Goal: Task Accomplishment & Management: Manage account settings

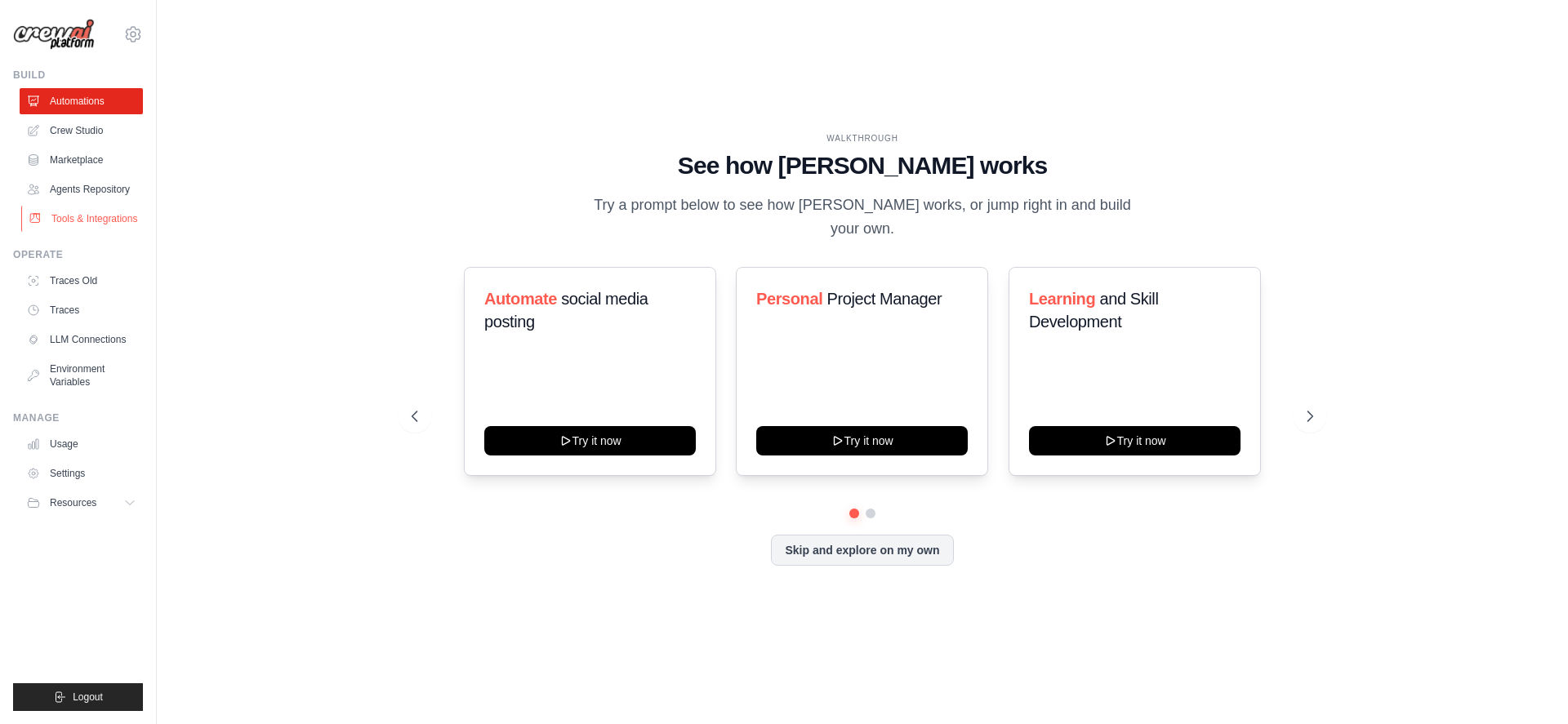
click at [100, 215] on link "Tools & Integrations" at bounding box center [83, 218] width 123 height 26
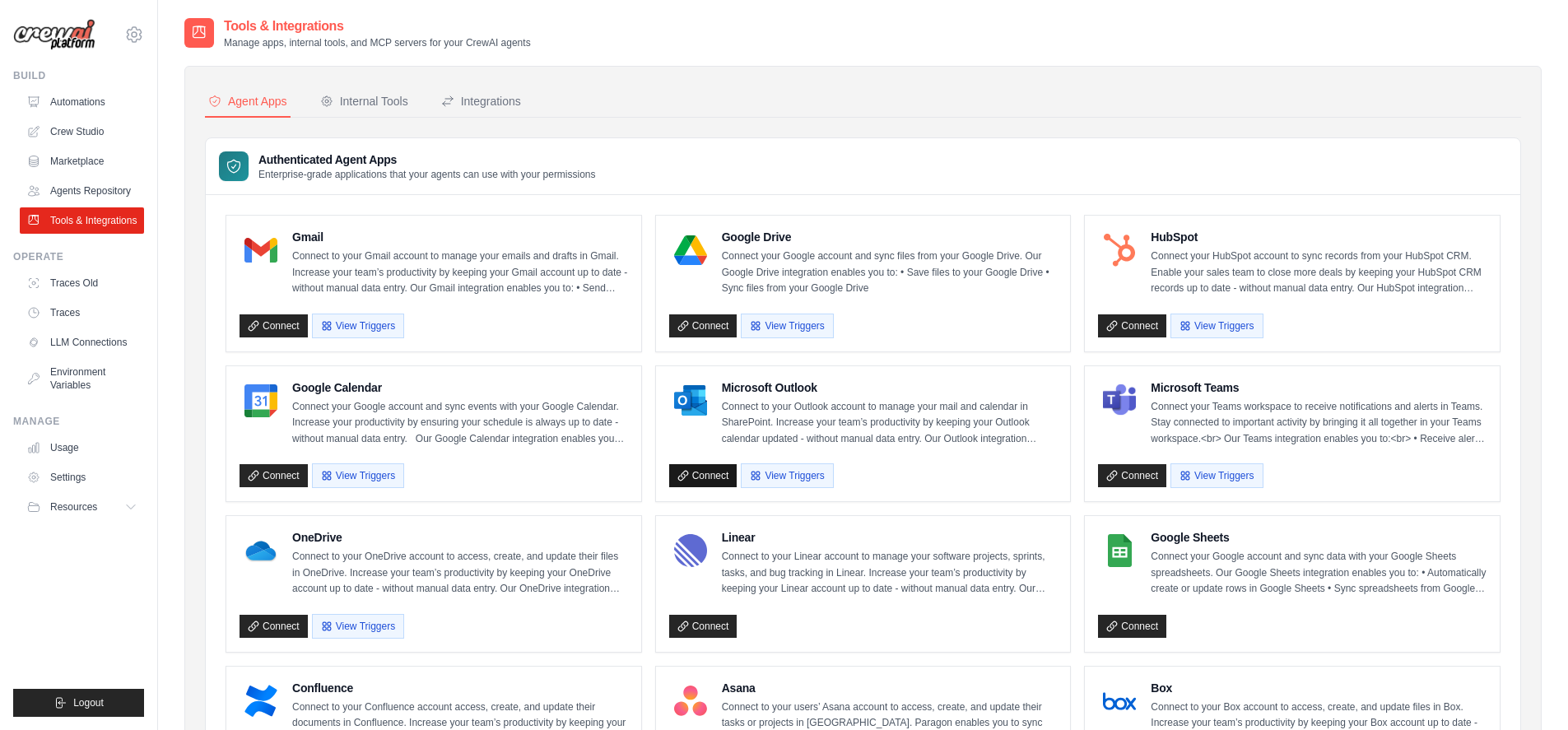
click at [709, 477] on link "Connect" at bounding box center [703, 476] width 68 height 23
click at [1129, 480] on link "Connect" at bounding box center [1133, 476] width 68 height 23
click at [1129, 479] on link "Connect" at bounding box center [1133, 476] width 68 height 23
click at [1213, 477] on button "View Triggers" at bounding box center [1216, 475] width 93 height 24
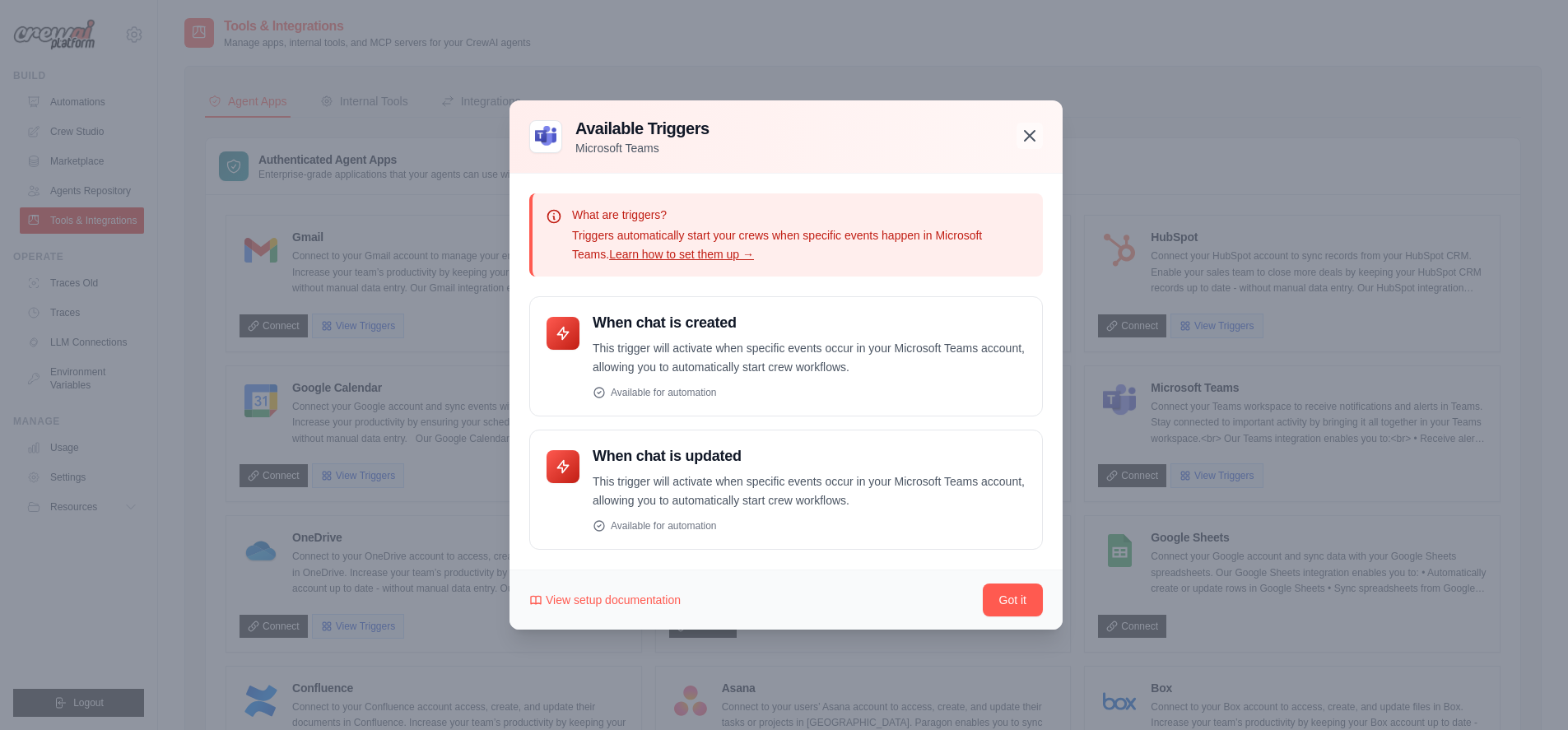
click at [1020, 141] on icon "button" at bounding box center [1030, 136] width 20 height 20
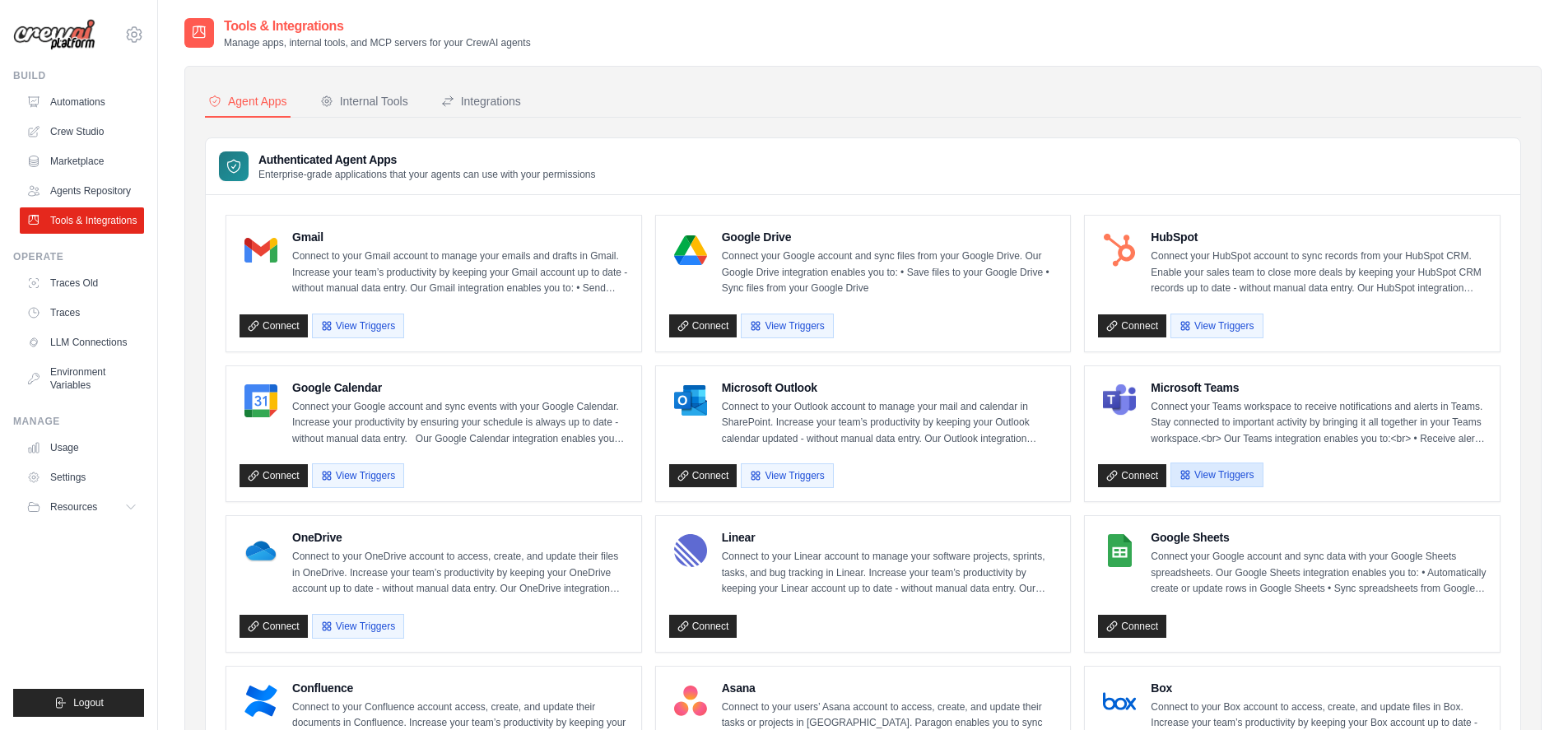
click at [1209, 484] on button "View Triggers" at bounding box center [1216, 475] width 93 height 24
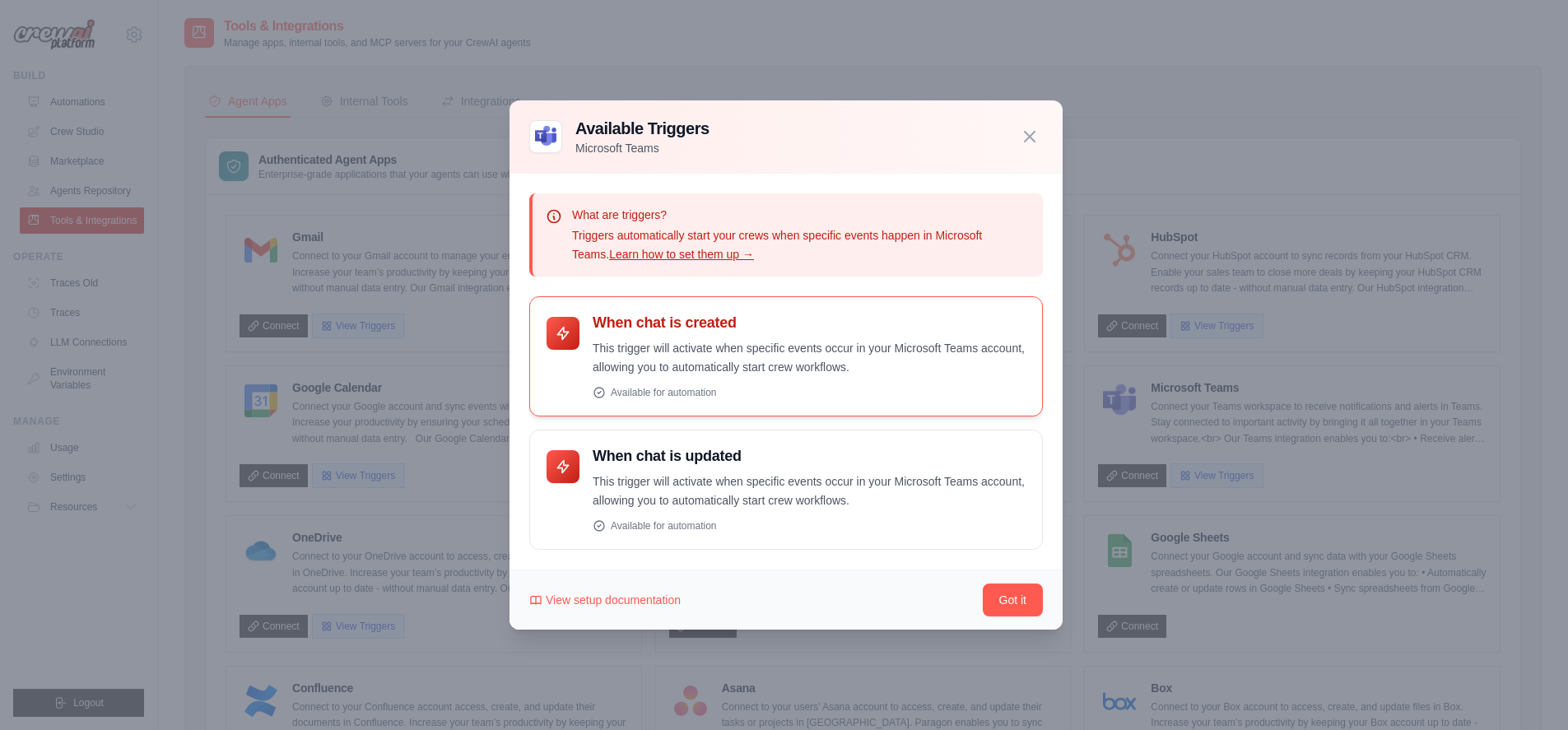
drag, startPoint x: 756, startPoint y: 325, endPoint x: 582, endPoint y: 325, distance: 174.0
click at [582, 325] on div "When chat is created This trigger will activate when specific events occur in y…" at bounding box center [786, 356] width 479 height 85
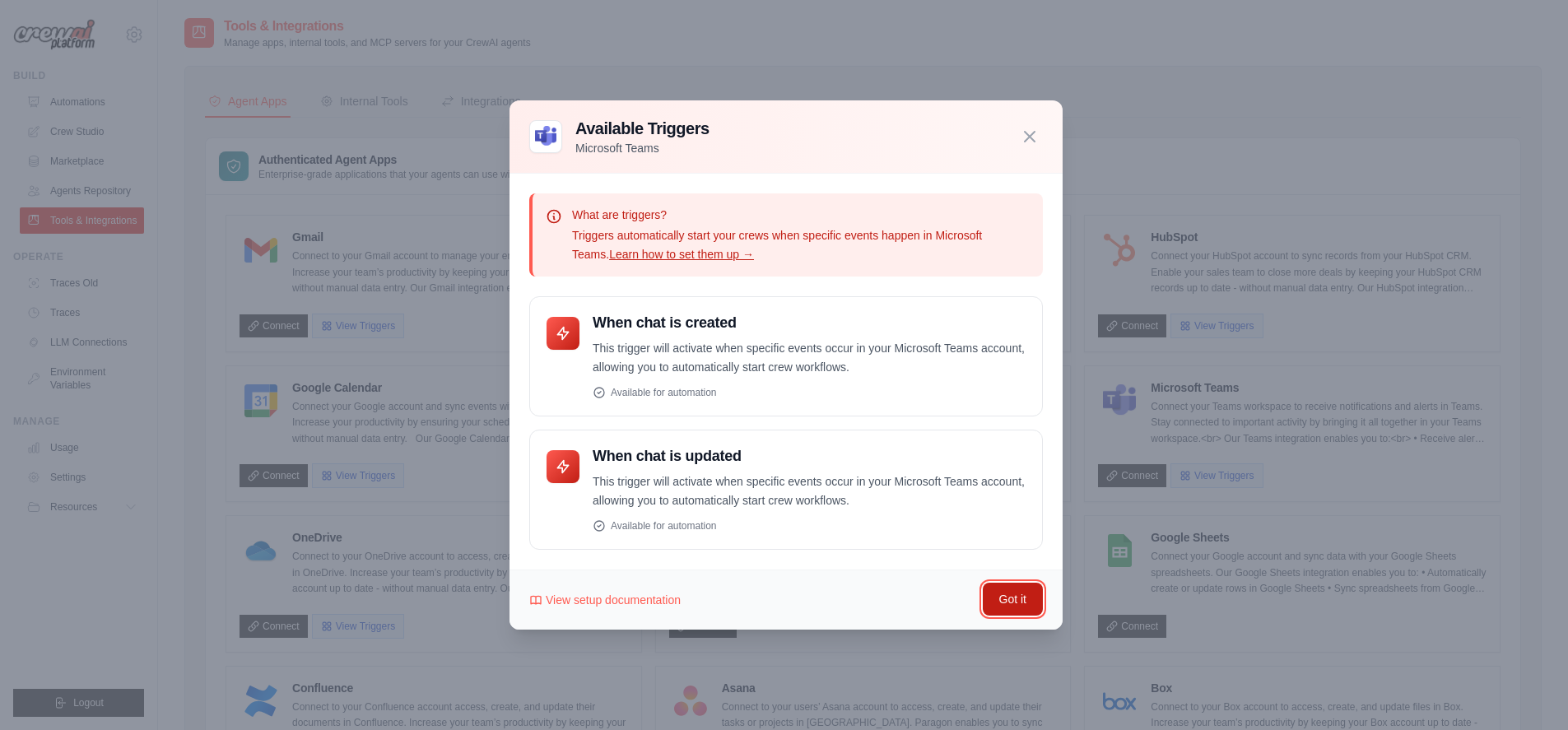
click at [1011, 602] on button "Got it" at bounding box center [1012, 599] width 60 height 33
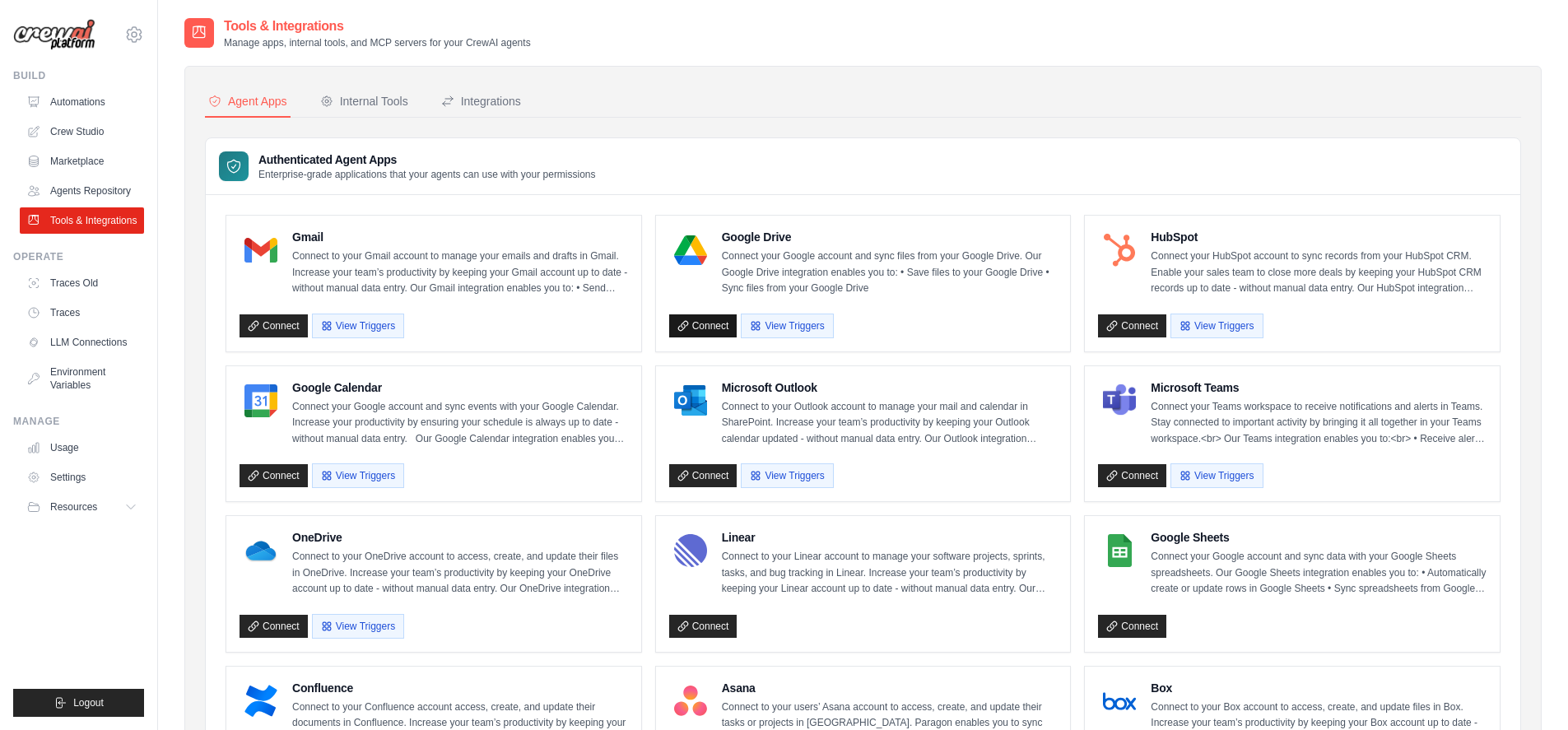
click at [699, 327] on link "Connect" at bounding box center [703, 326] width 68 height 23
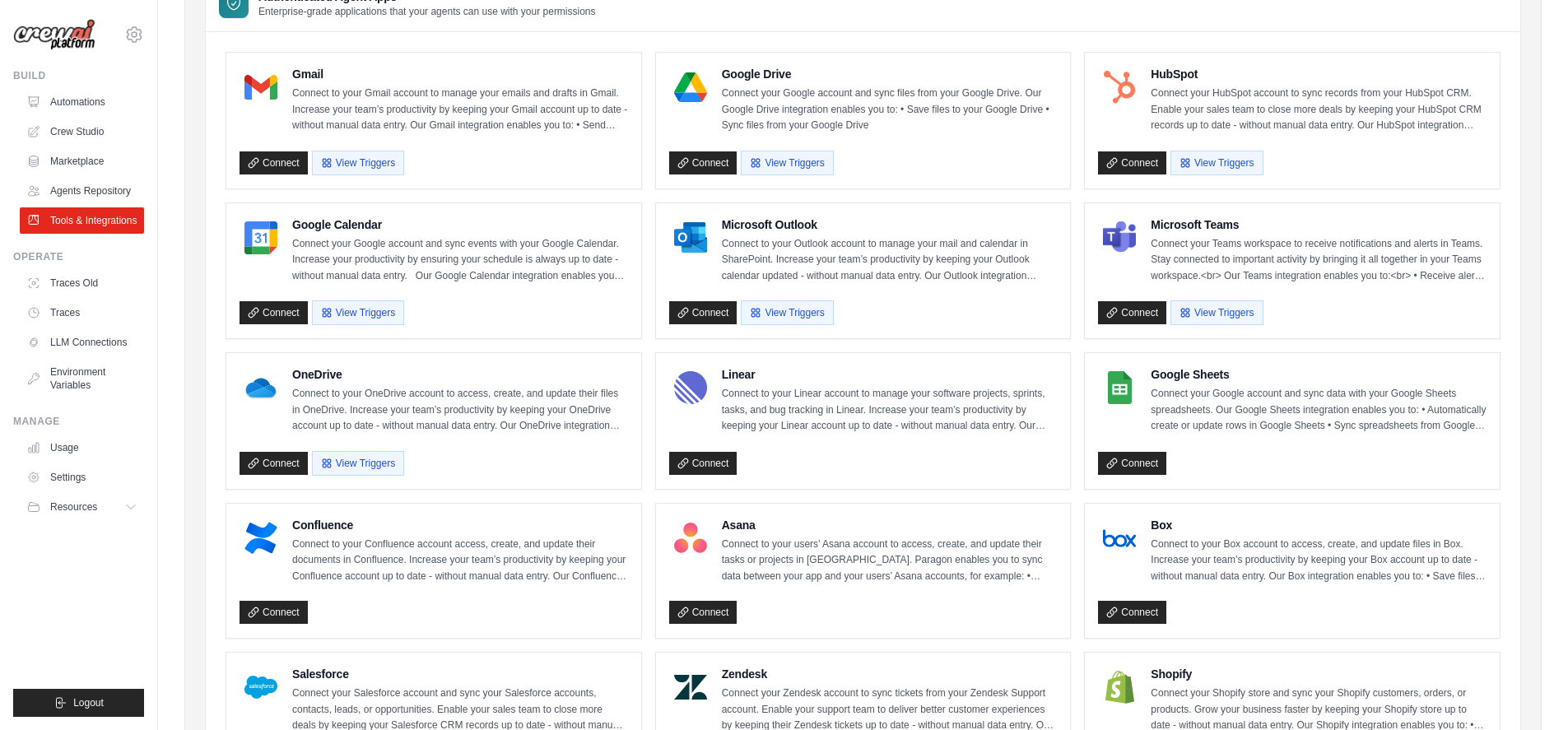
scroll to position [161, 0]
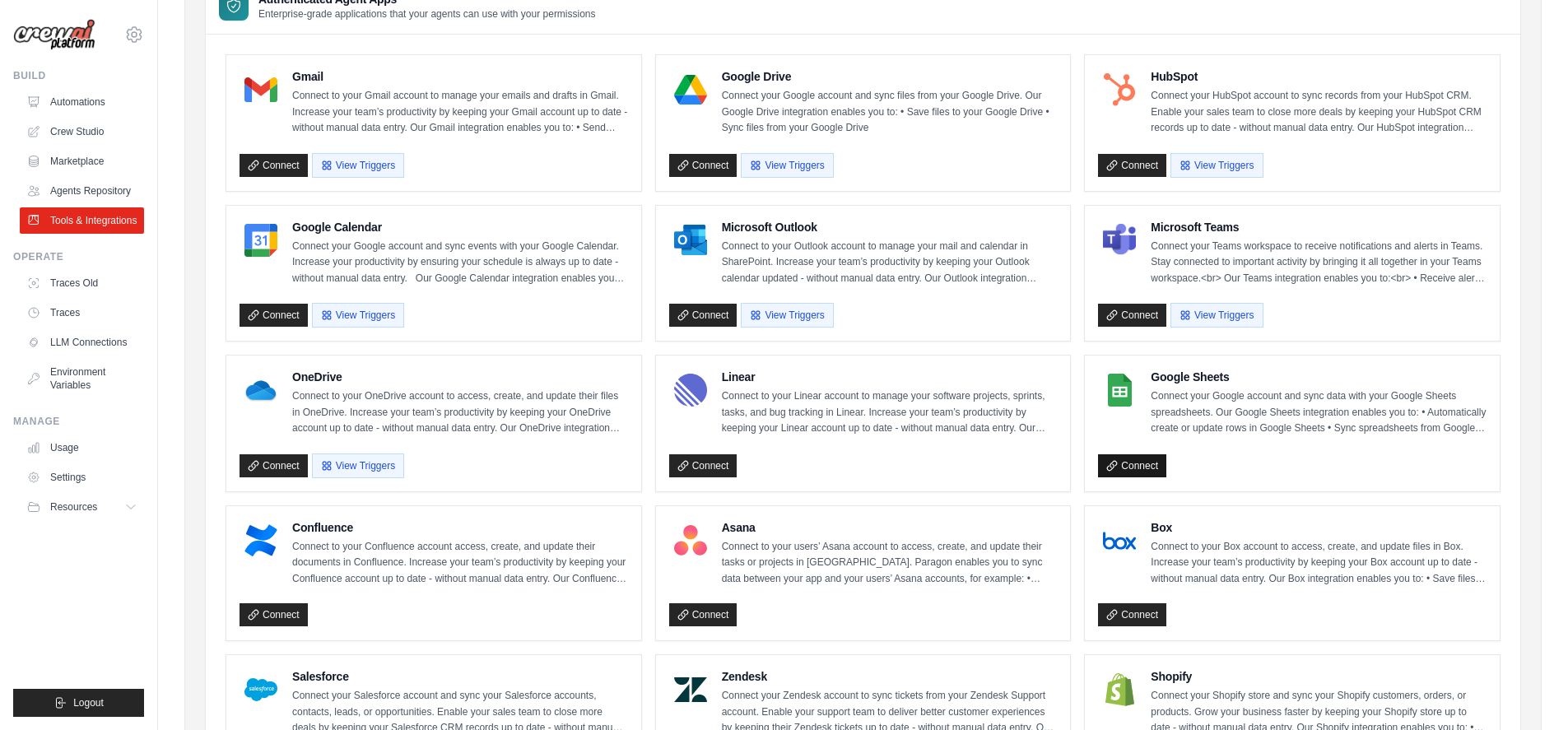
click at [1130, 473] on link "Connect" at bounding box center [1133, 466] width 68 height 23
click at [67, 448] on link "Usage" at bounding box center [84, 447] width 124 height 26
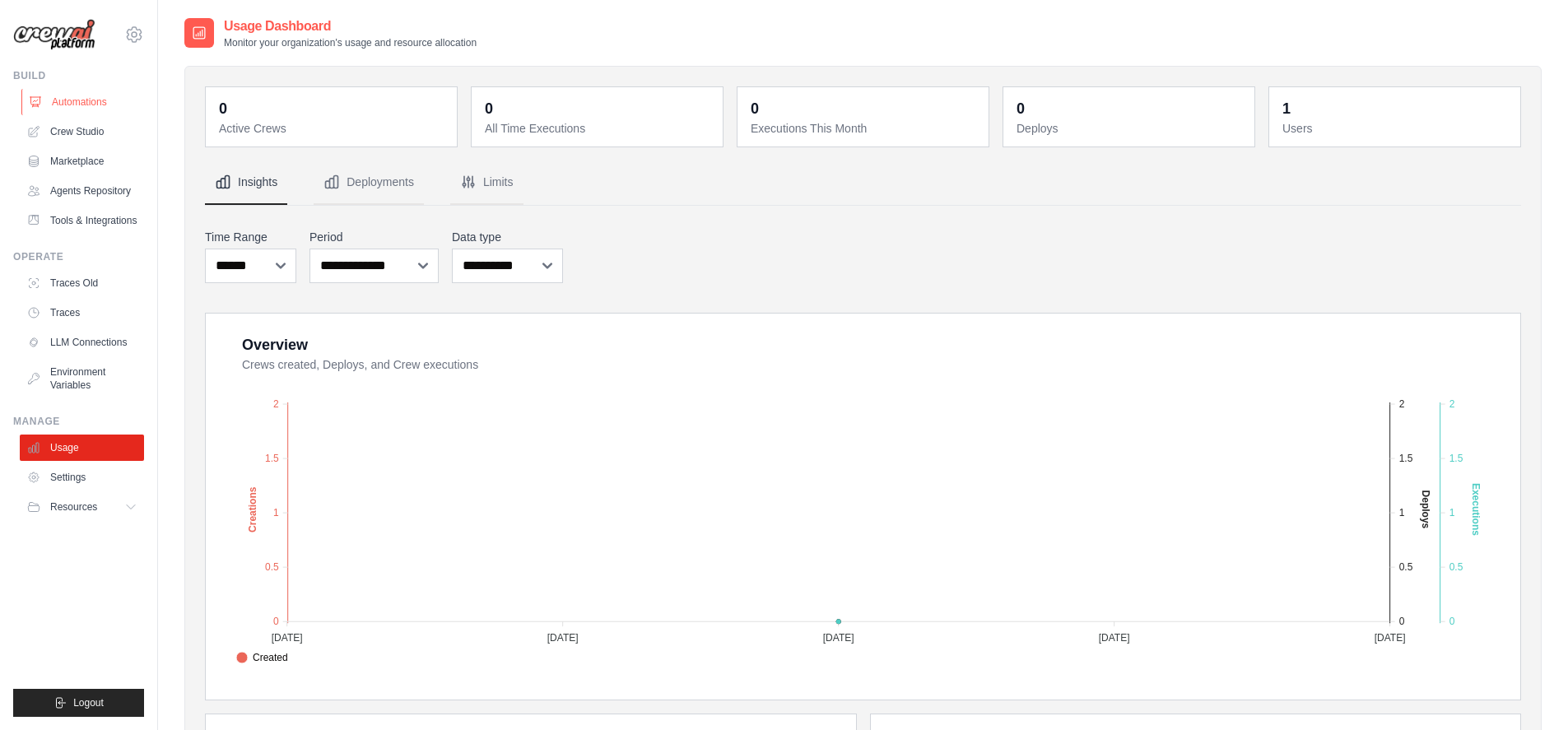
click at [84, 101] on link "Automations" at bounding box center [84, 102] width 124 height 26
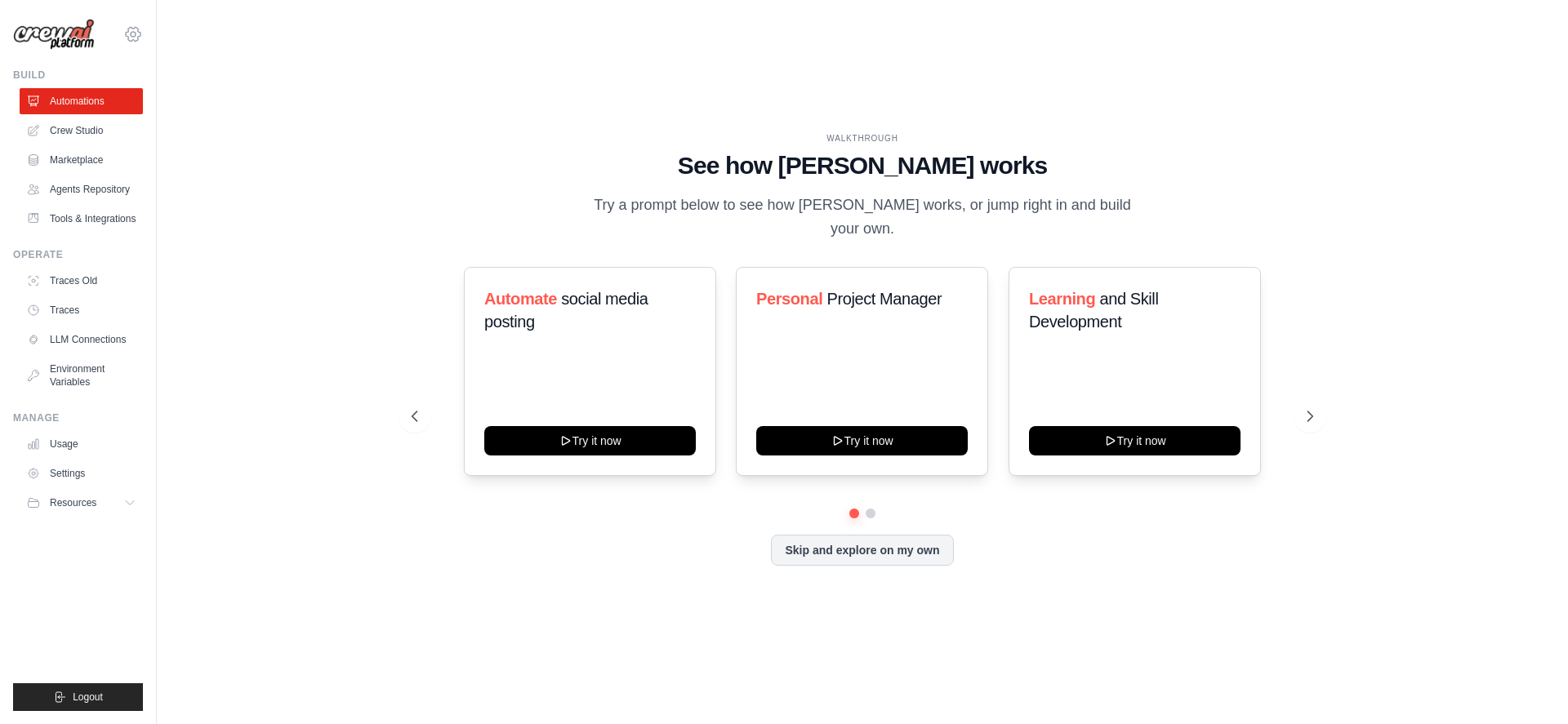
click at [131, 37] on icon at bounding box center [133, 34] width 20 height 20
click at [154, 101] on span "Settings" at bounding box center [202, 101] width 129 height 16
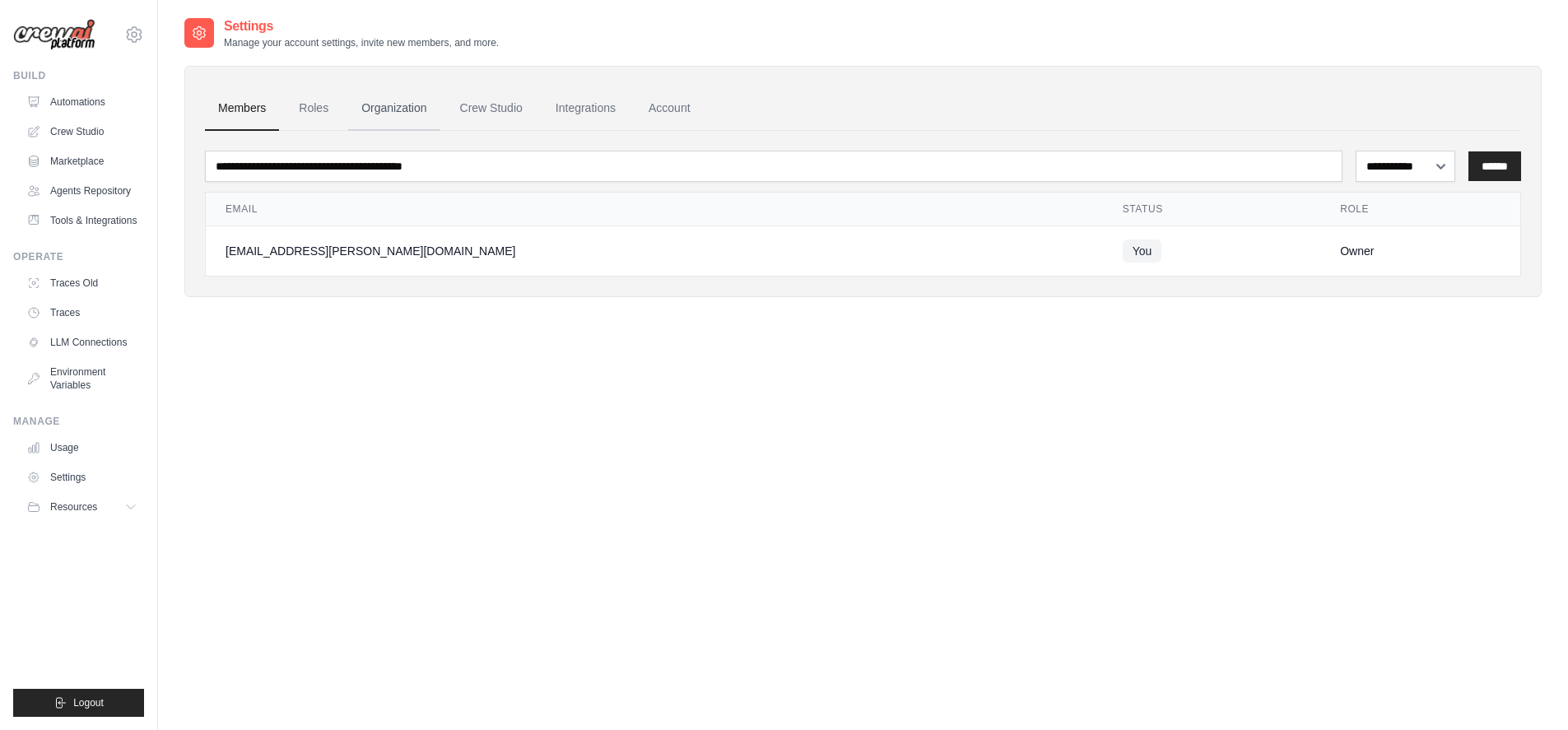
click at [374, 112] on link "Organization" at bounding box center [394, 108] width 92 height 44
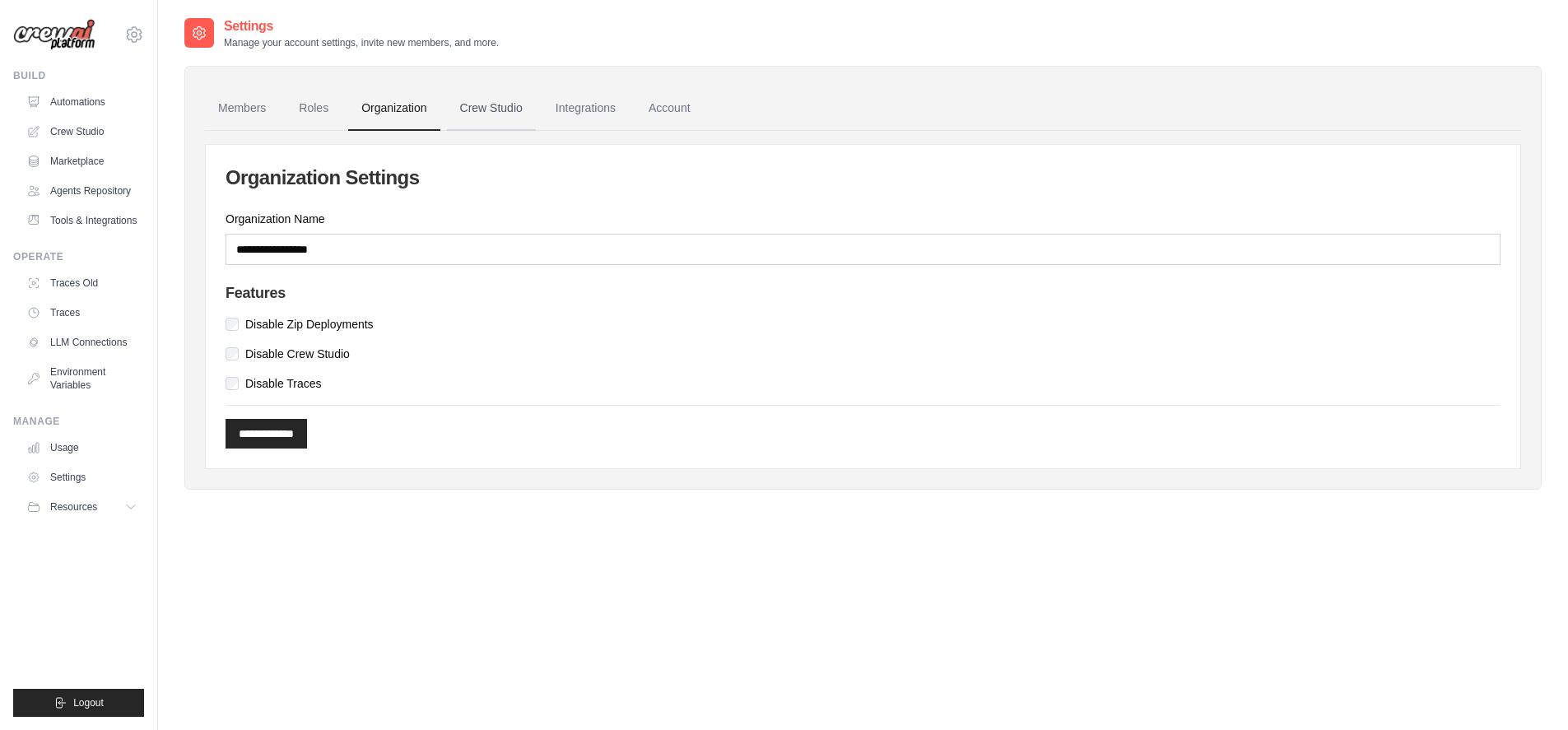
click at [498, 110] on link "Crew Studio" at bounding box center [491, 108] width 89 height 44
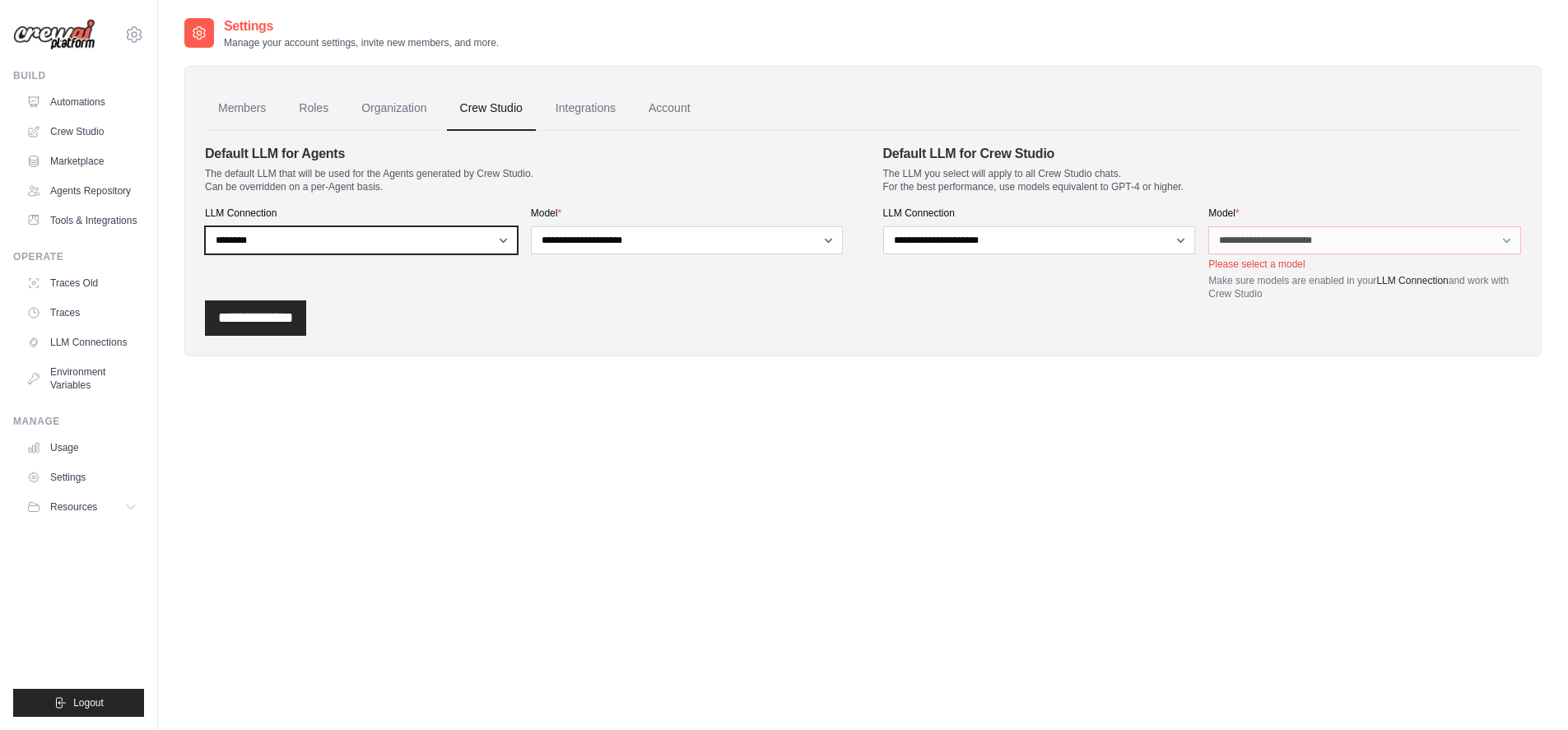
drag, startPoint x: 498, startPoint y: 239, endPoint x: 727, endPoint y: 316, distance: 241.6
click at [727, 316] on form "**********" at bounding box center [863, 239] width 1316 height 191
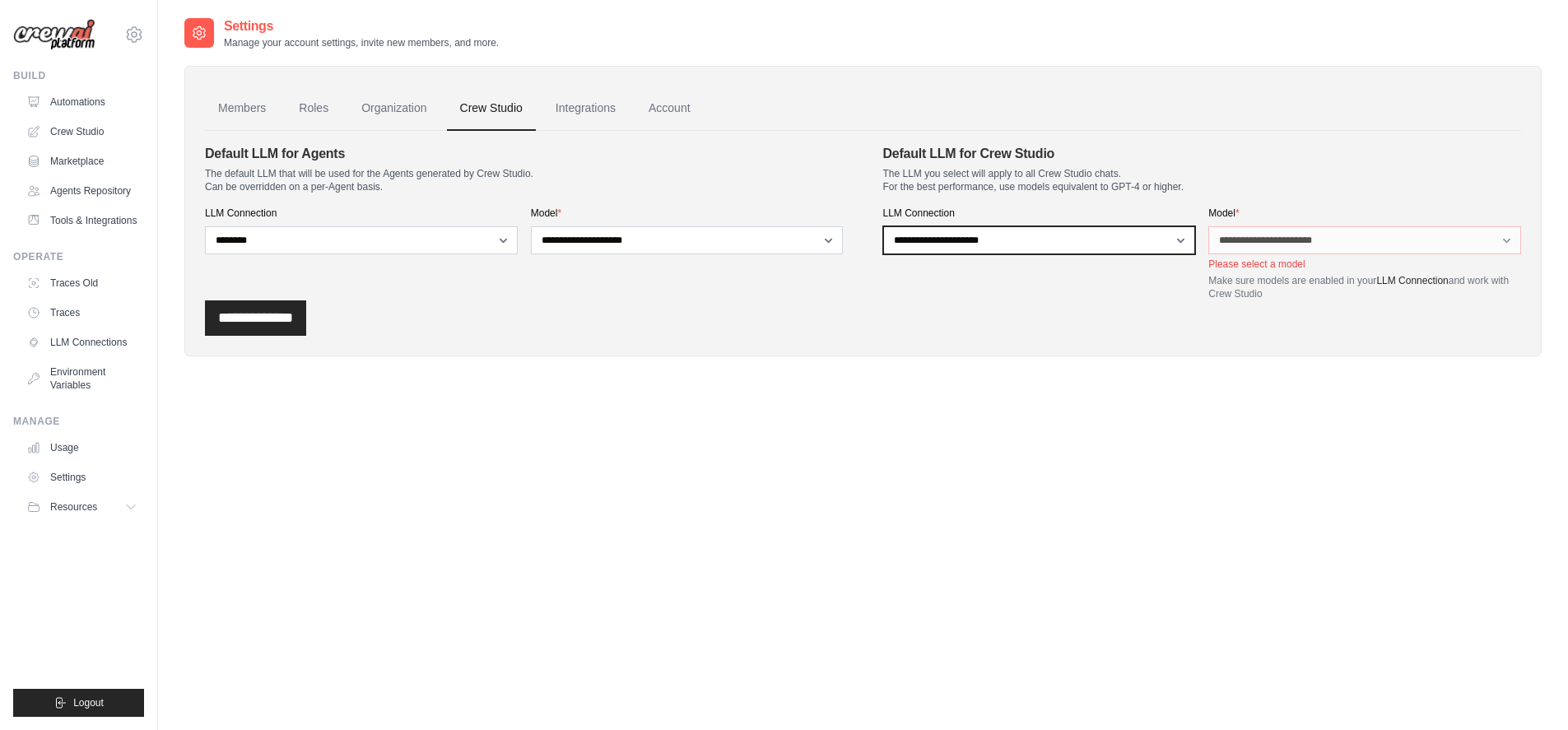
drag, startPoint x: 1166, startPoint y: 239, endPoint x: 1132, endPoint y: 236, distance: 34.1
click at [1132, 236] on select "**********" at bounding box center [1040, 240] width 313 height 28
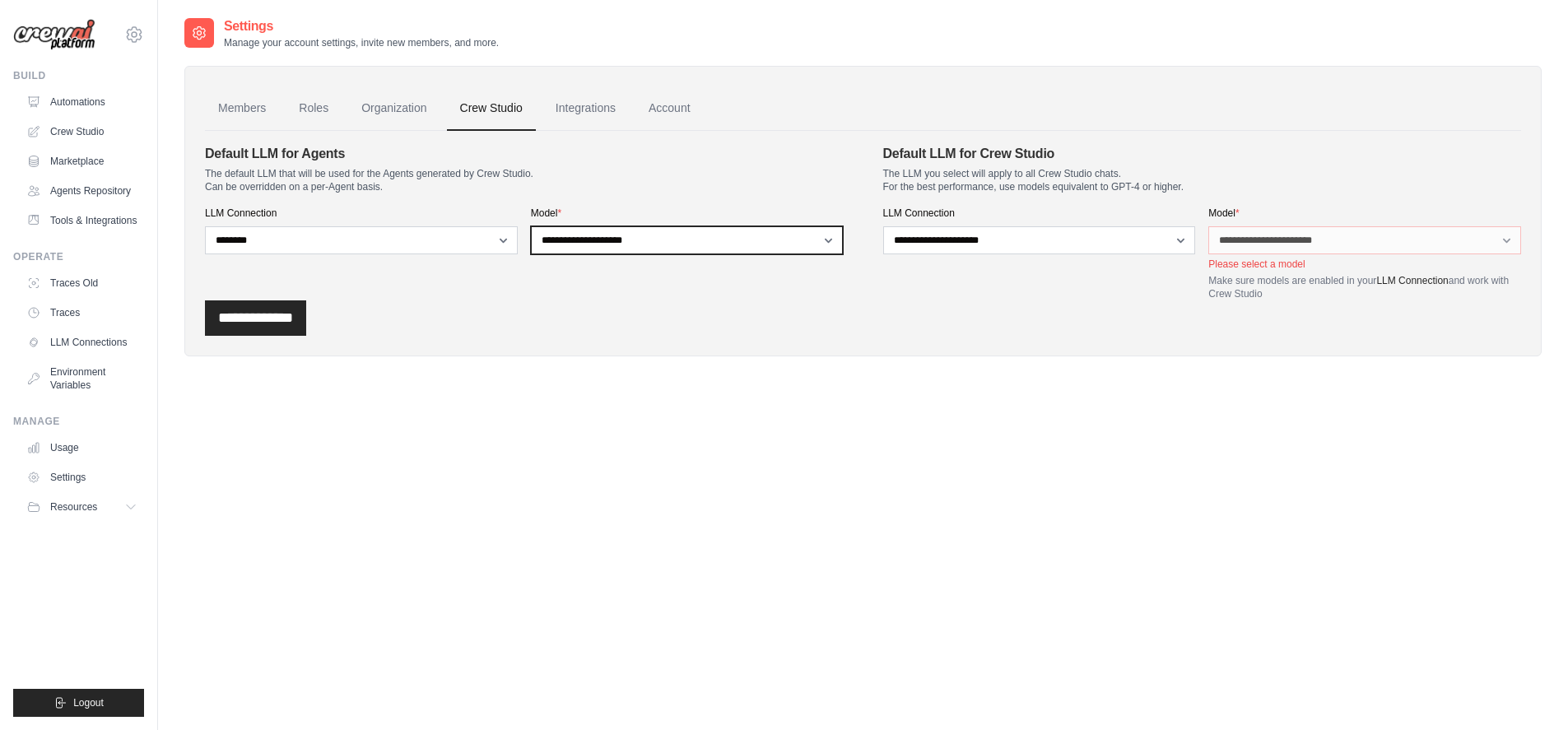
click at [742, 244] on select "**********" at bounding box center [688, 240] width 313 height 28
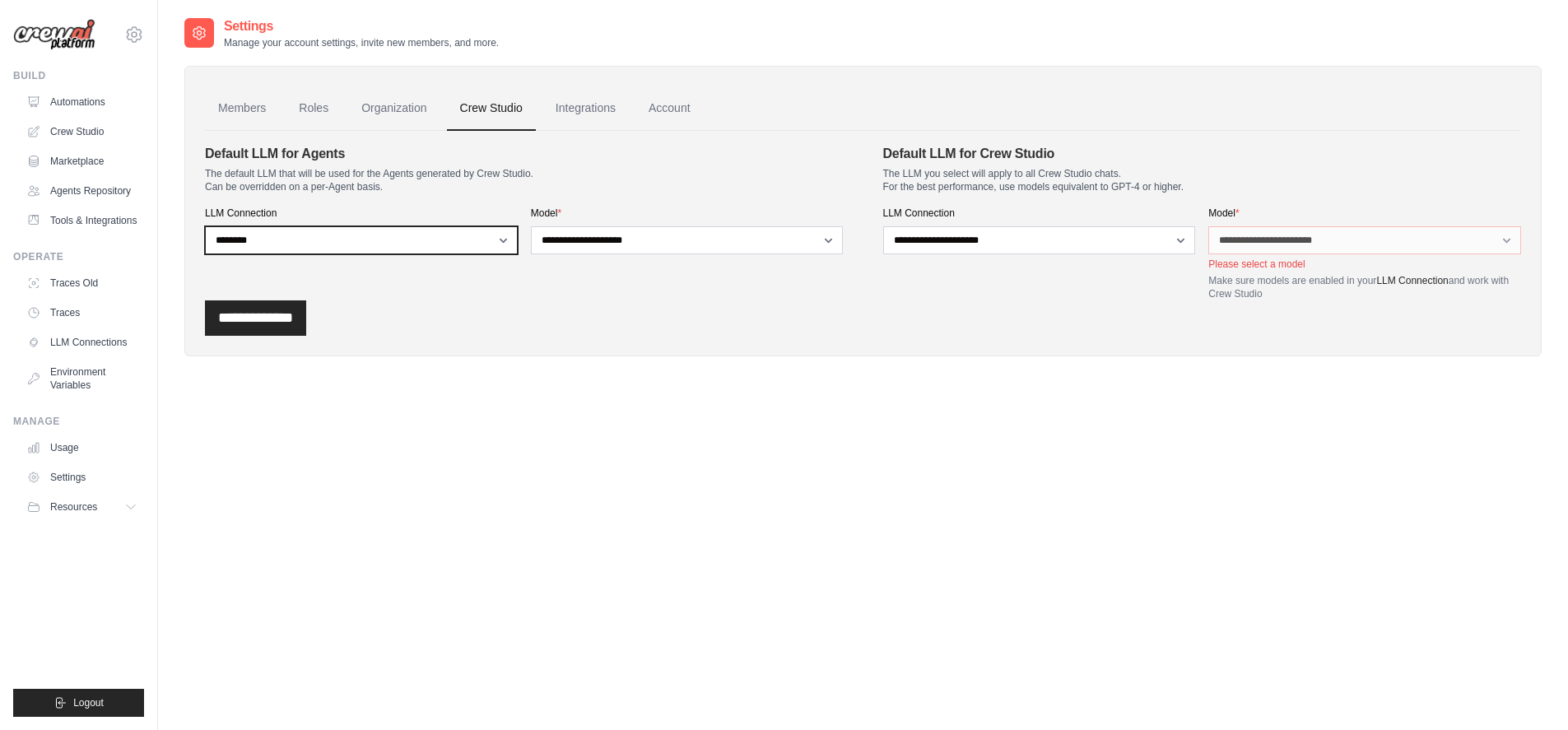
select select "******"
click at [205, 227] on select "**********" at bounding box center [361, 240] width 313 height 28
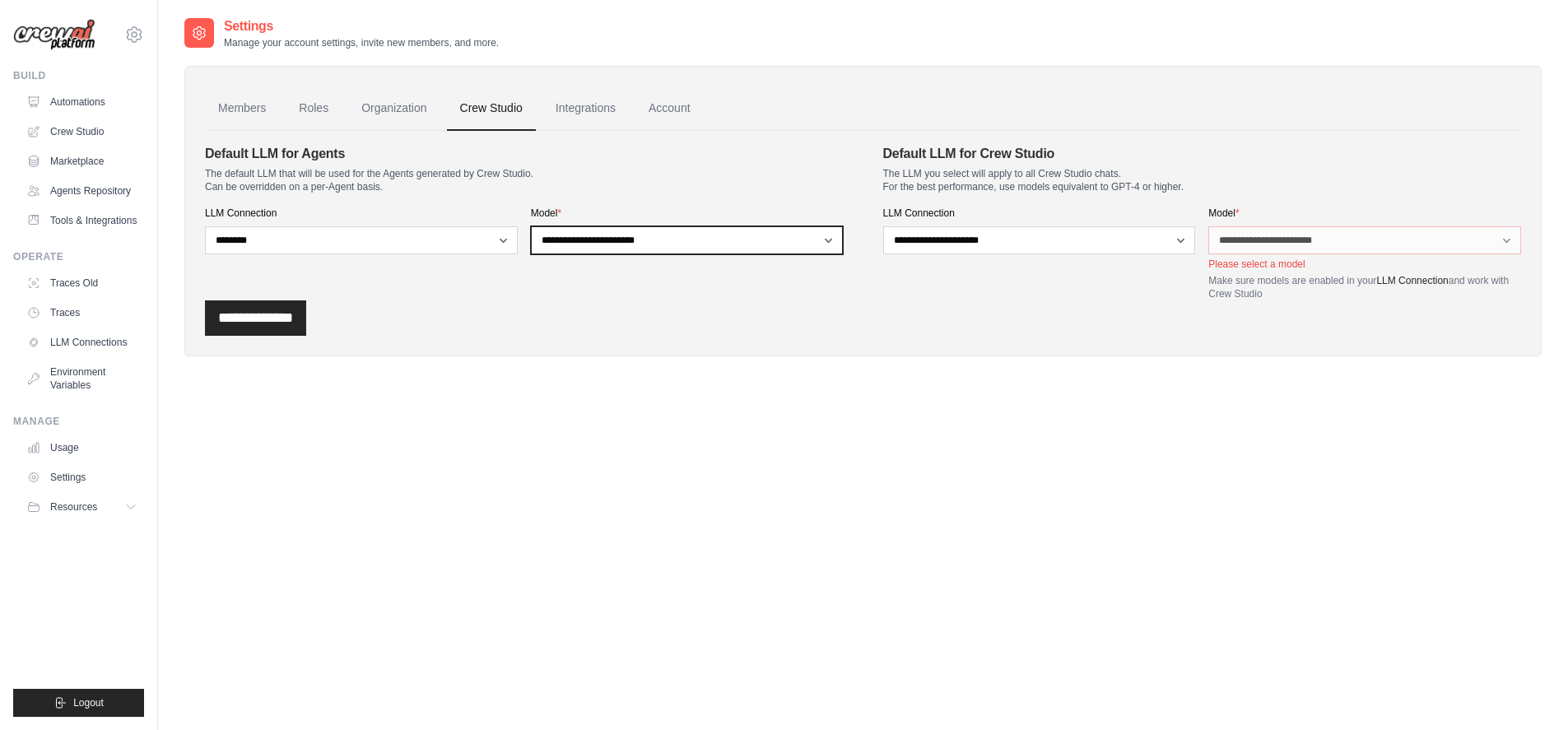
select select "**********"
click at [531, 227] on select "**********" at bounding box center [688, 240] width 313 height 28
click at [306, 327] on input "**********" at bounding box center [255, 317] width 102 height 35
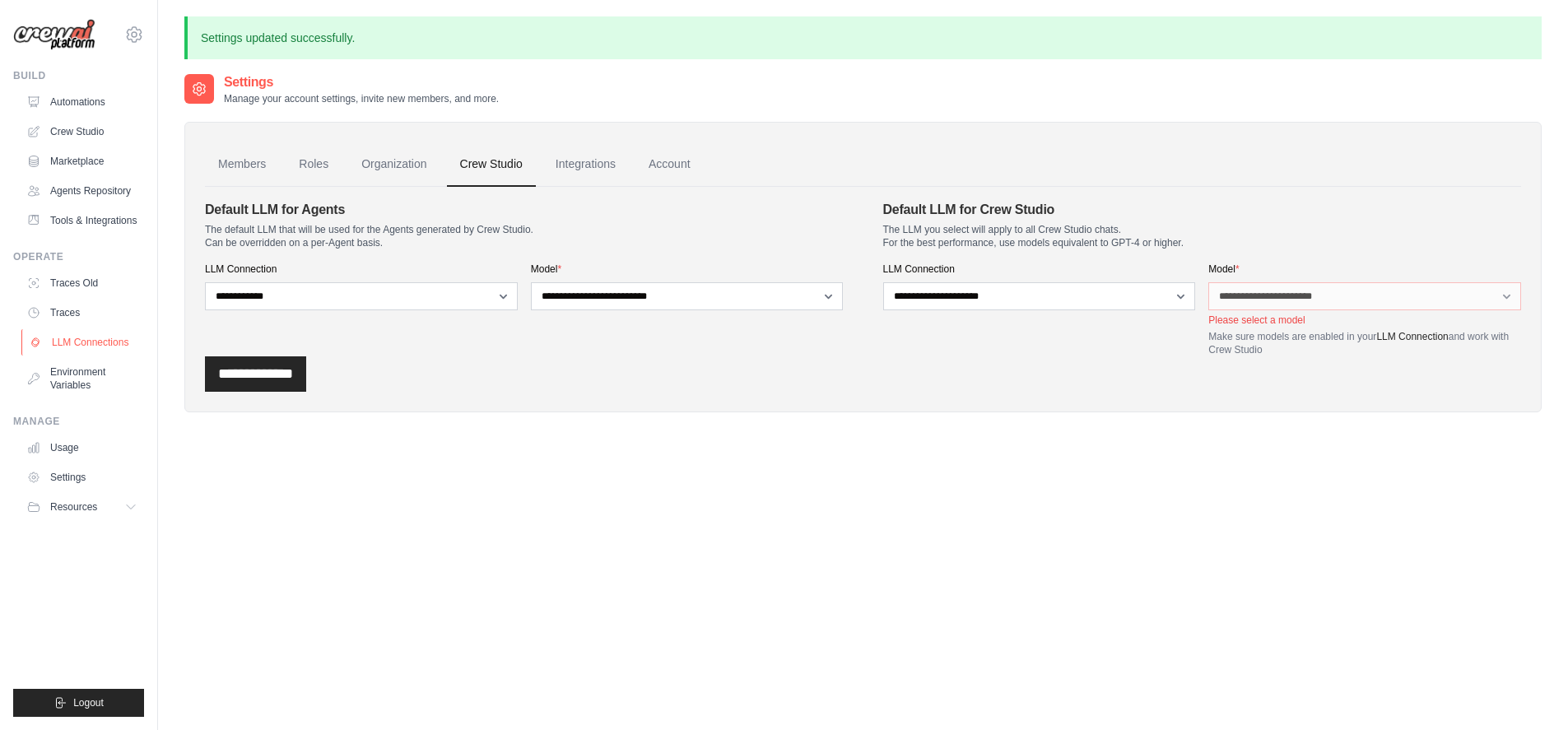
click at [104, 343] on link "LLM Connections" at bounding box center [84, 342] width 124 height 26
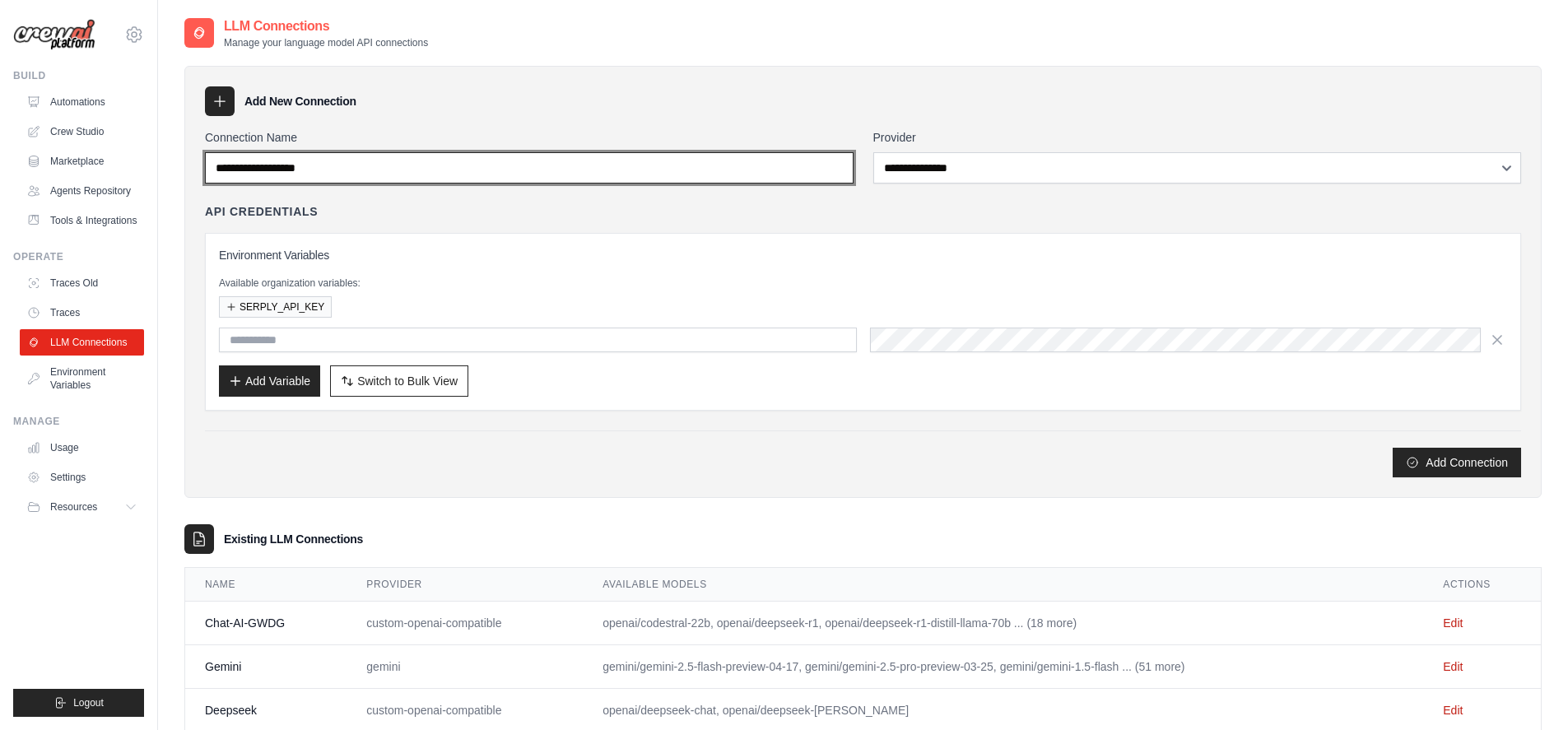
click at [793, 165] on input "Connection Name" at bounding box center [530, 167] width 649 height 31
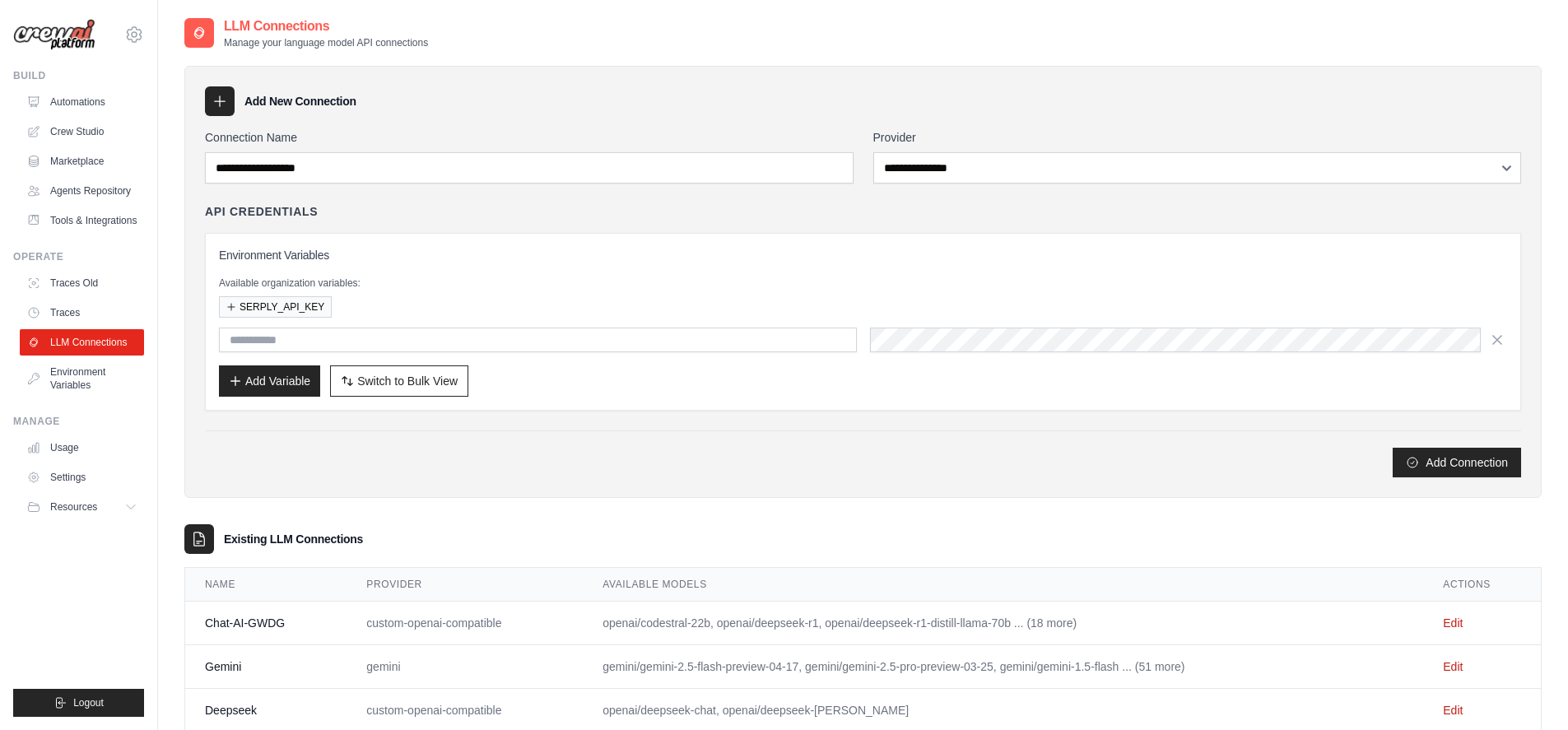
click at [640, 263] on div "Environment Variables Available organization variables: SERPLY_API_KEY Add Vari…" at bounding box center [863, 322] width 1288 height 150
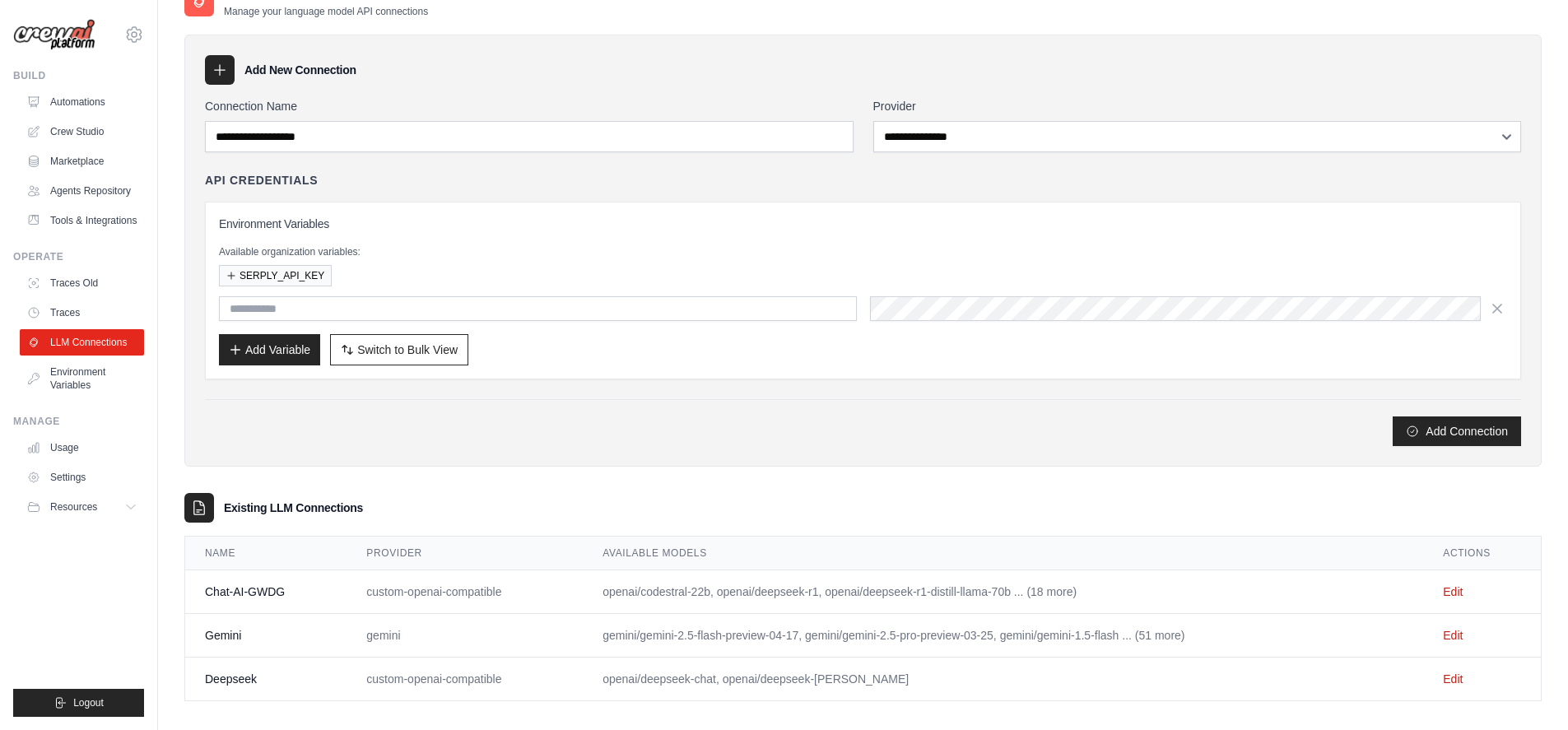
scroll to position [45, 0]
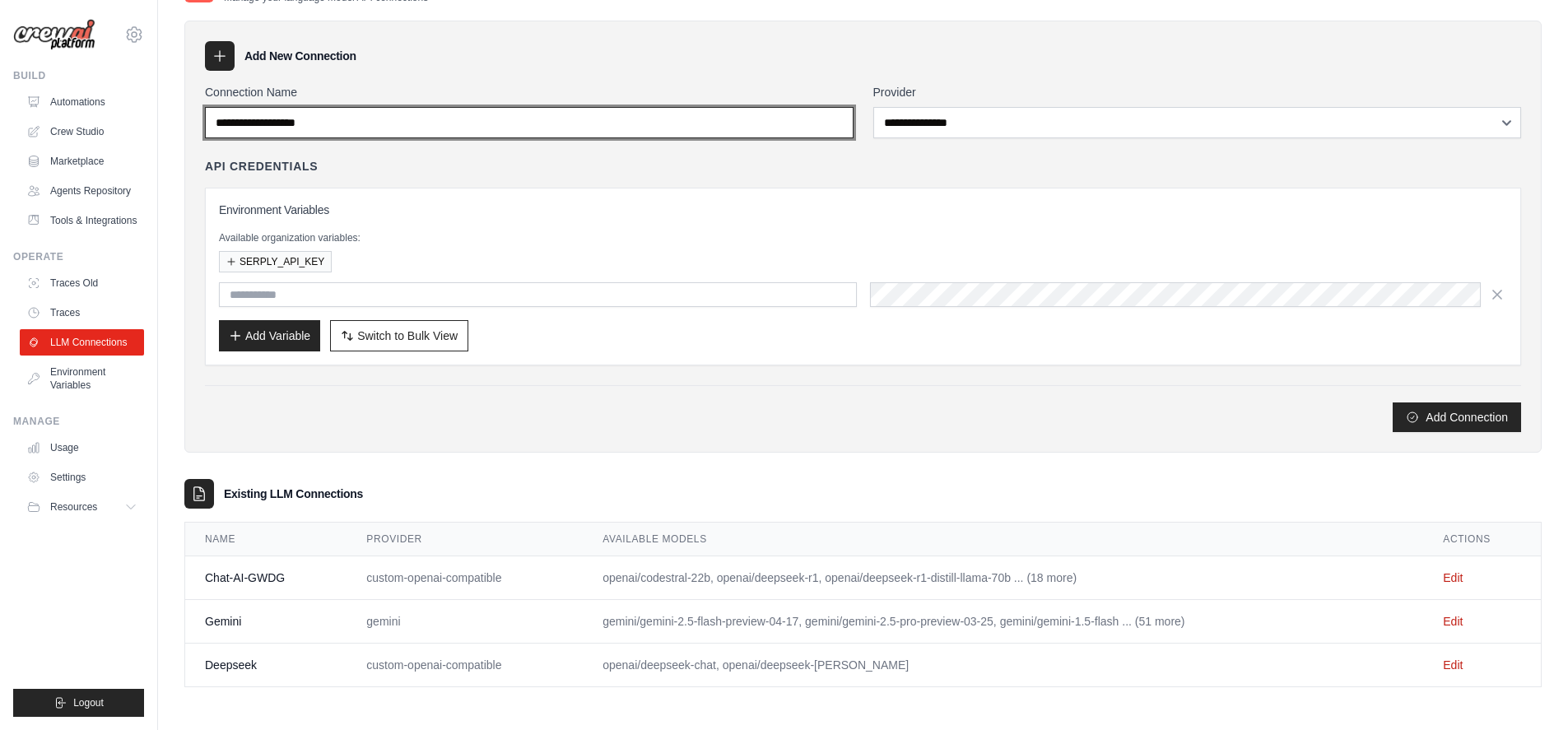
click at [796, 133] on input "Connection Name" at bounding box center [530, 122] width 649 height 31
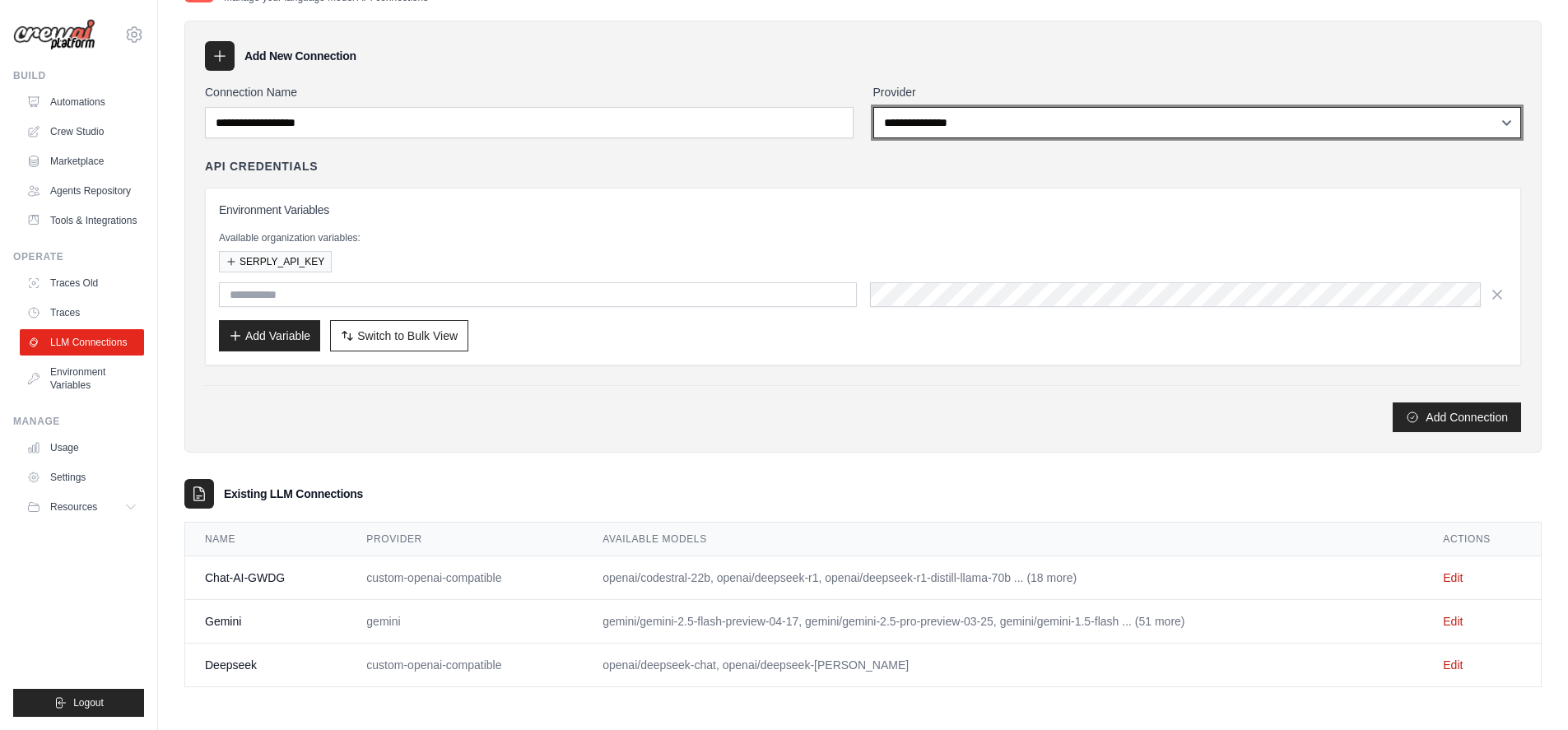
select select "******"
click at [874, 107] on select "**********" at bounding box center [1198, 122] width 649 height 31
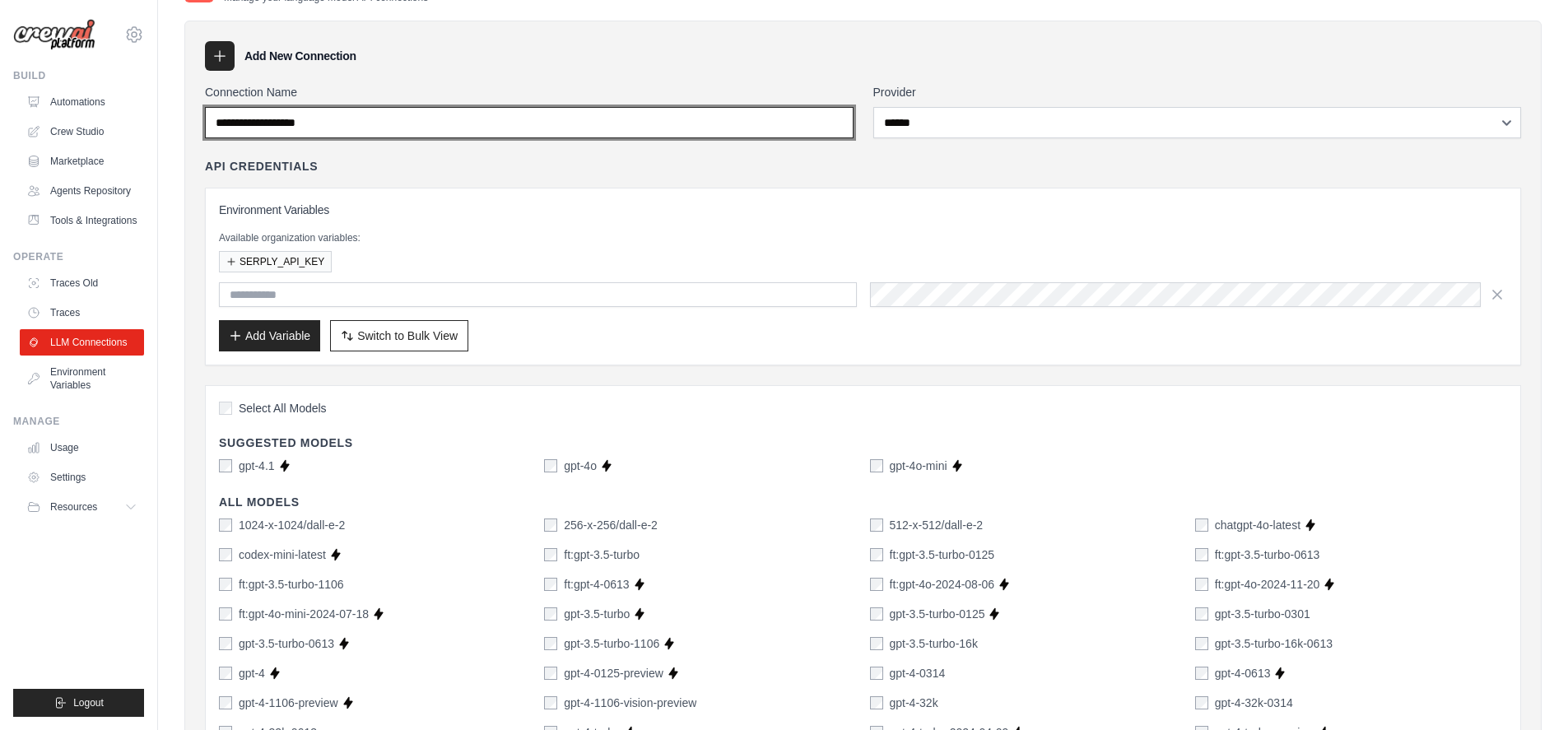
click at [473, 127] on input "Connection Name" at bounding box center [530, 122] width 649 height 31
click at [477, 125] on input "Connection Name" at bounding box center [530, 122] width 649 height 31
drag, startPoint x: 368, startPoint y: 122, endPoint x: 203, endPoint y: 125, distance: 165.0
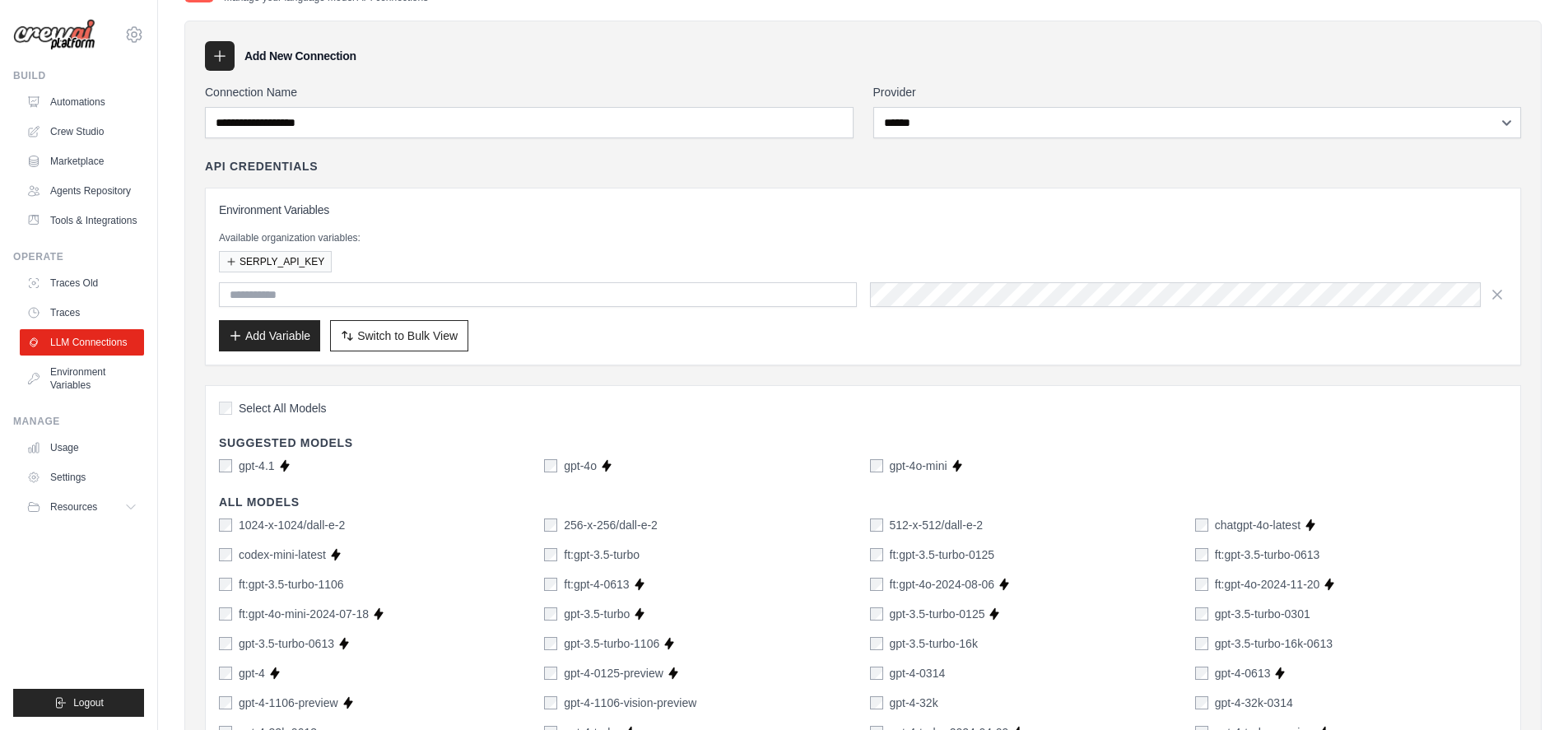
click at [223, 58] on icon at bounding box center [219, 56] width 16 height 16
click at [222, 58] on icon at bounding box center [219, 56] width 16 height 16
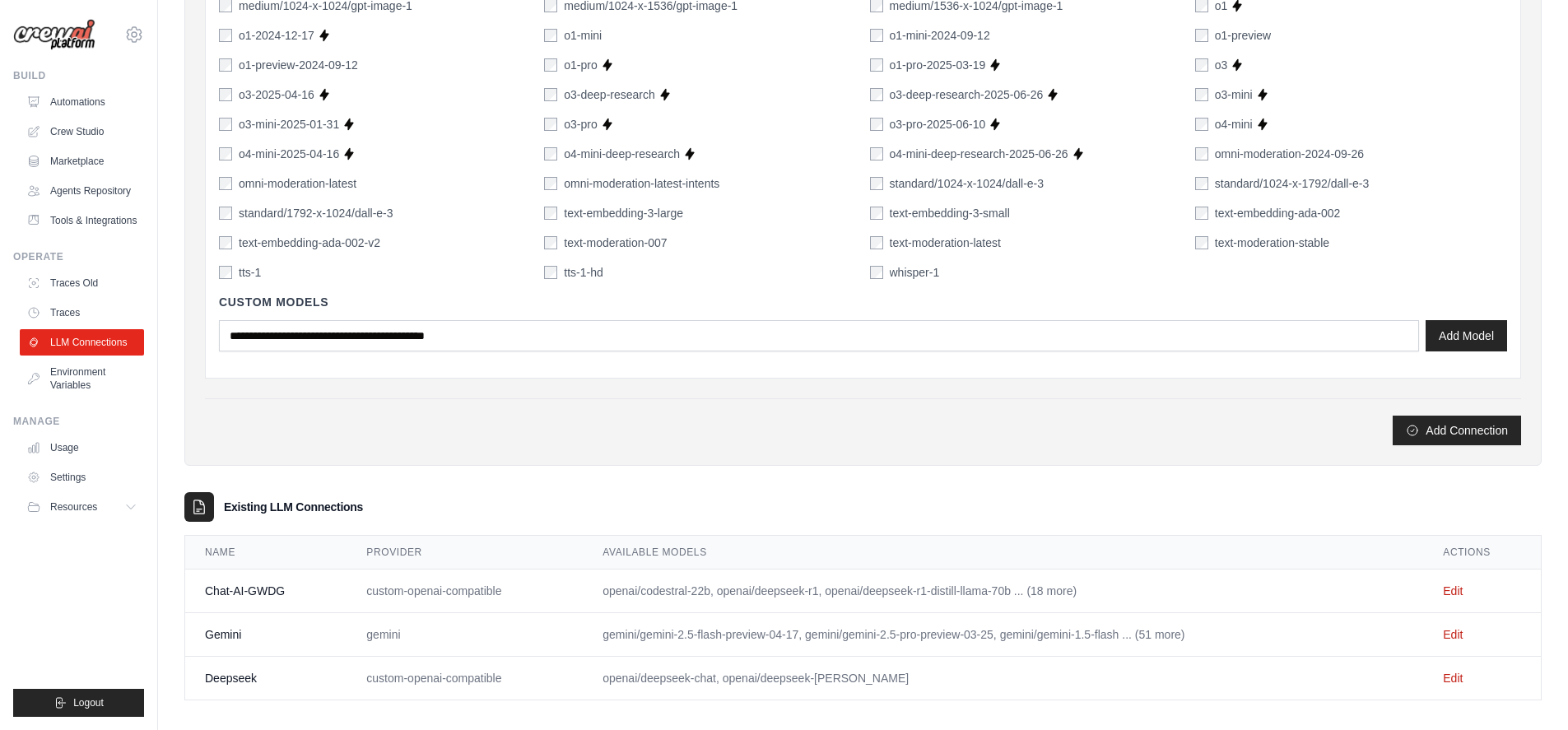
scroll to position [1200, 0]
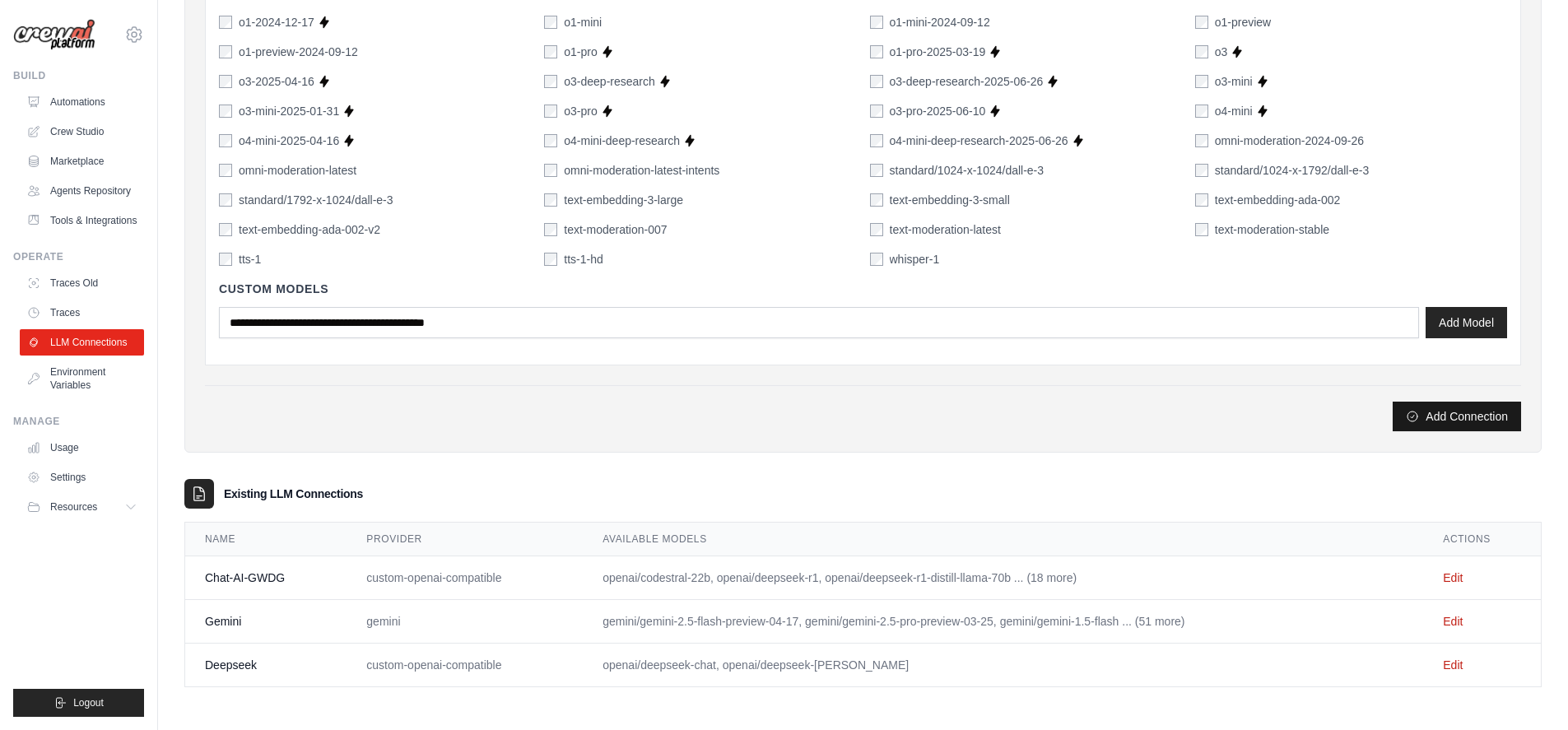
click at [1418, 415] on icon "submit" at bounding box center [1412, 416] width 10 height 10
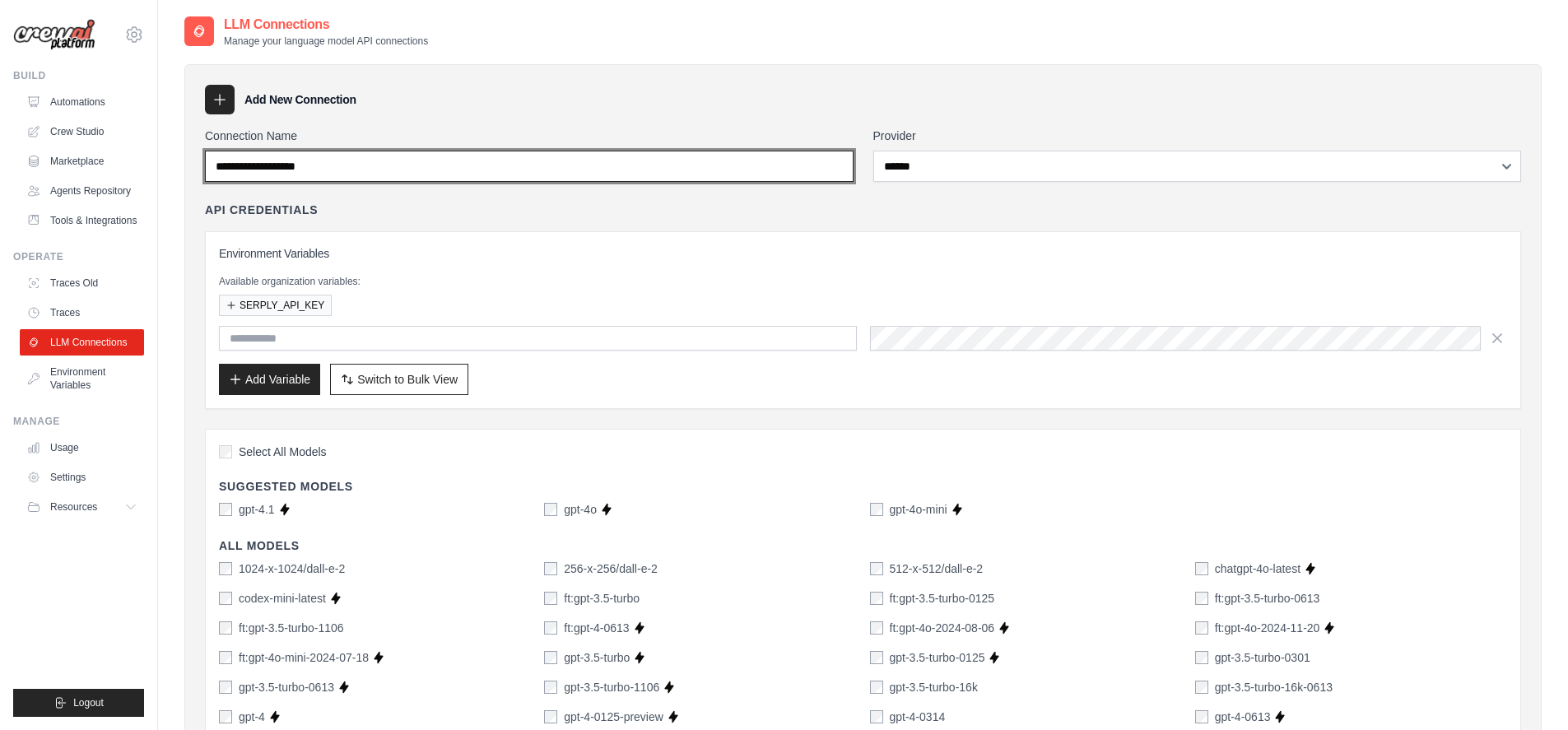
scroll to position [0, 0]
drag, startPoint x: 405, startPoint y: 173, endPoint x: 271, endPoint y: 171, distance: 134.0
click at [271, 171] on input "Connection Name" at bounding box center [530, 167] width 649 height 31
click at [342, 165] on input "Connection Name" at bounding box center [530, 167] width 649 height 31
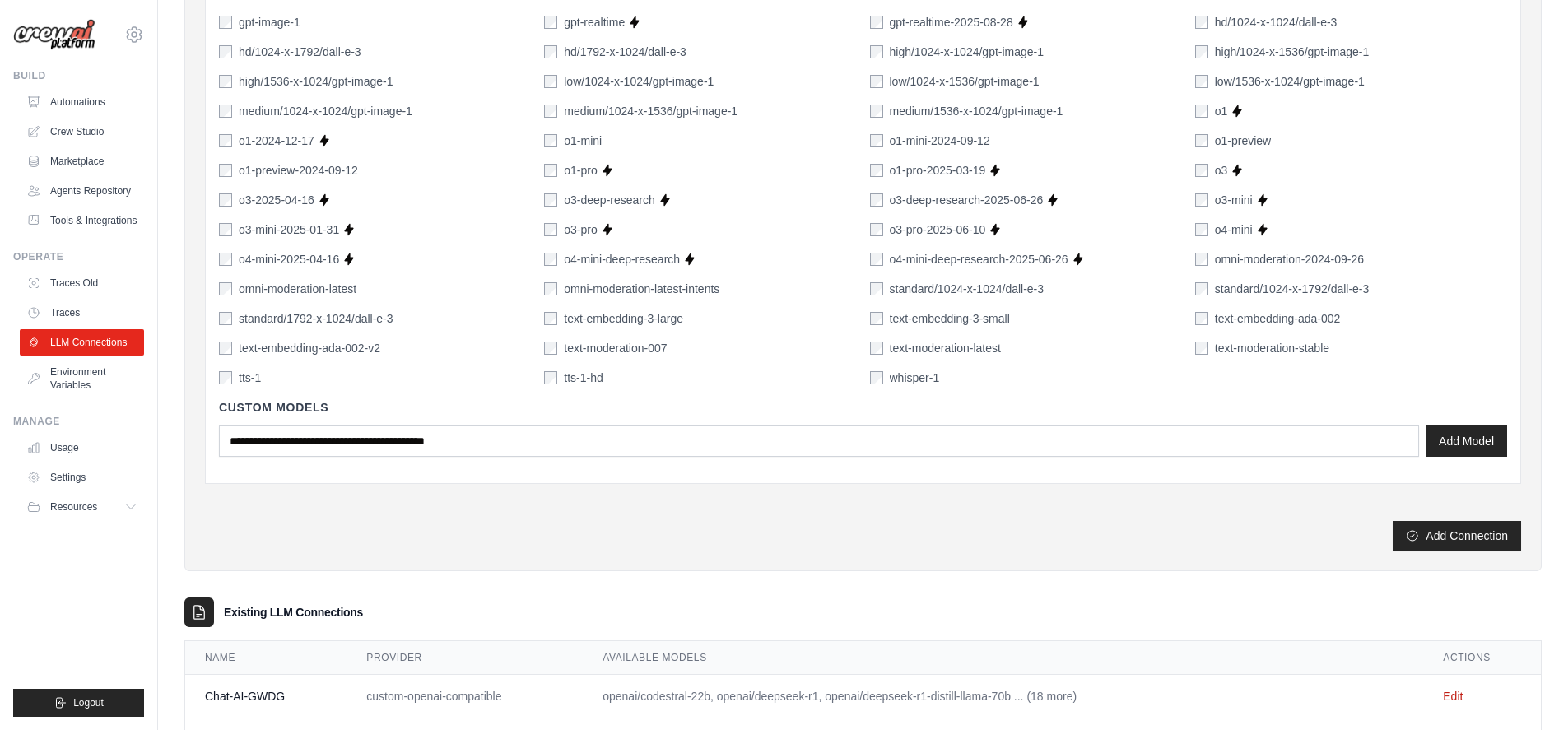
scroll to position [1087, 0]
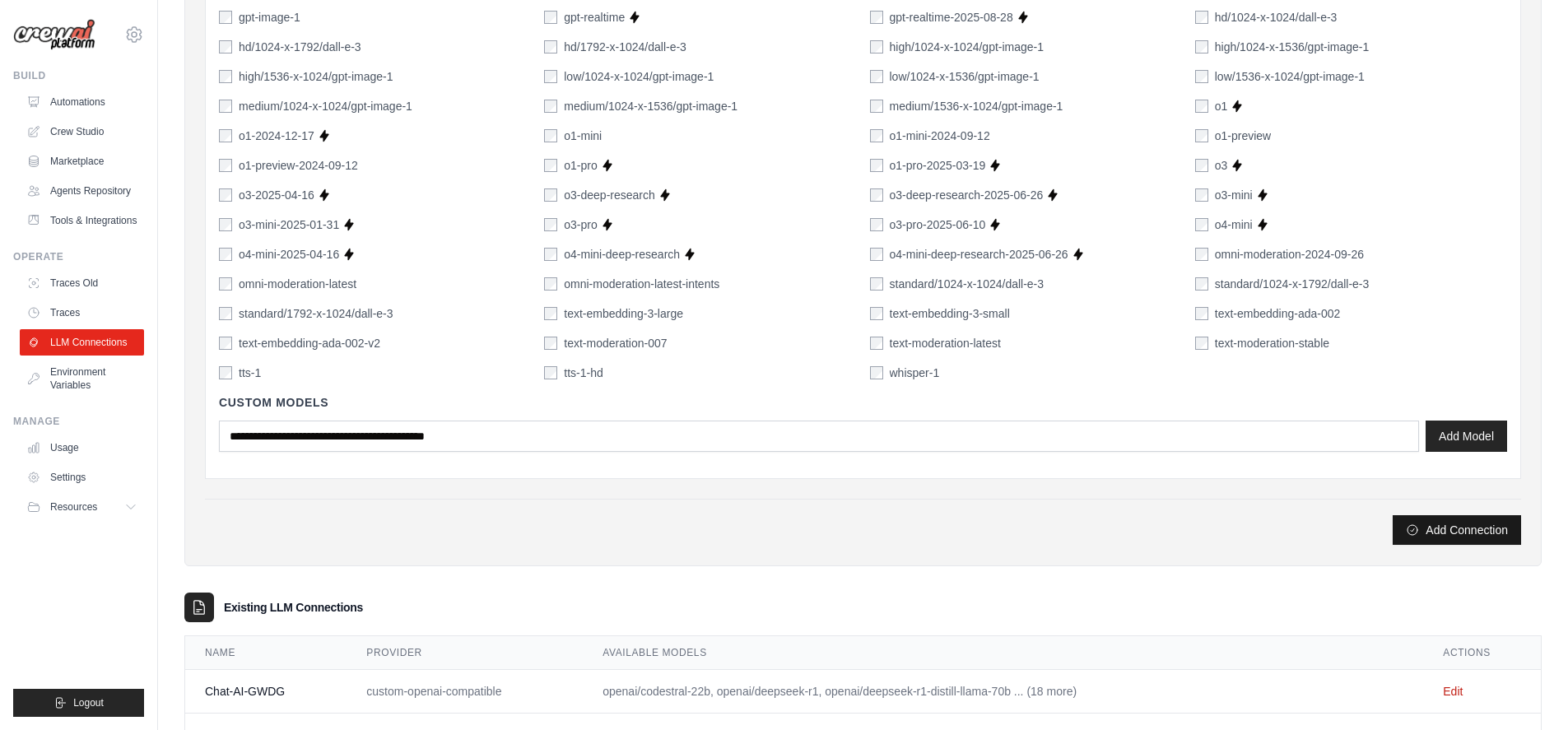
type input "******"
click at [1451, 530] on button "Add Connection" at bounding box center [1457, 530] width 129 height 30
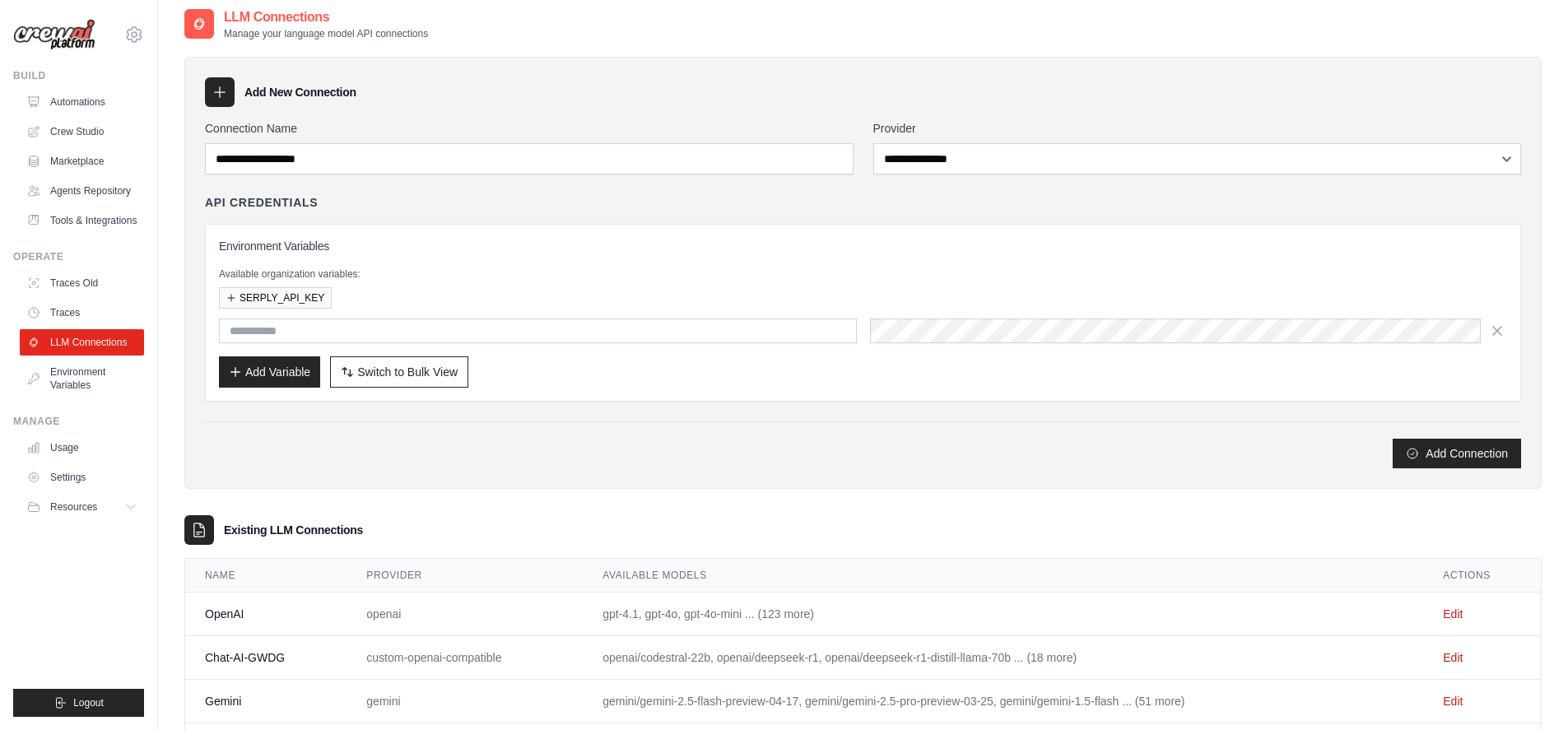
scroll to position [145, 0]
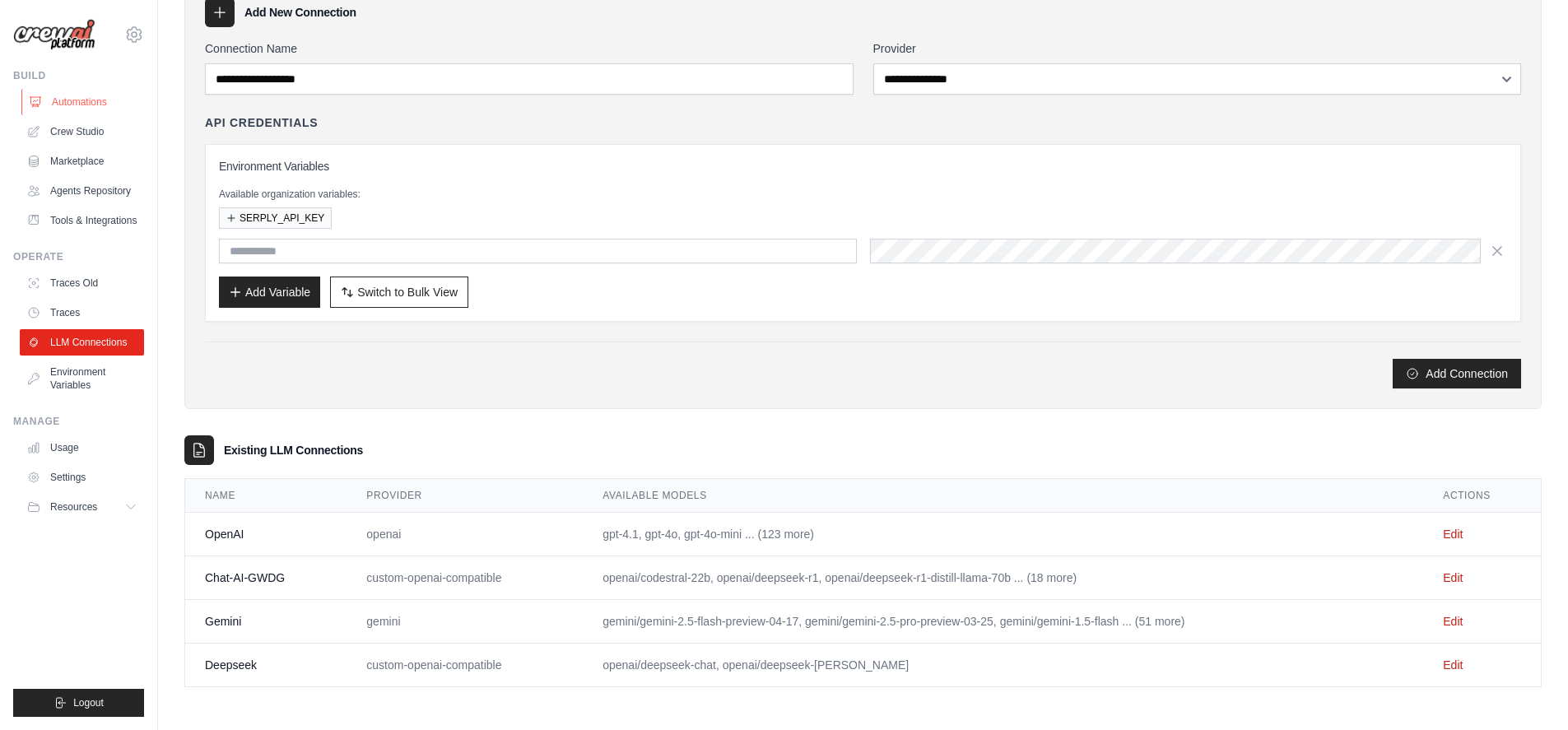
click at [80, 99] on link "Automations" at bounding box center [84, 102] width 124 height 26
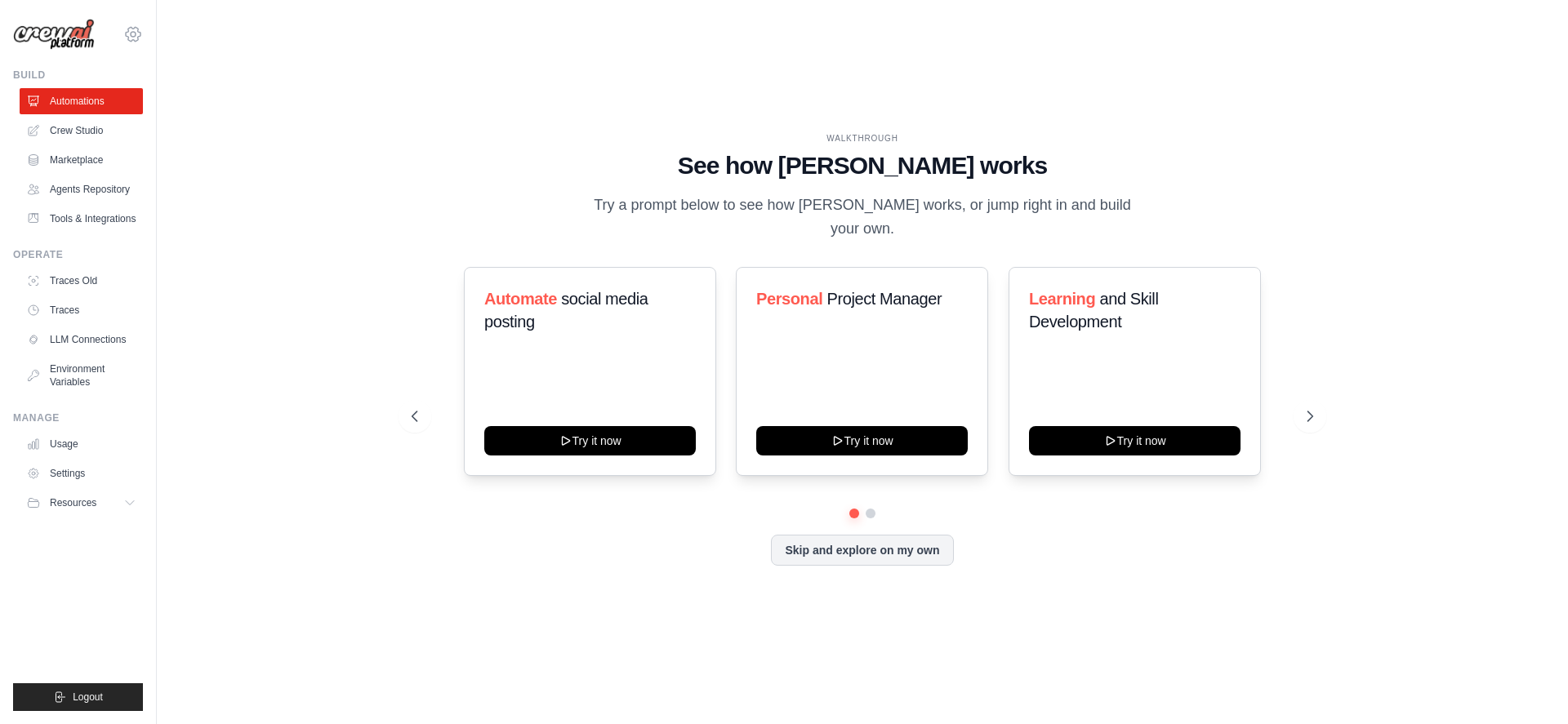
click at [133, 34] on icon at bounding box center [133, 34] width 20 height 20
click at [199, 102] on span "Settings" at bounding box center [202, 101] width 129 height 16
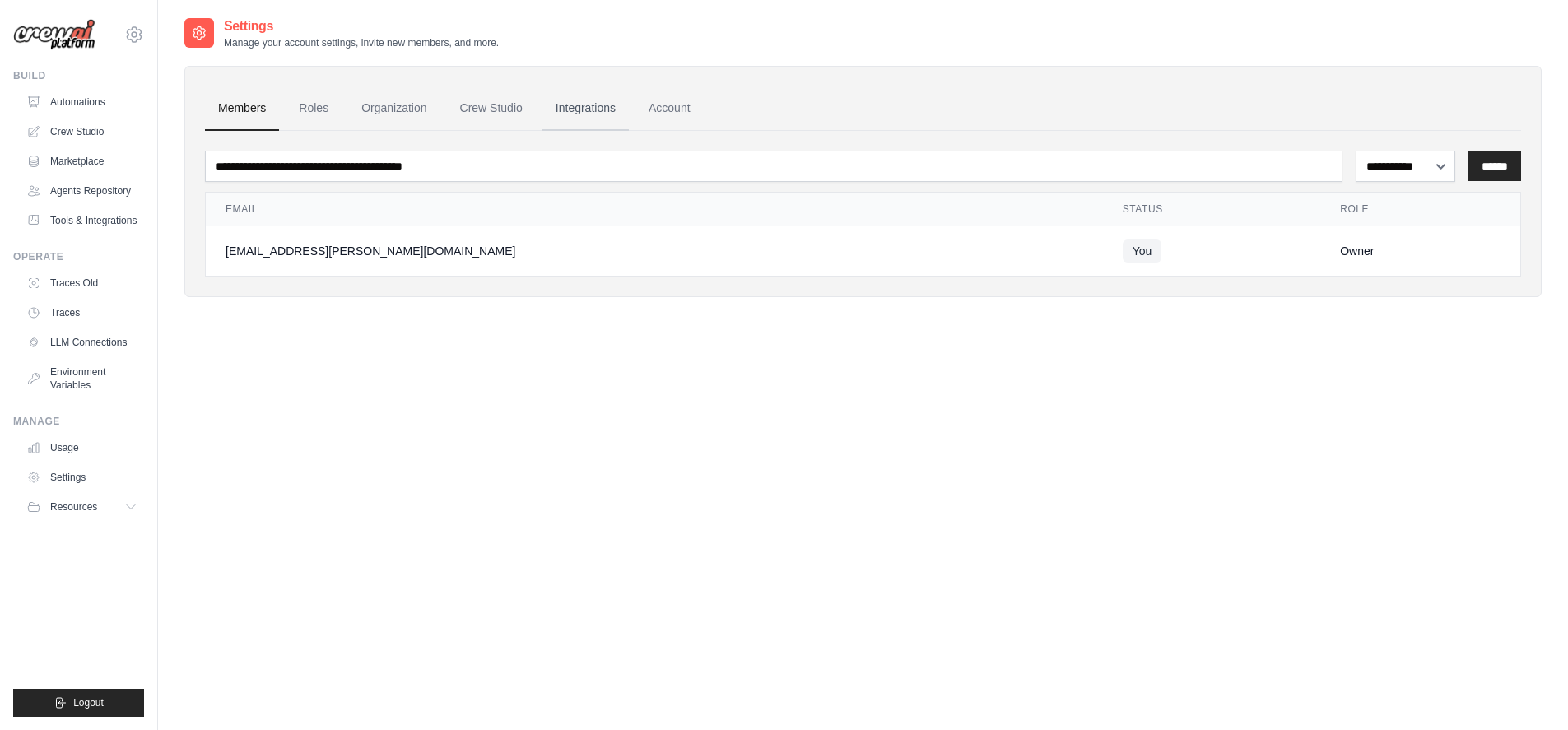
click at [604, 109] on link "Integrations" at bounding box center [585, 108] width 86 height 44
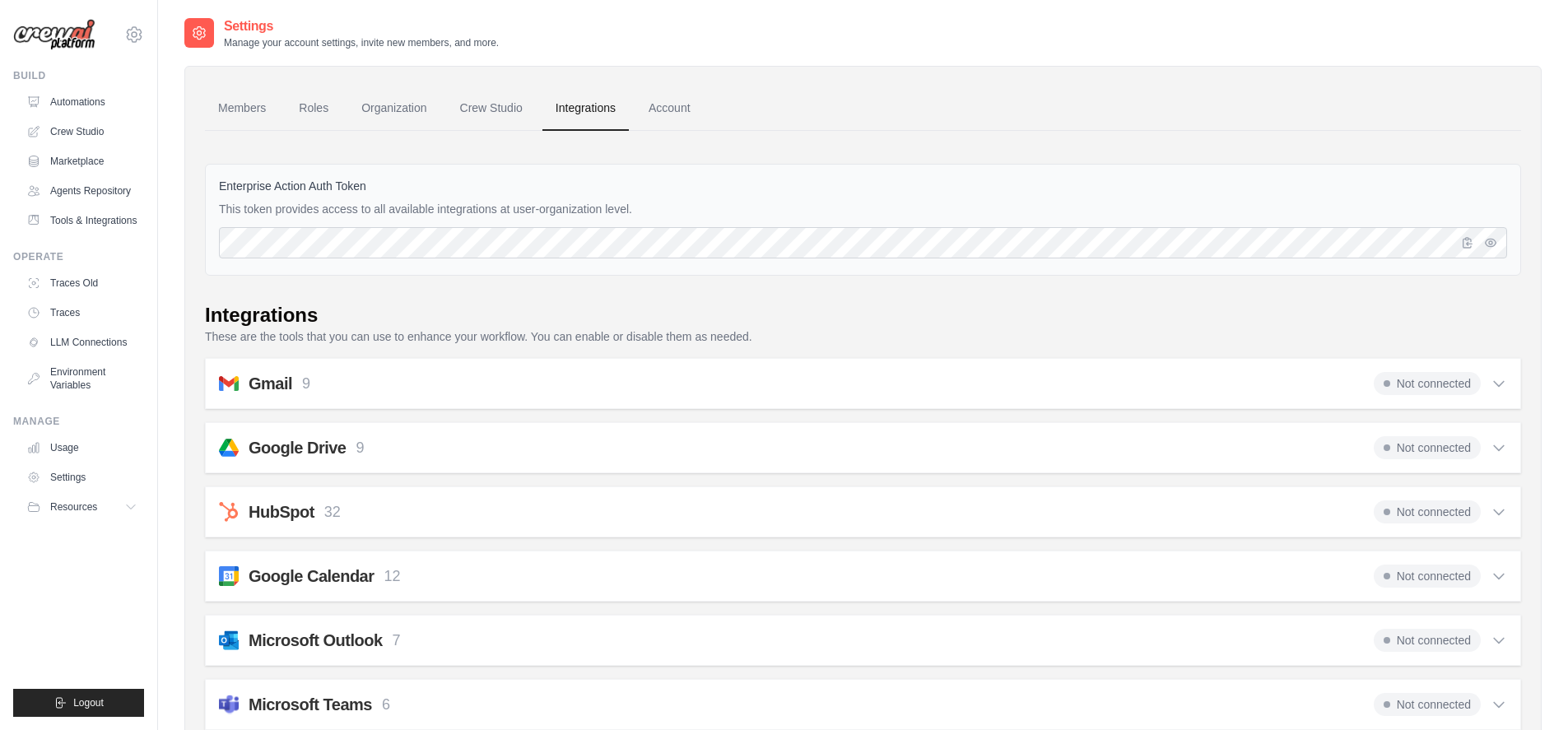
click at [503, 111] on link "Crew Studio" at bounding box center [491, 108] width 89 height 44
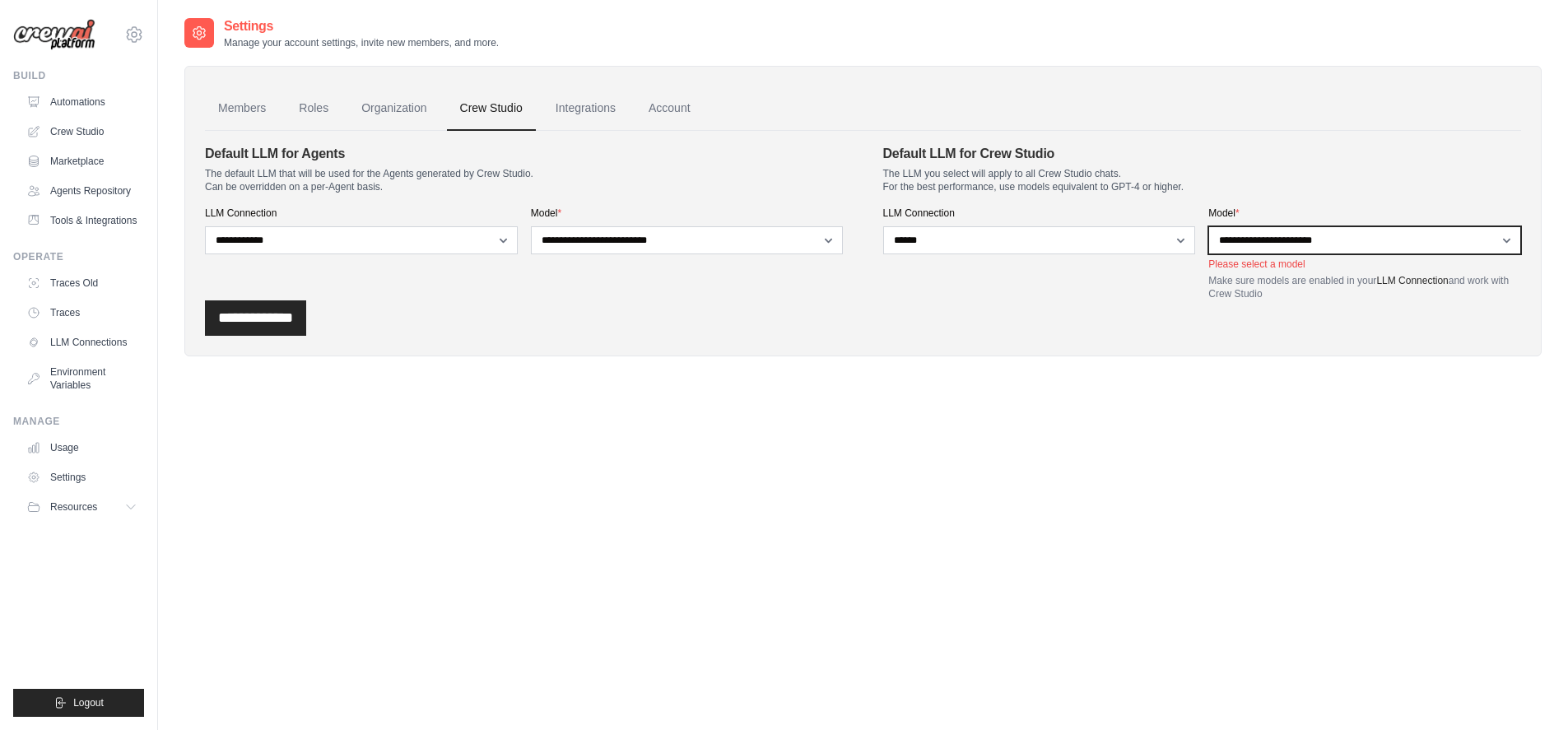
select select "*******"
click at [1208, 227] on select "**********" at bounding box center [1365, 240] width 313 height 28
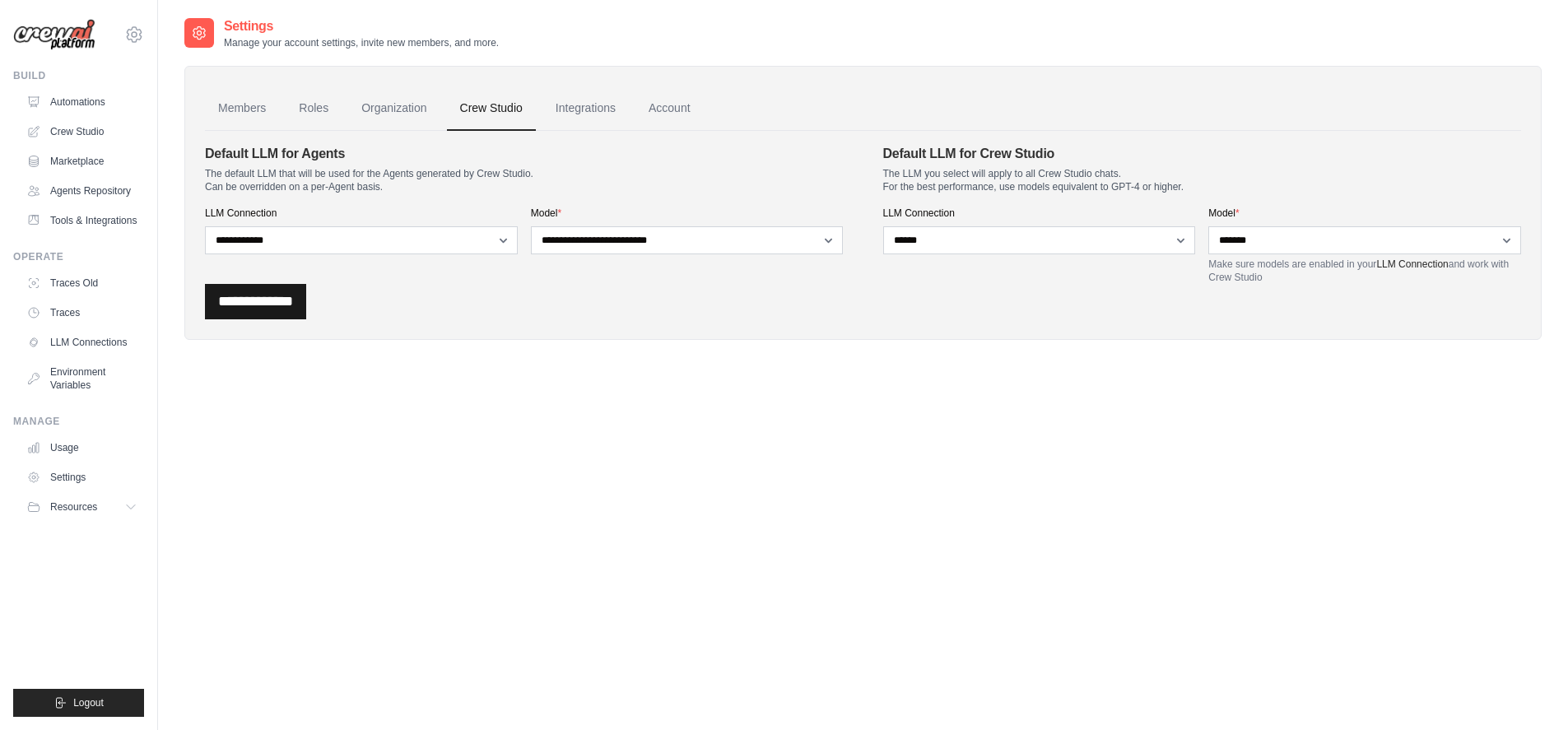
click at [307, 300] on input "**********" at bounding box center [255, 301] width 102 height 35
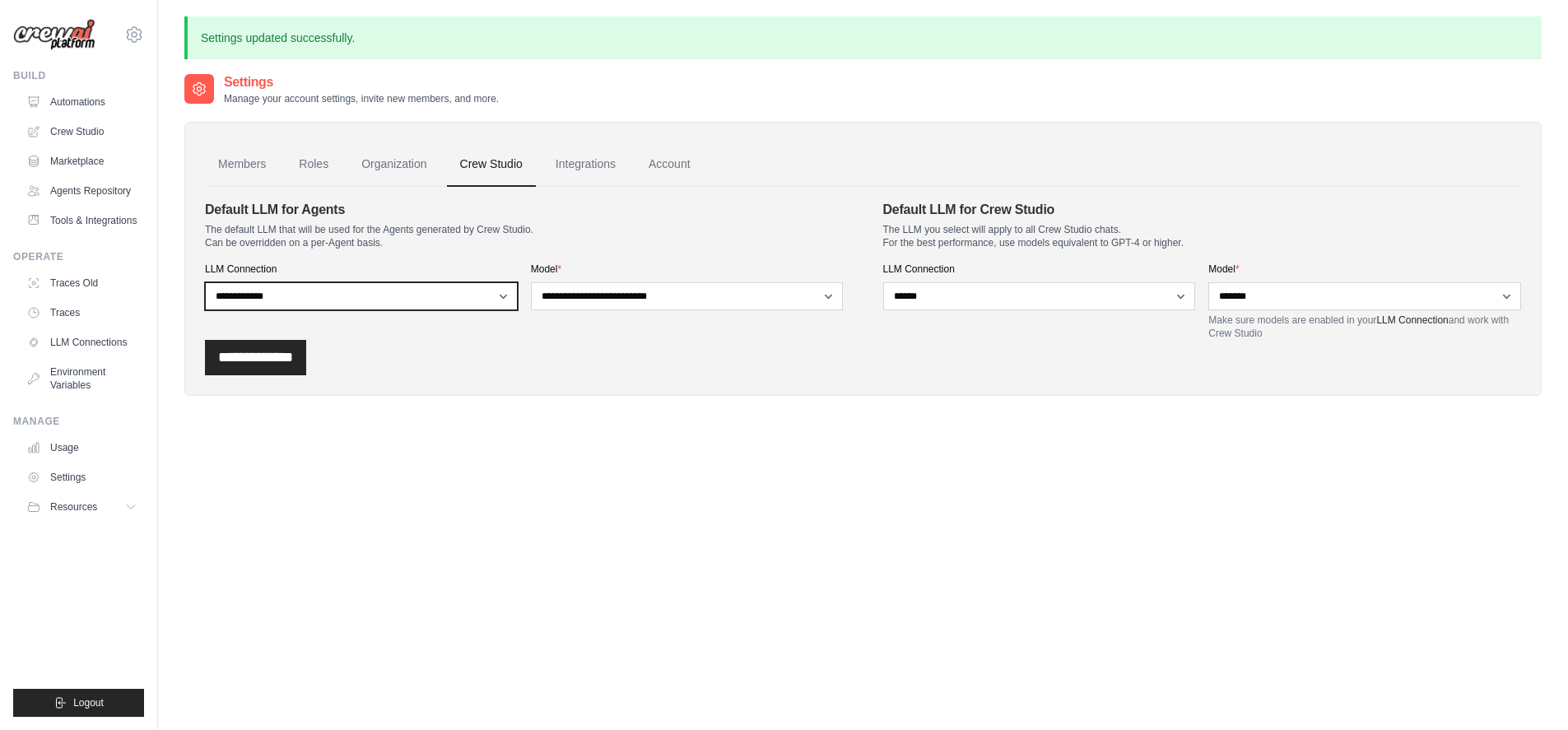
click at [493, 298] on select "**********" at bounding box center [361, 296] width 313 height 28
select select "******"
click at [205, 282] on select "**********" at bounding box center [361, 296] width 313 height 28
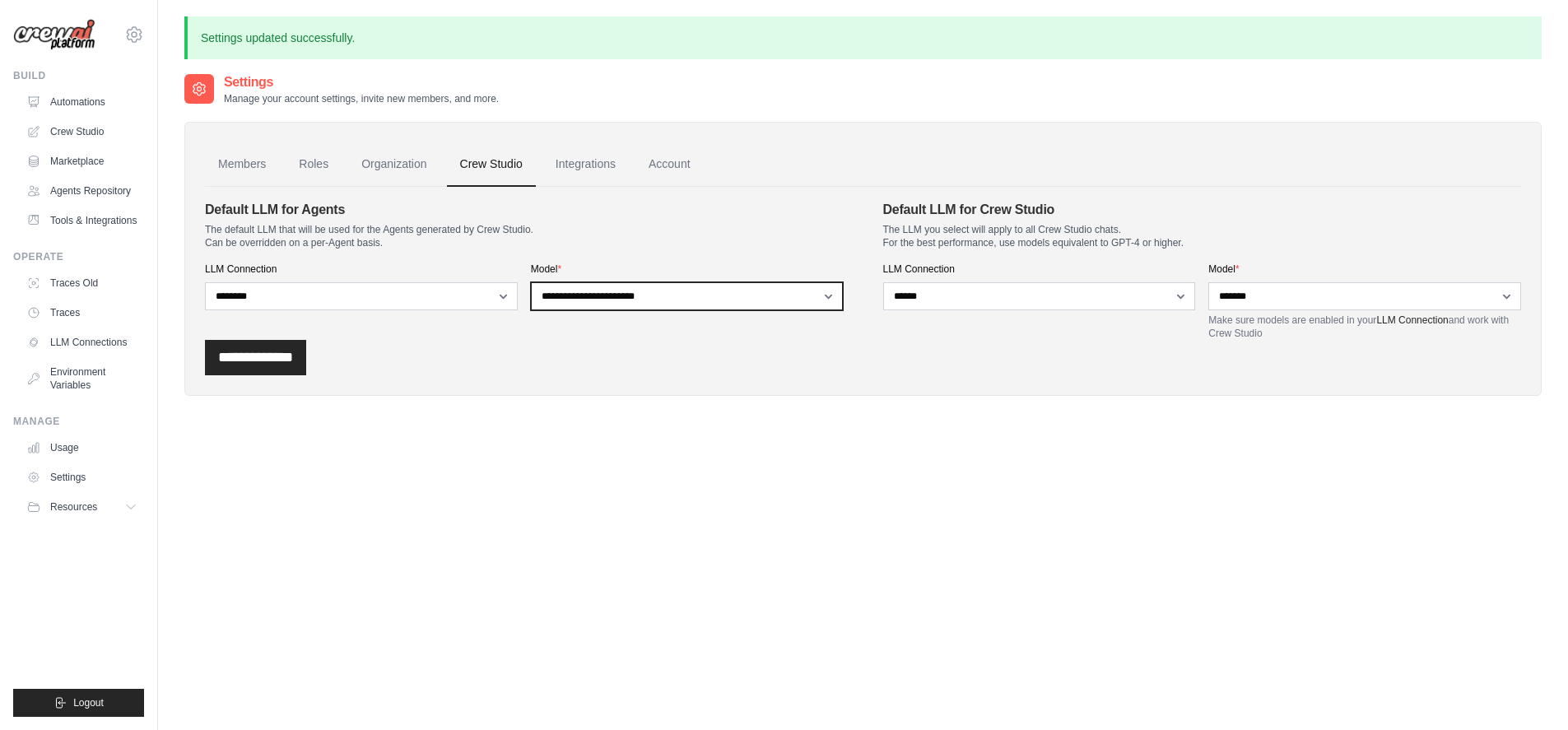
select select "*******"
click at [531, 282] on select "**********" at bounding box center [688, 296] width 313 height 28
click at [279, 361] on input "**********" at bounding box center [255, 357] width 102 height 35
click at [581, 167] on link "Integrations" at bounding box center [585, 164] width 86 height 44
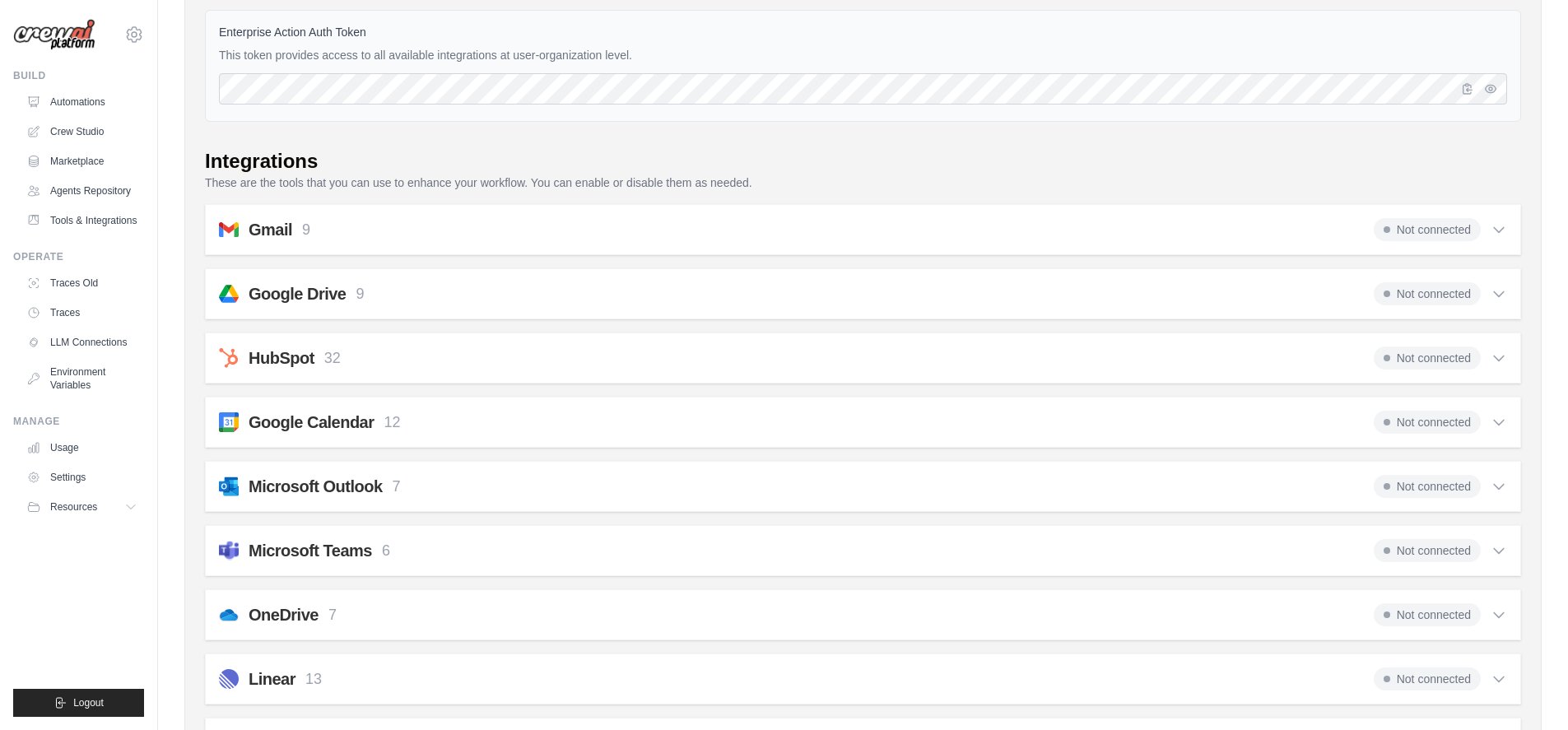
scroll to position [198, 0]
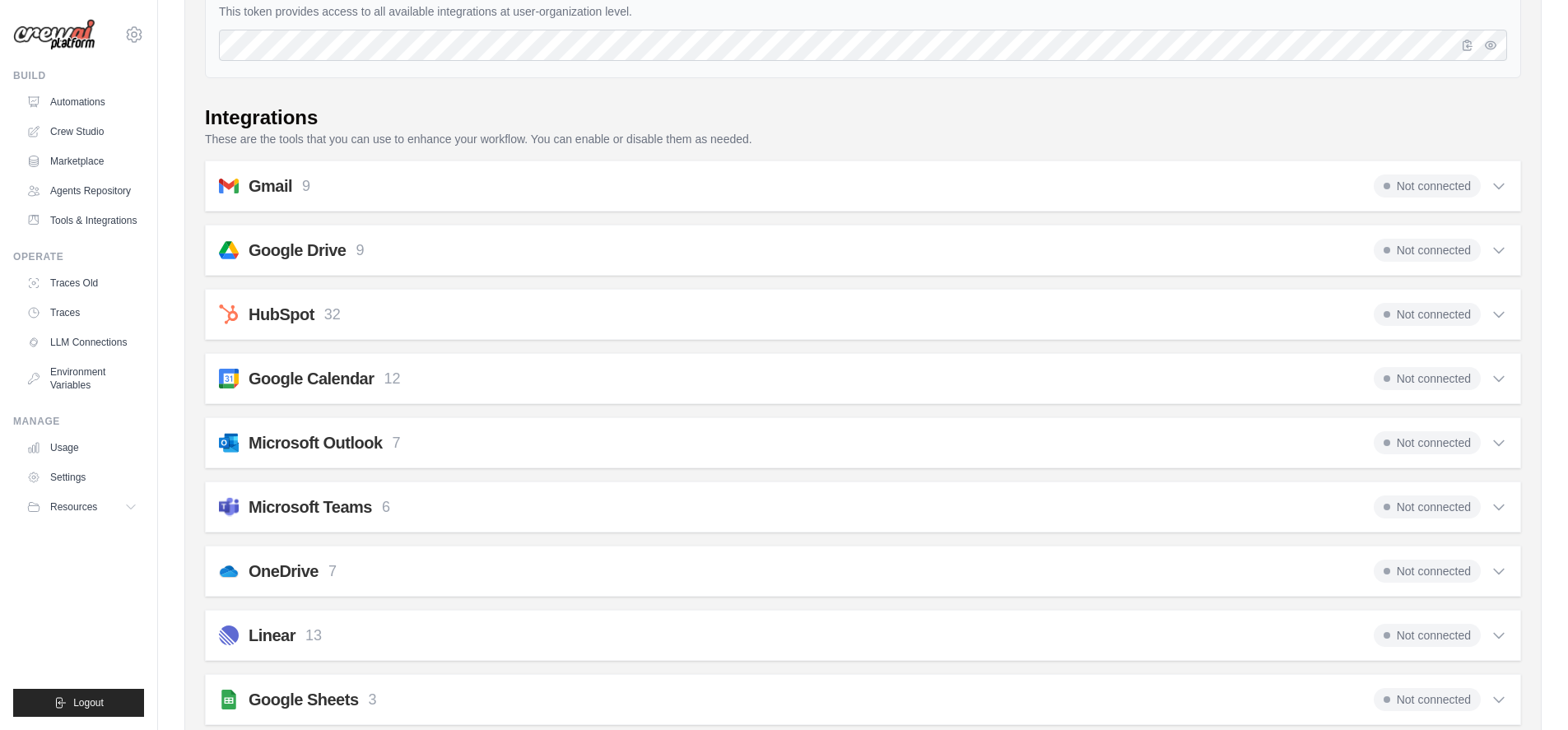
click at [1498, 187] on icon at bounding box center [1499, 186] width 10 height 4
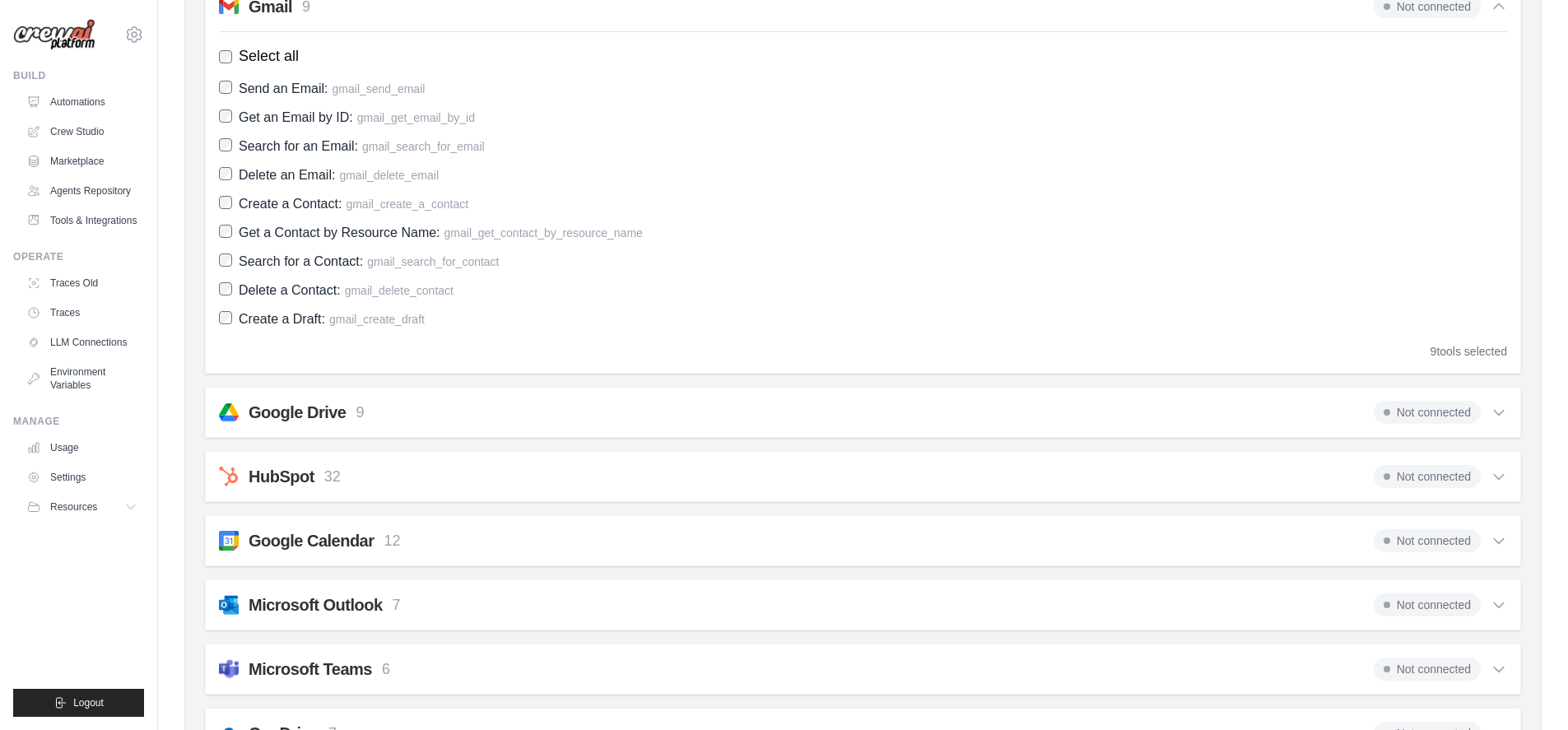
scroll to position [396, 0]
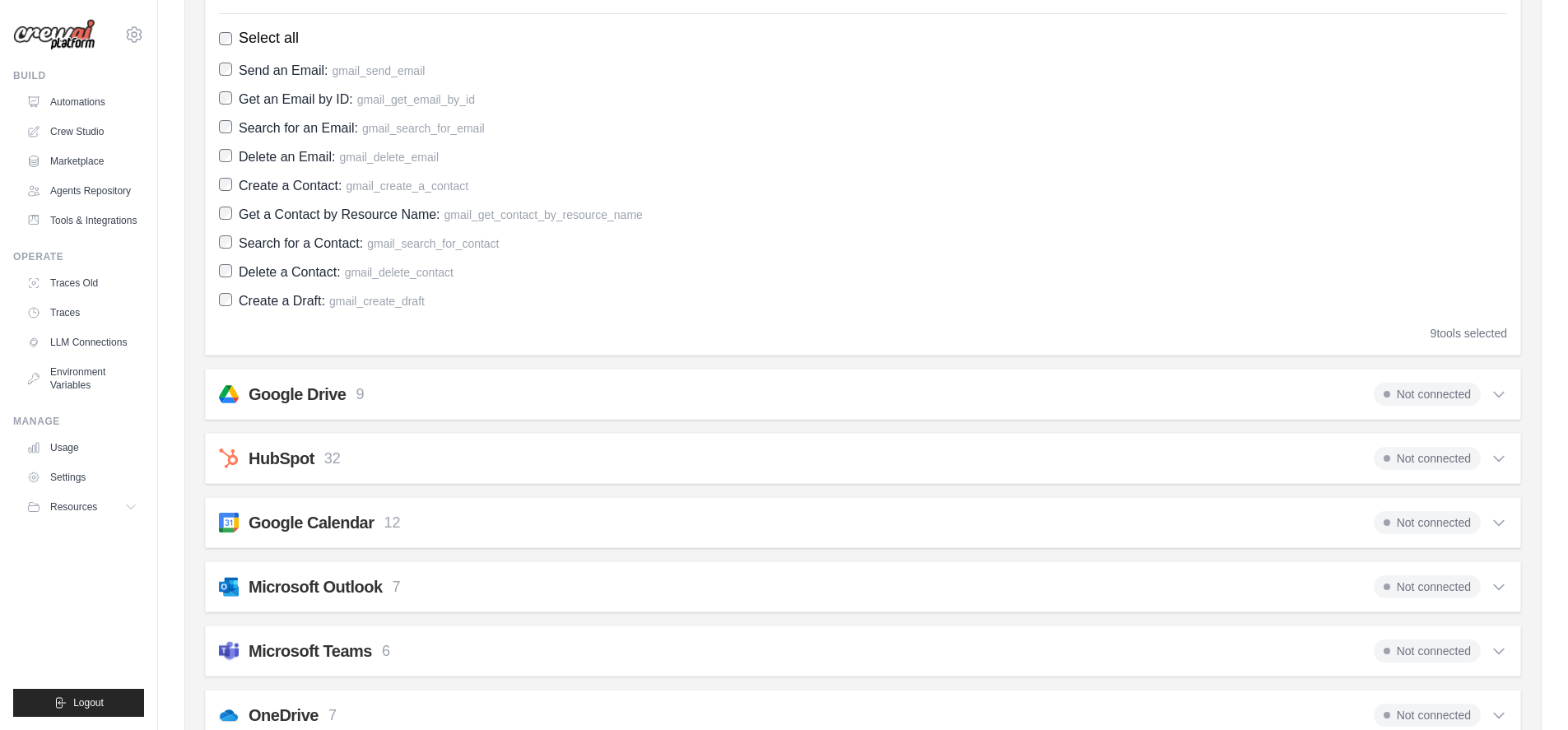
click at [1499, 396] on icon at bounding box center [1499, 394] width 16 height 16
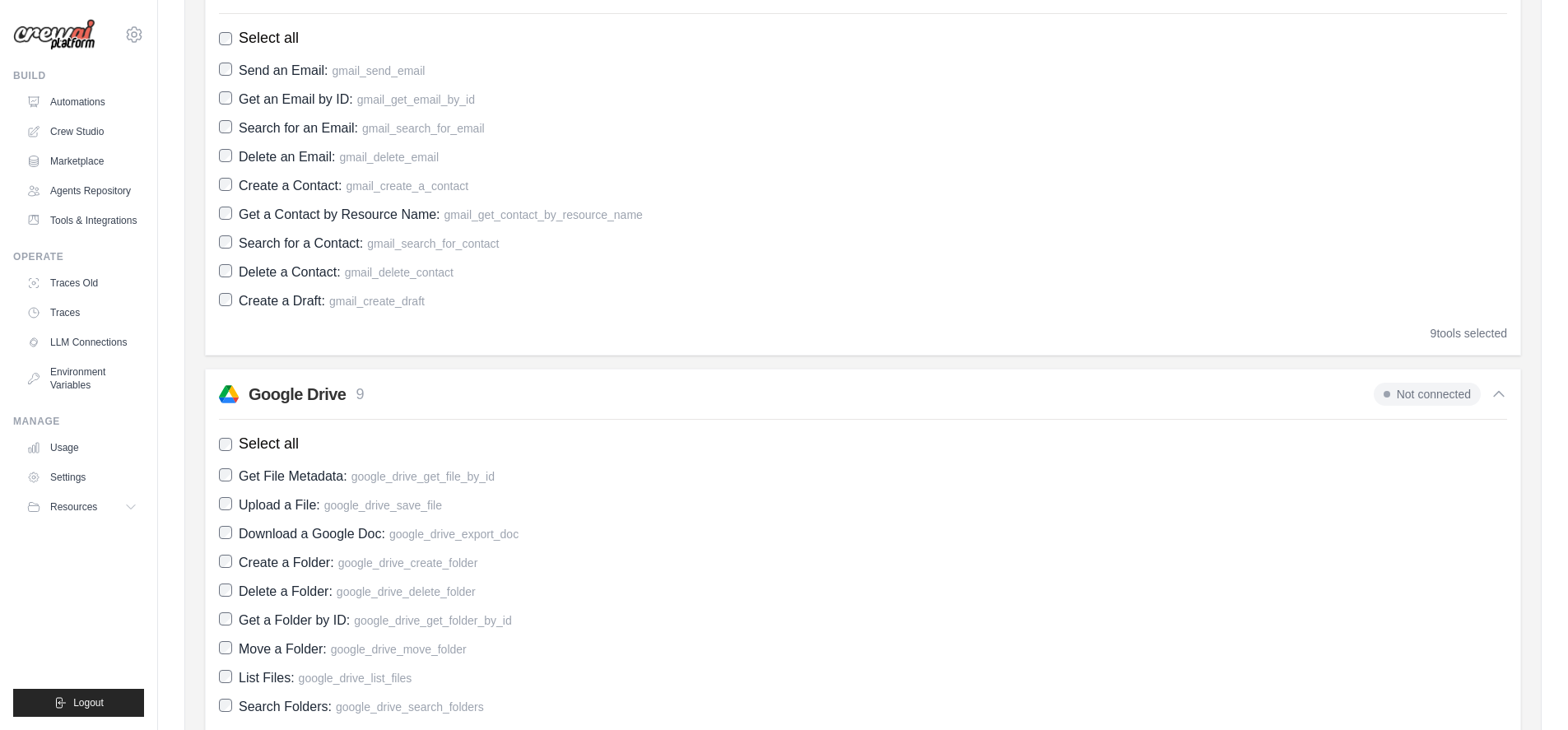
click at [1423, 400] on span "Not connected" at bounding box center [1427, 395] width 107 height 23
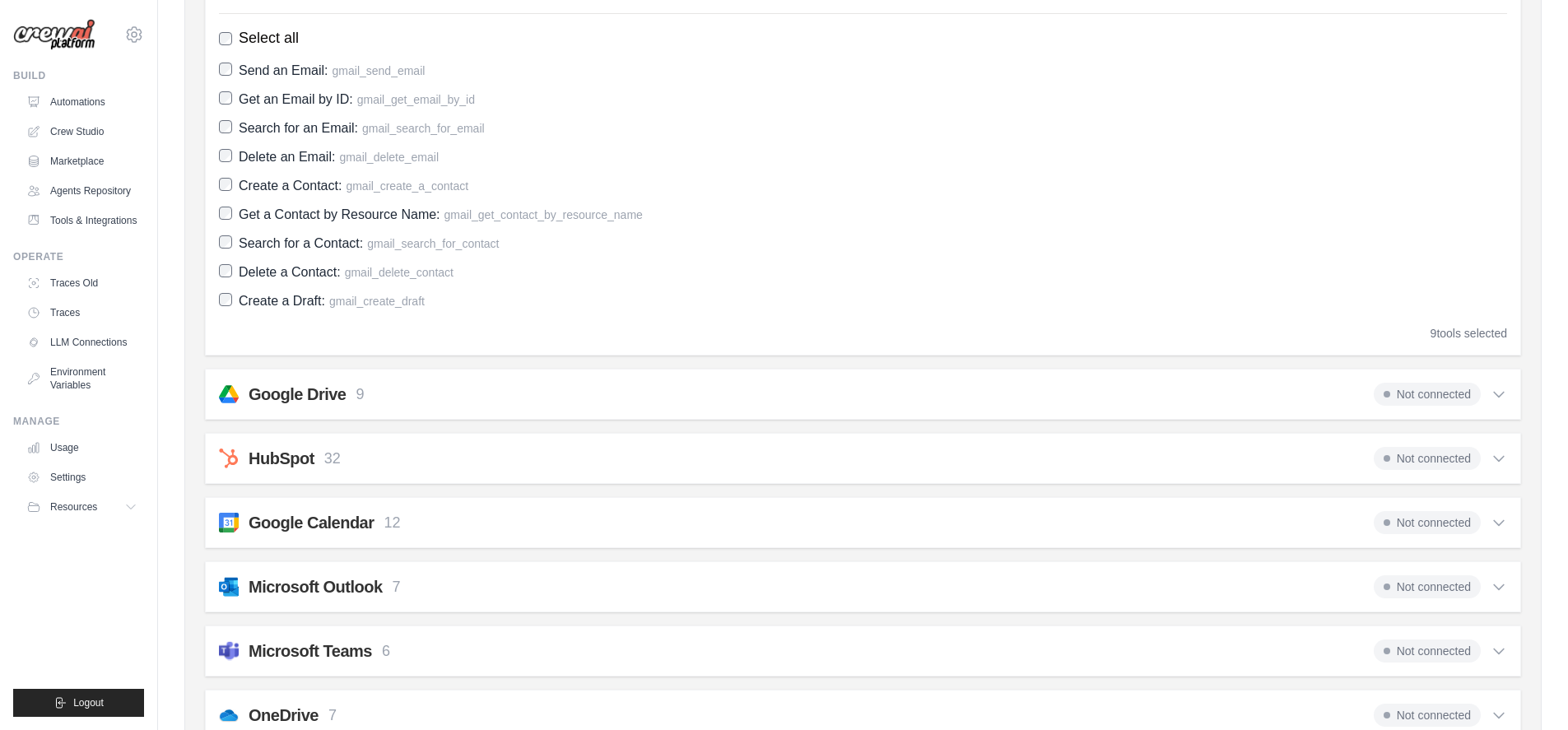
click at [1426, 402] on span "Not connected" at bounding box center [1427, 395] width 107 height 23
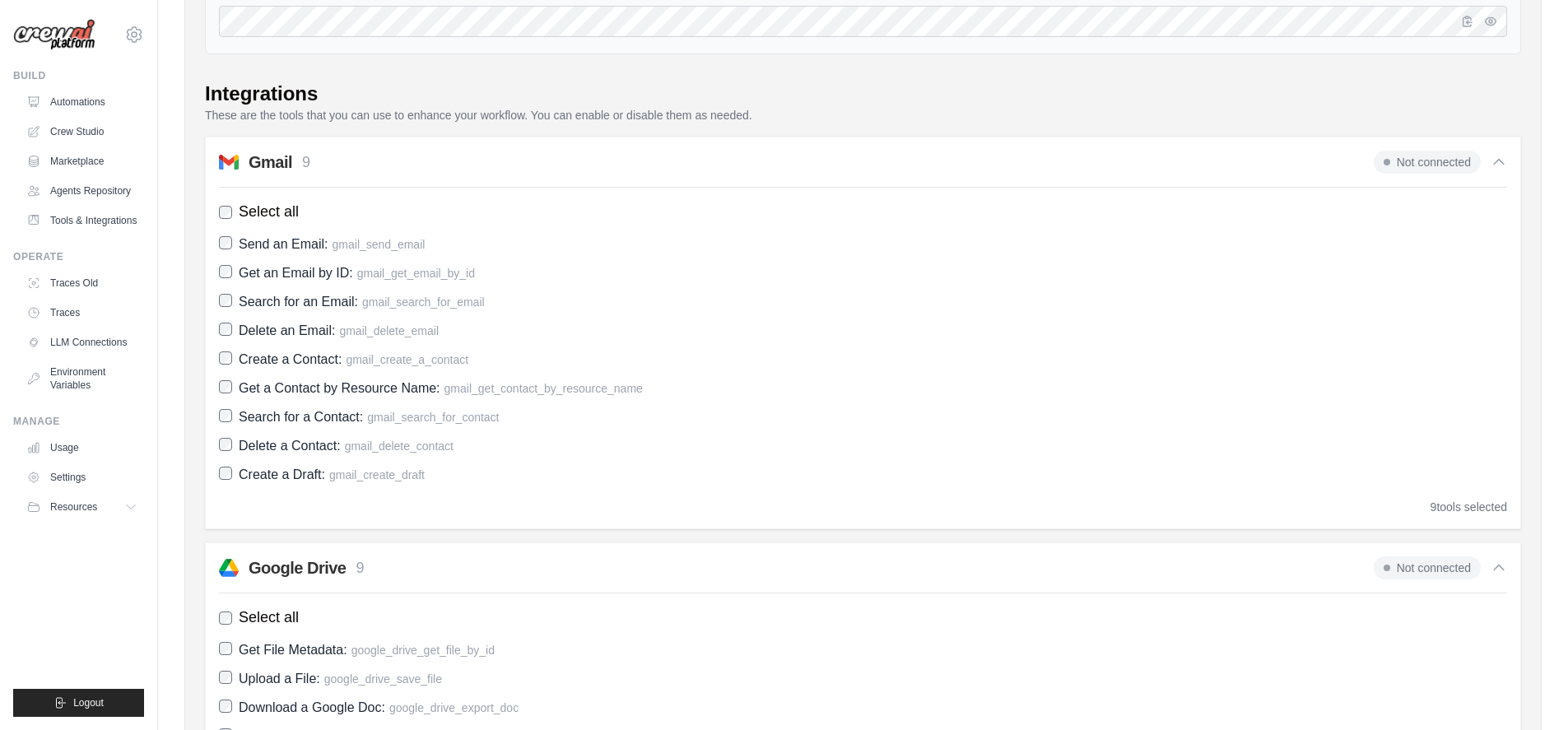
scroll to position [0, 0]
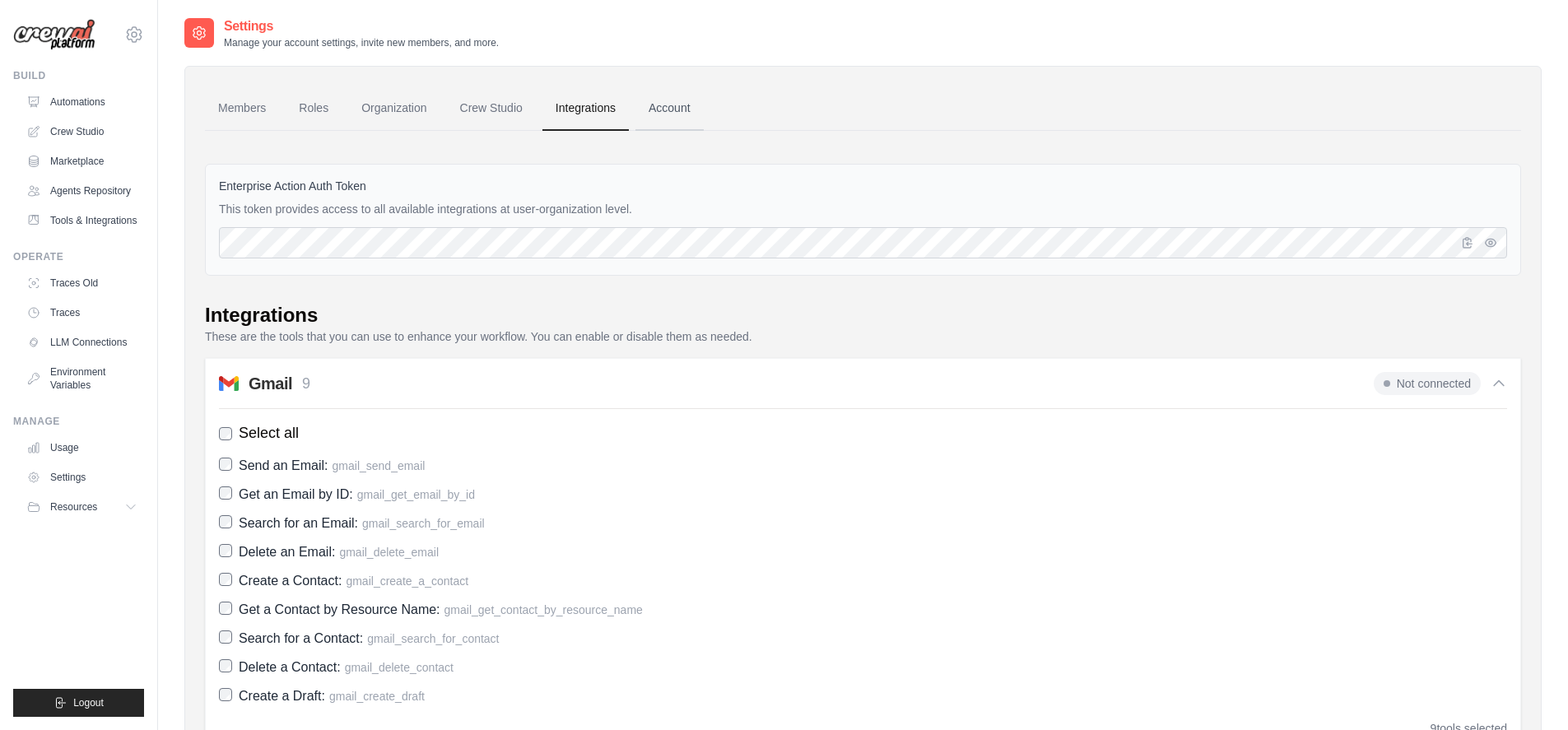
click at [665, 108] on link "Account" at bounding box center [670, 108] width 68 height 44
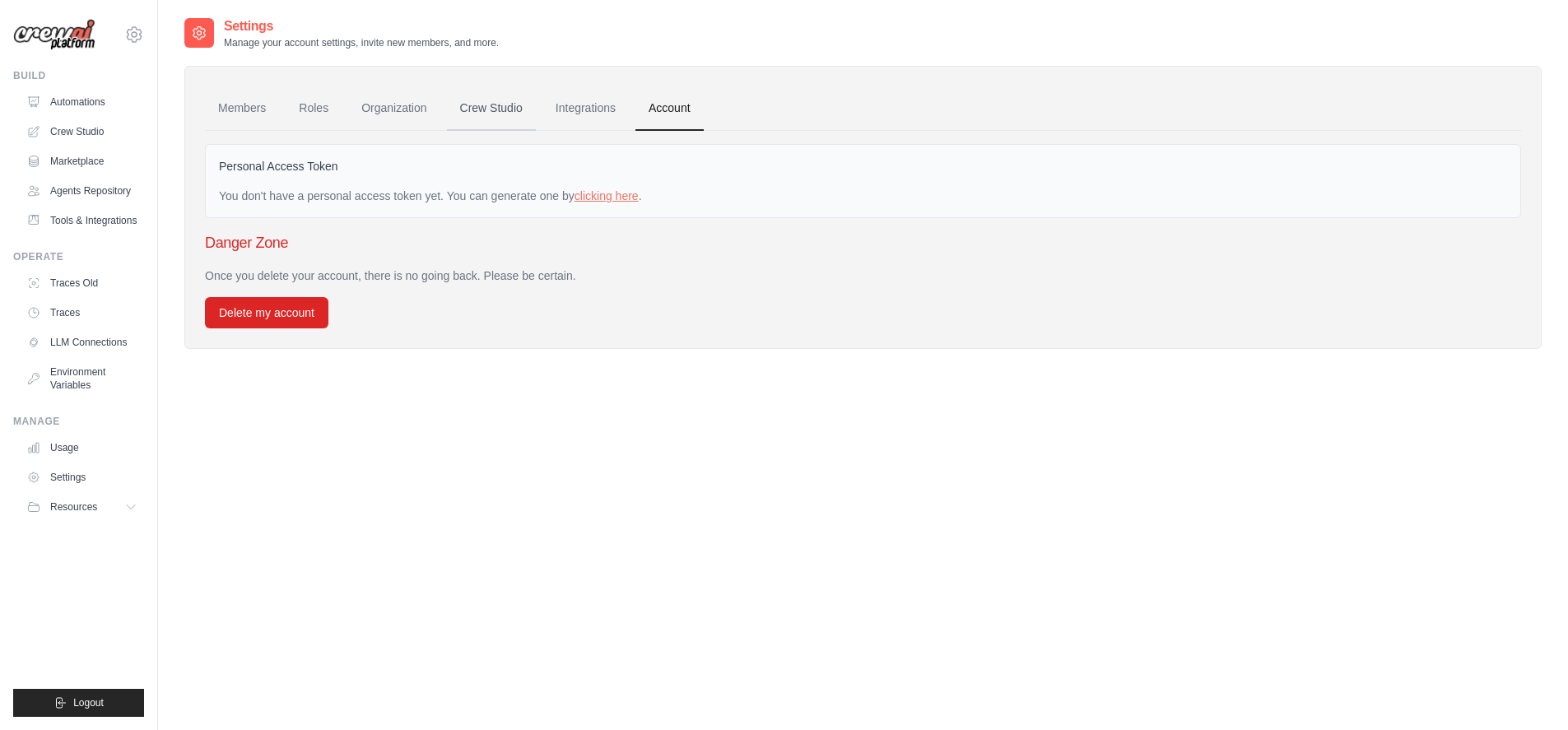
click at [469, 105] on link "Crew Studio" at bounding box center [491, 108] width 89 height 44
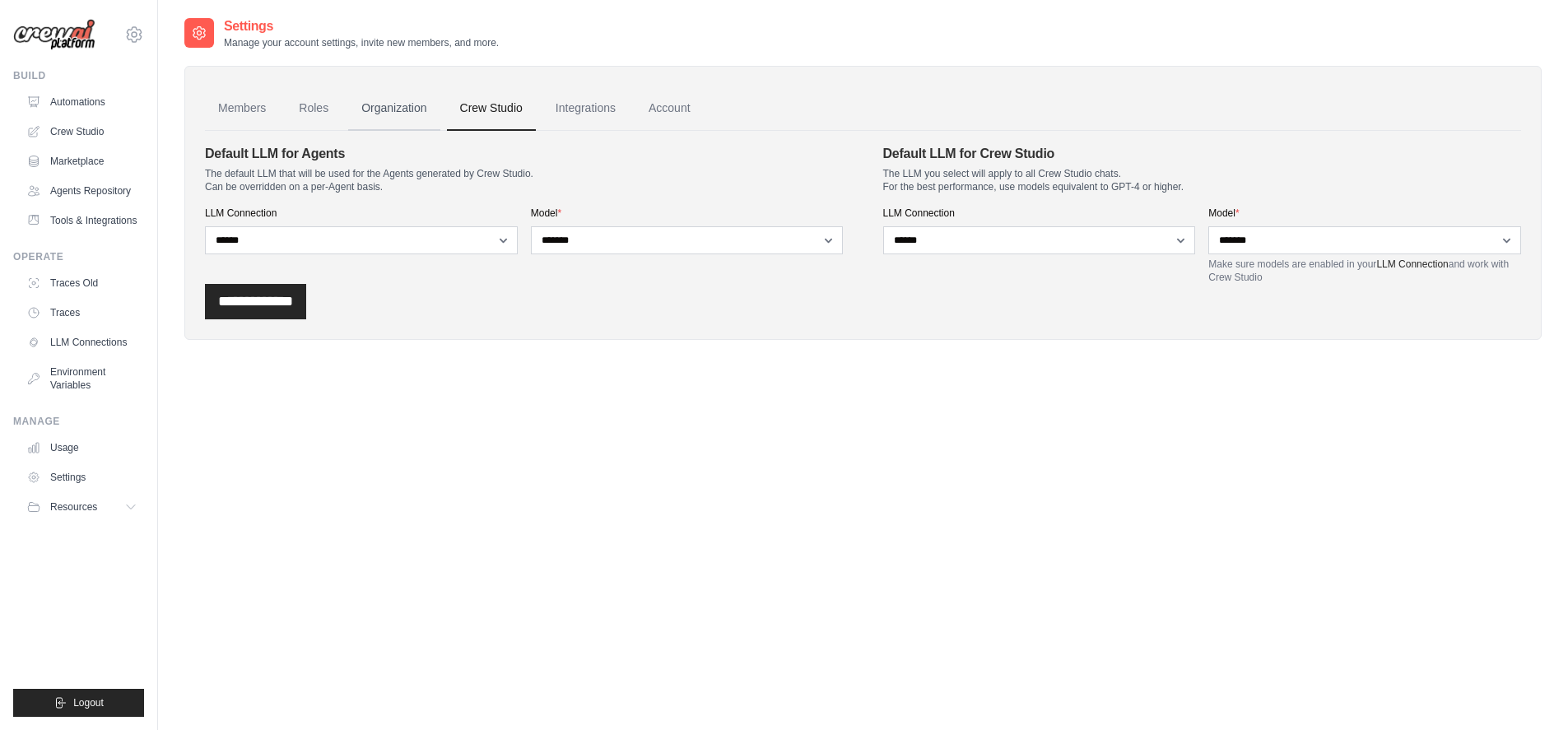
click at [396, 113] on link "Organization" at bounding box center [394, 108] width 92 height 44
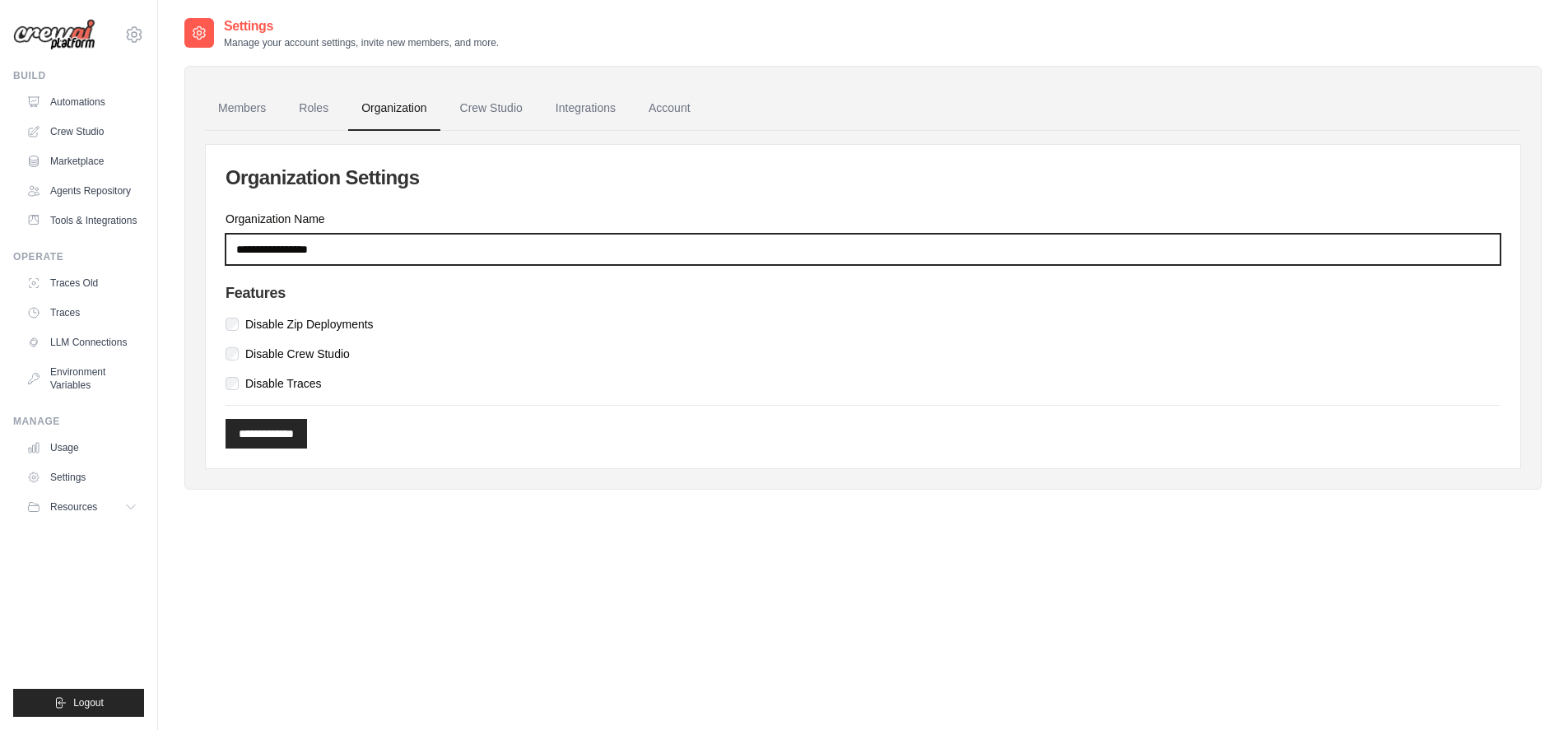
click at [364, 251] on input "Organization Name" at bounding box center [863, 249] width 1275 height 31
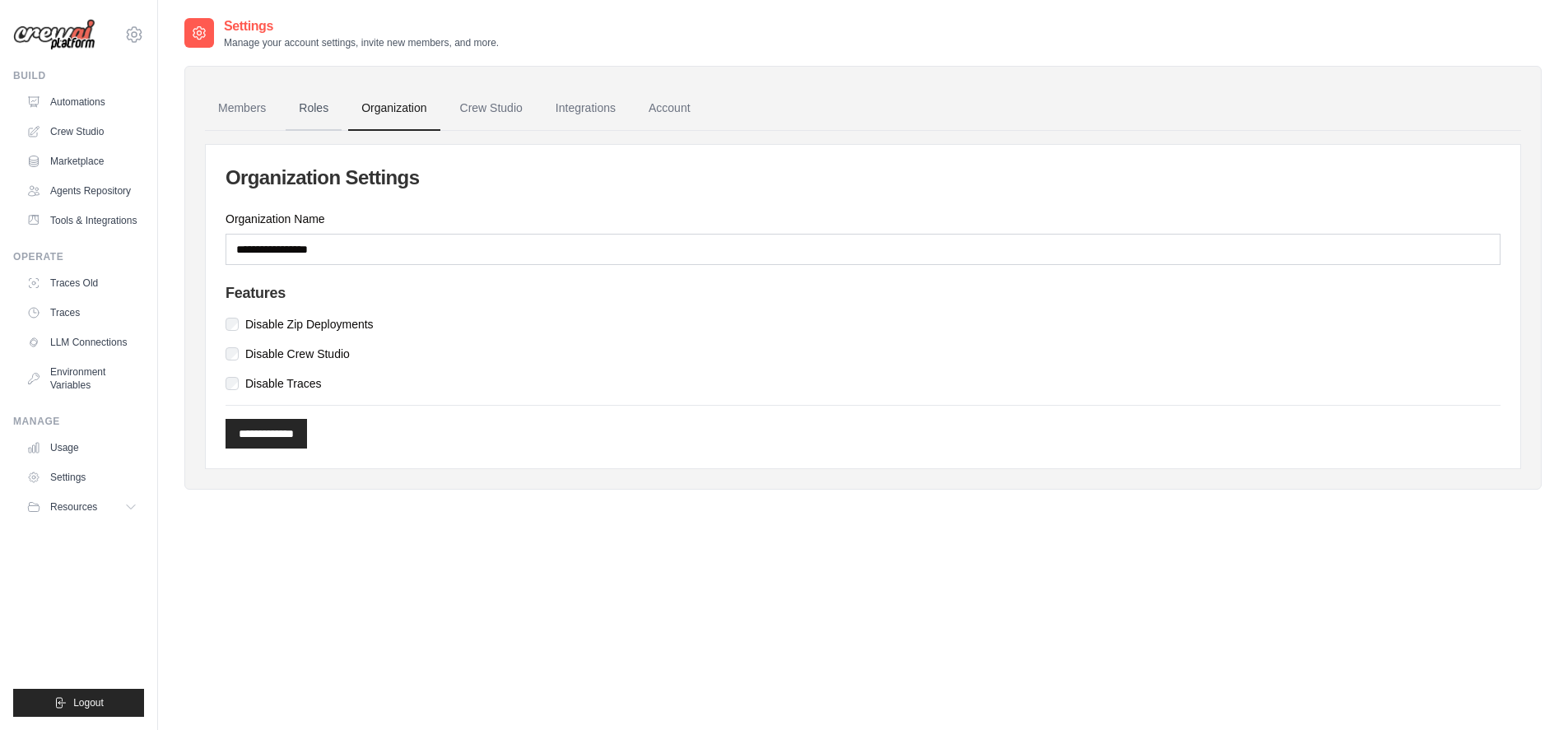
click at [310, 120] on link "Roles" at bounding box center [314, 108] width 56 height 44
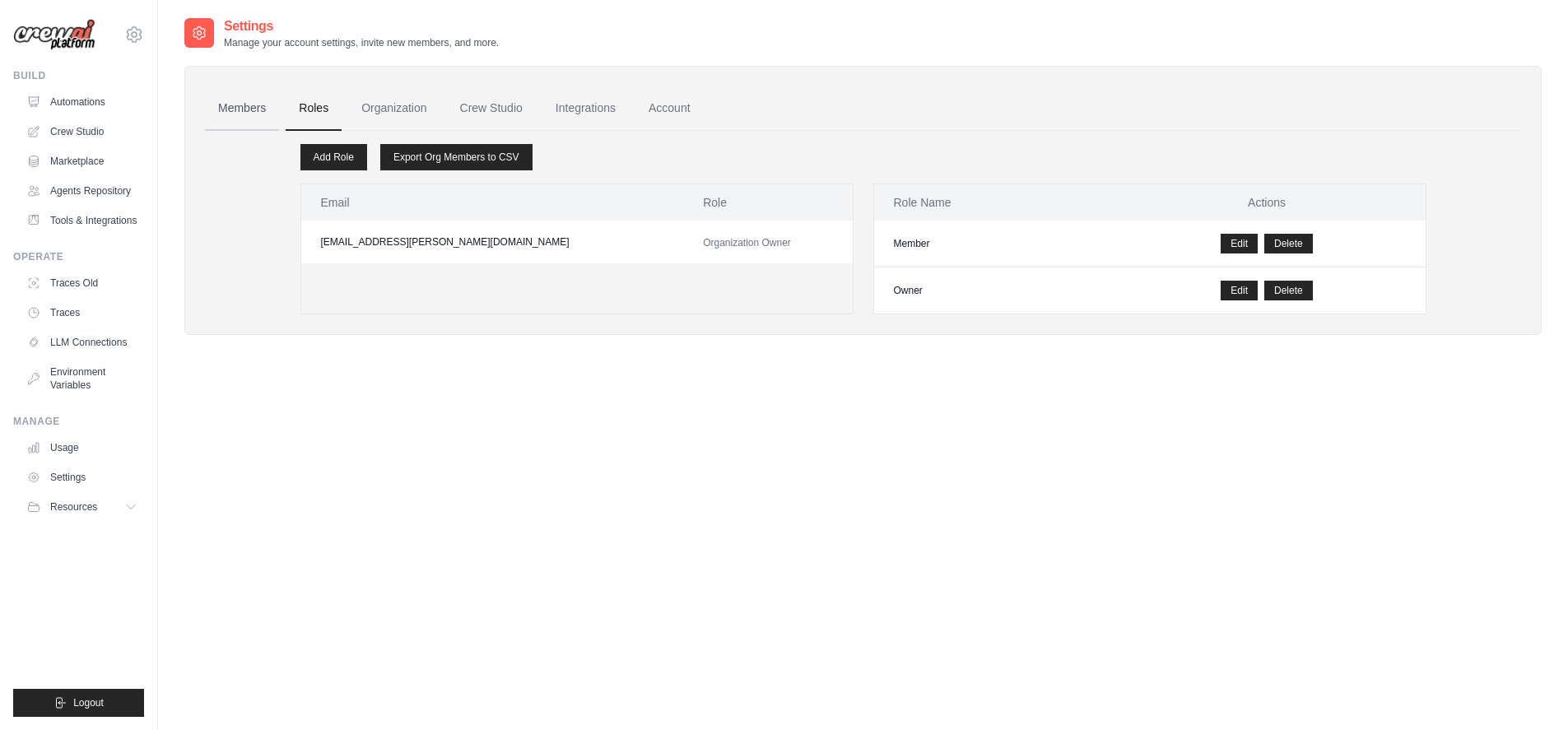
click at [253, 112] on link "Members" at bounding box center [242, 108] width 74 height 44
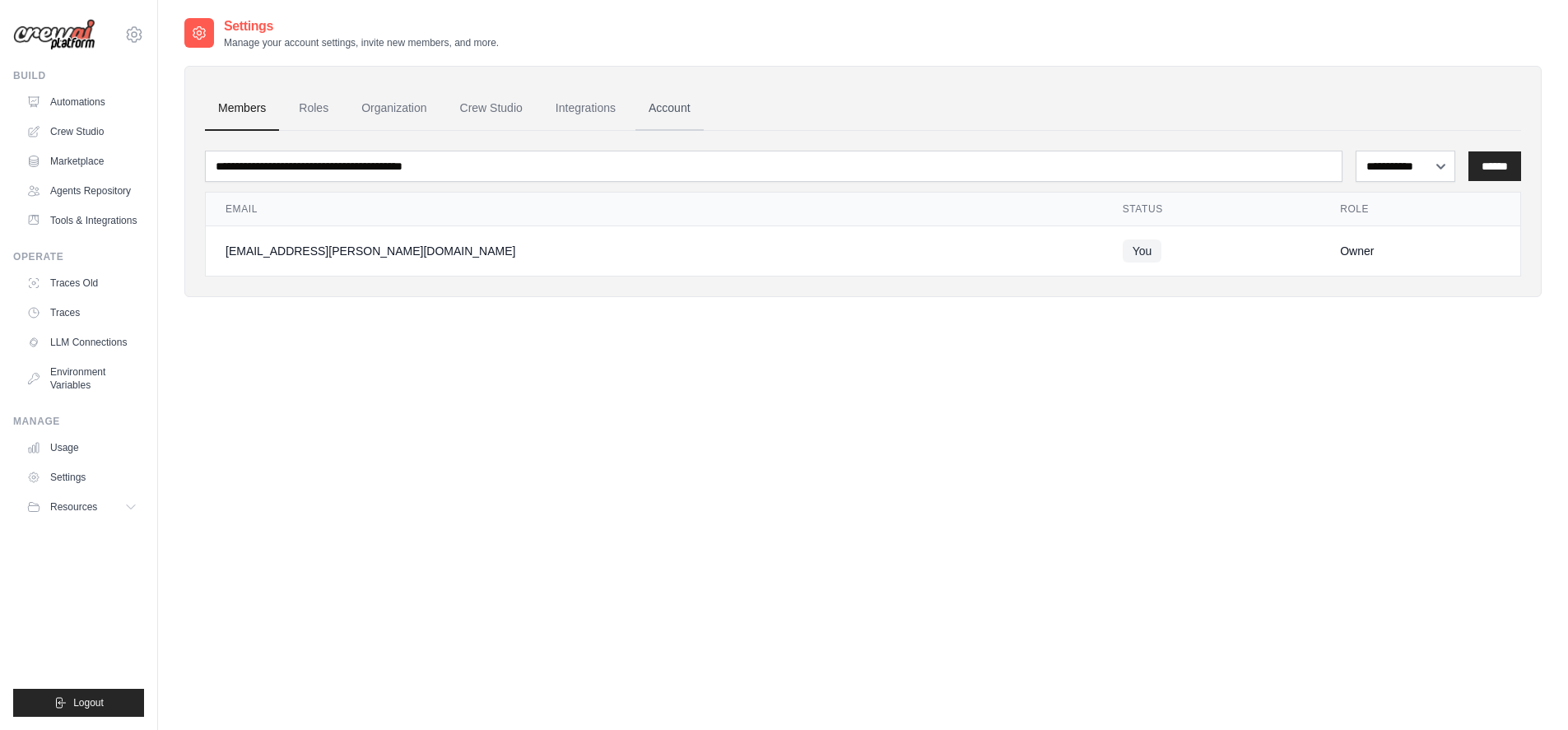
click at [673, 112] on link "Account" at bounding box center [670, 108] width 68 height 44
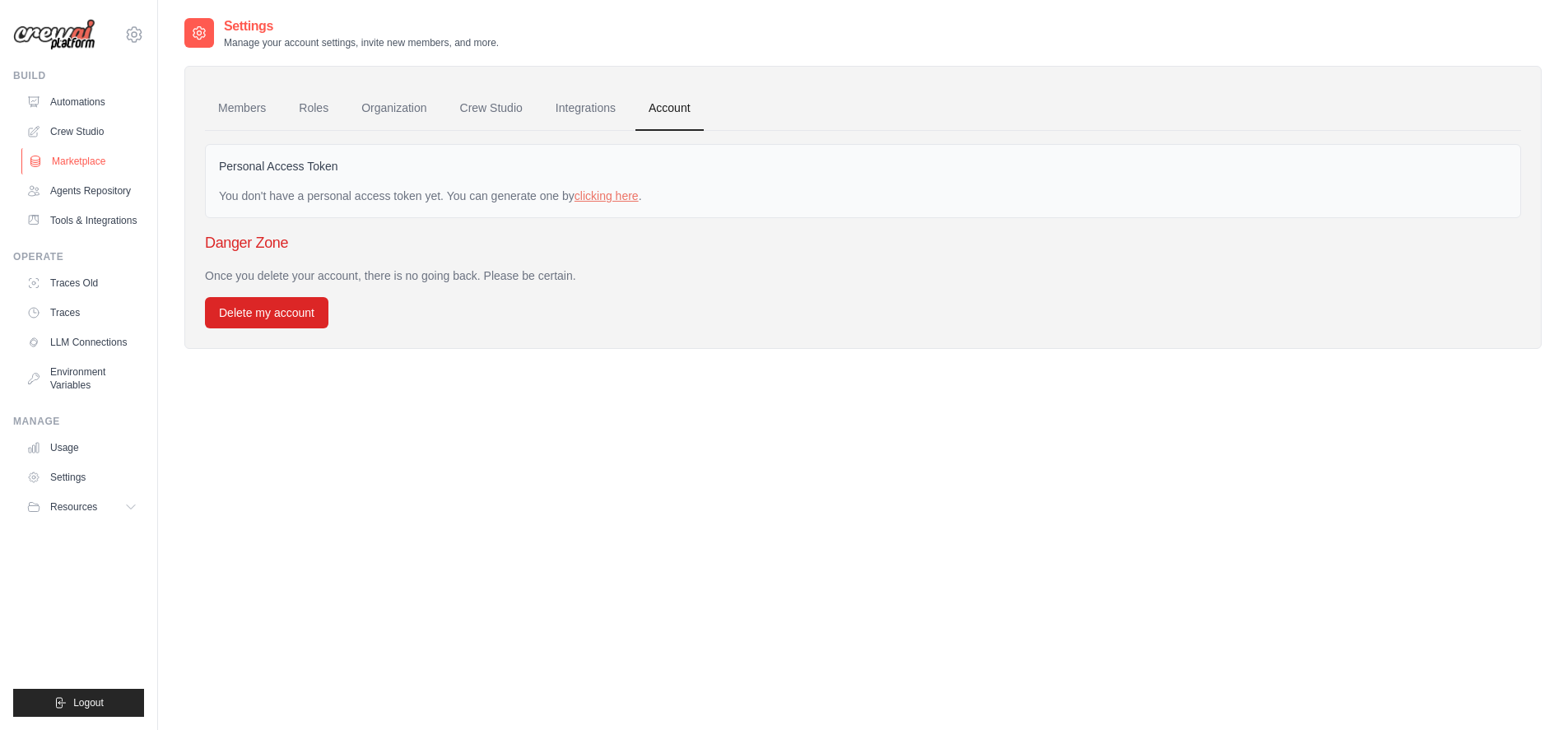
click at [89, 162] on link "Marketplace" at bounding box center [84, 161] width 124 height 26
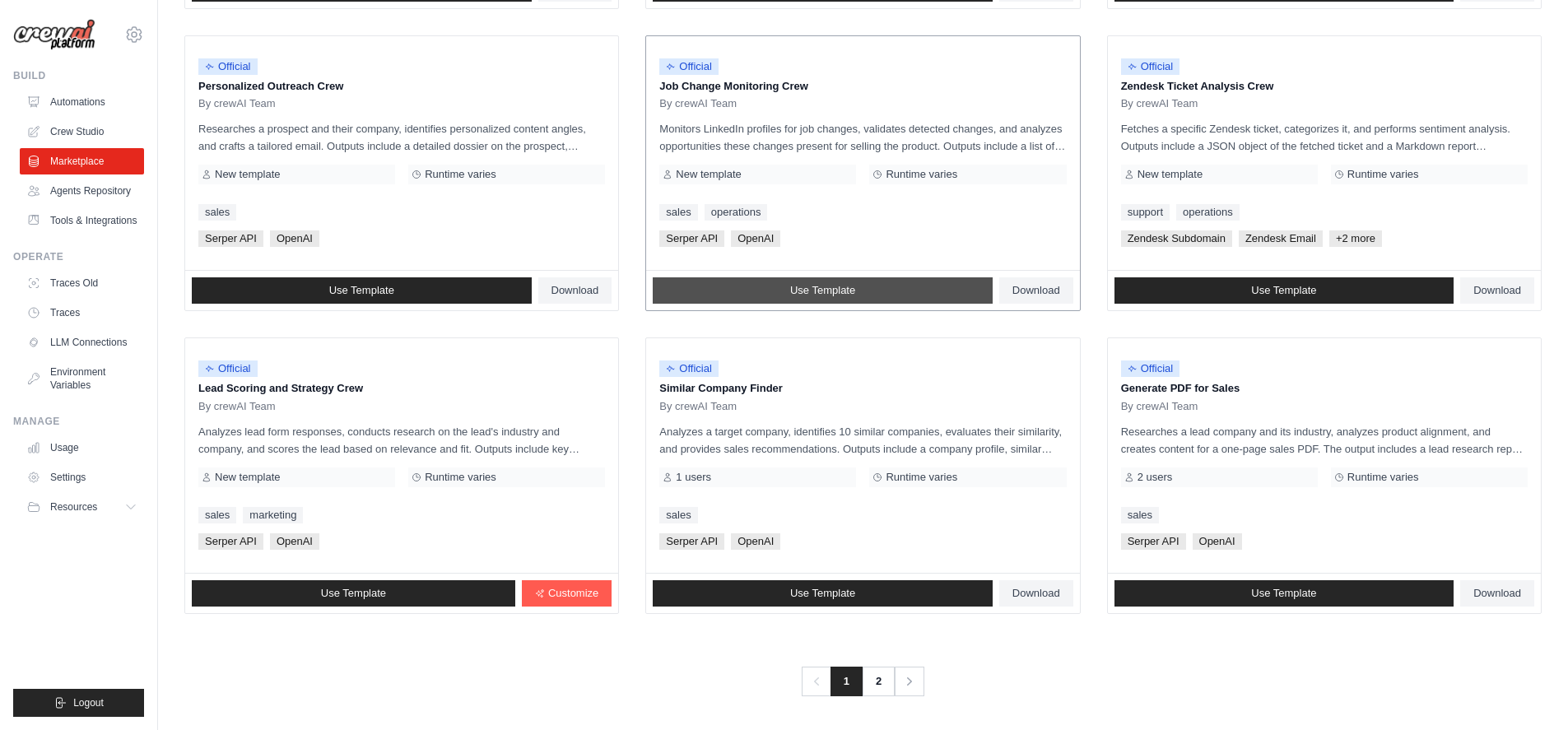
scroll to position [796, 0]
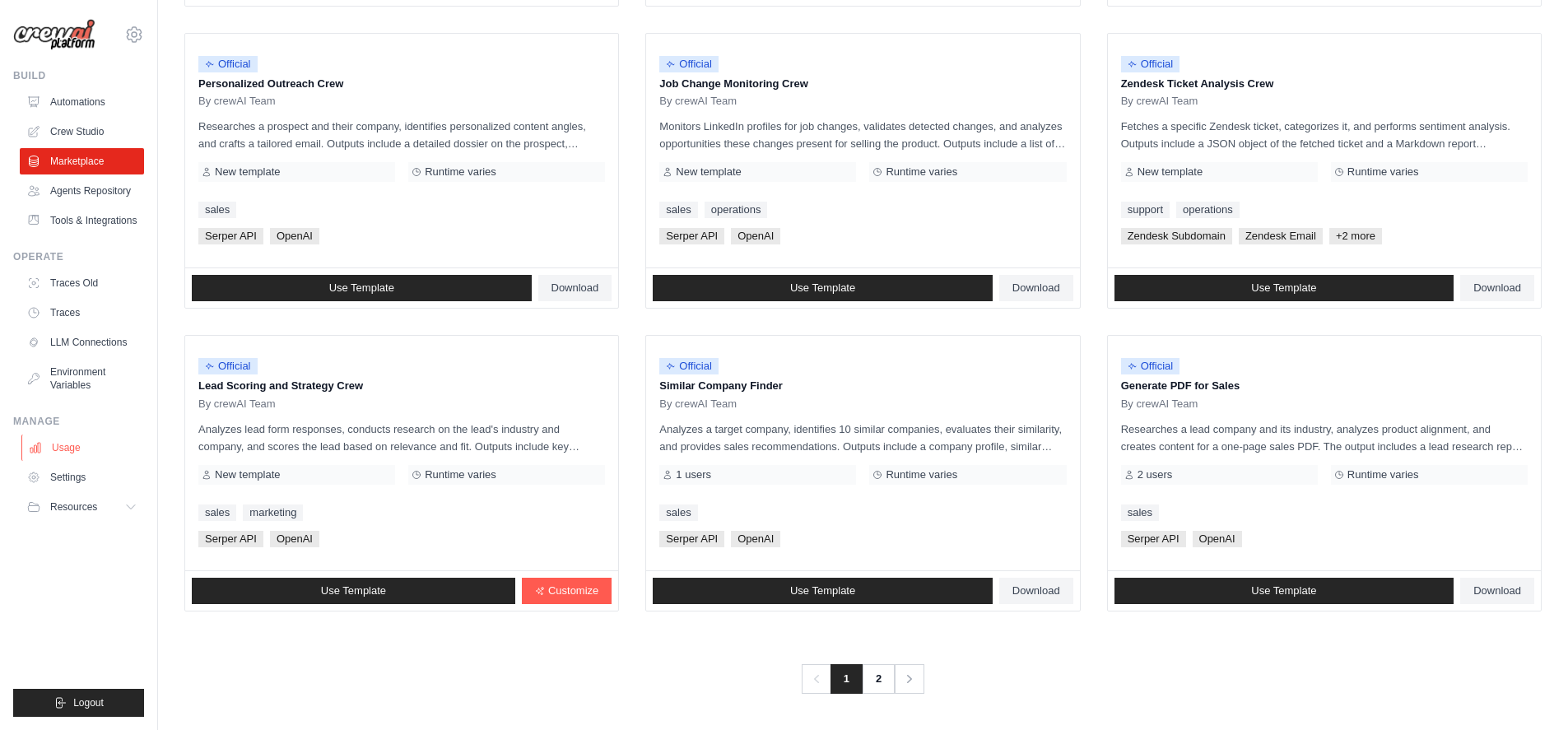
click at [73, 444] on link "Usage" at bounding box center [84, 447] width 124 height 26
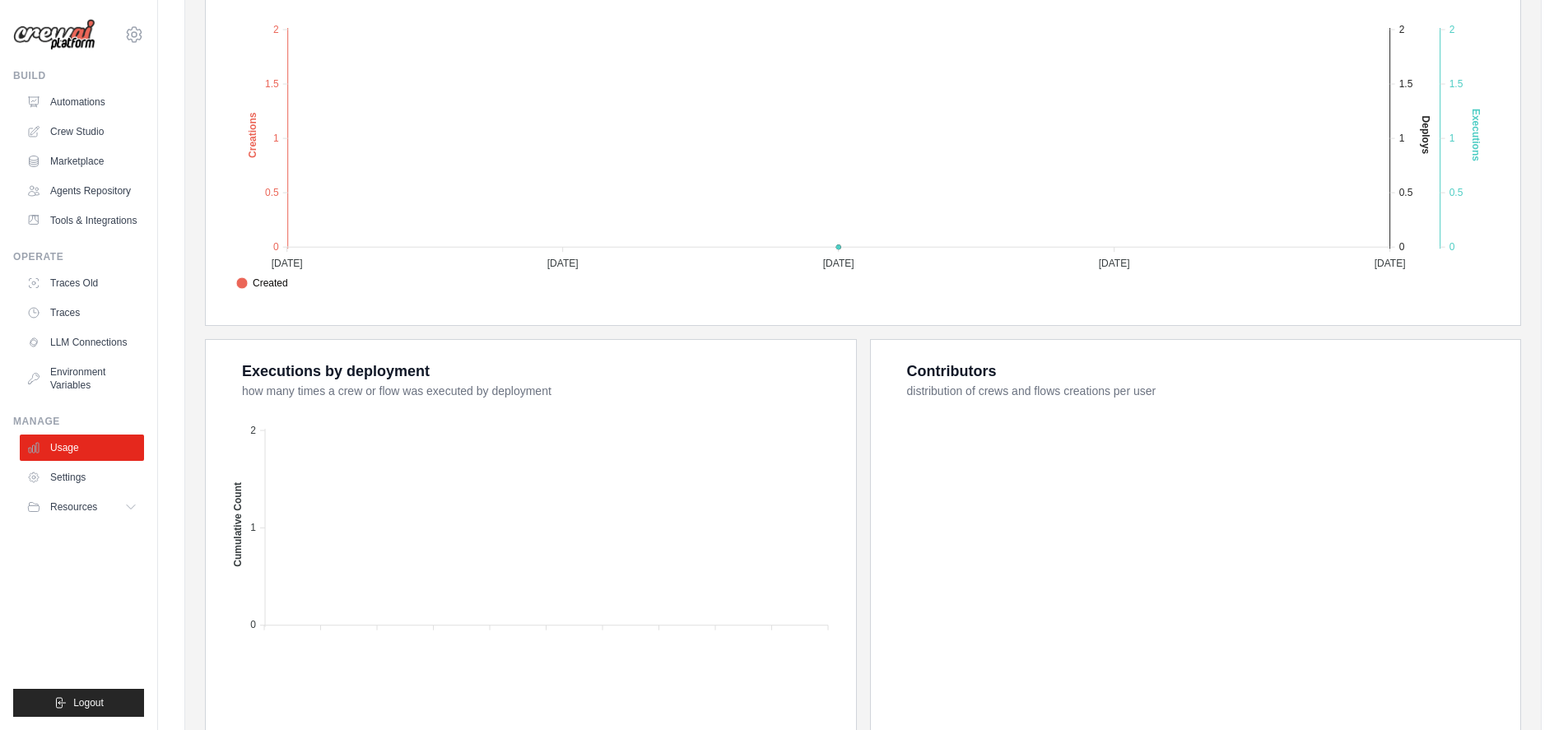
scroll to position [464, 0]
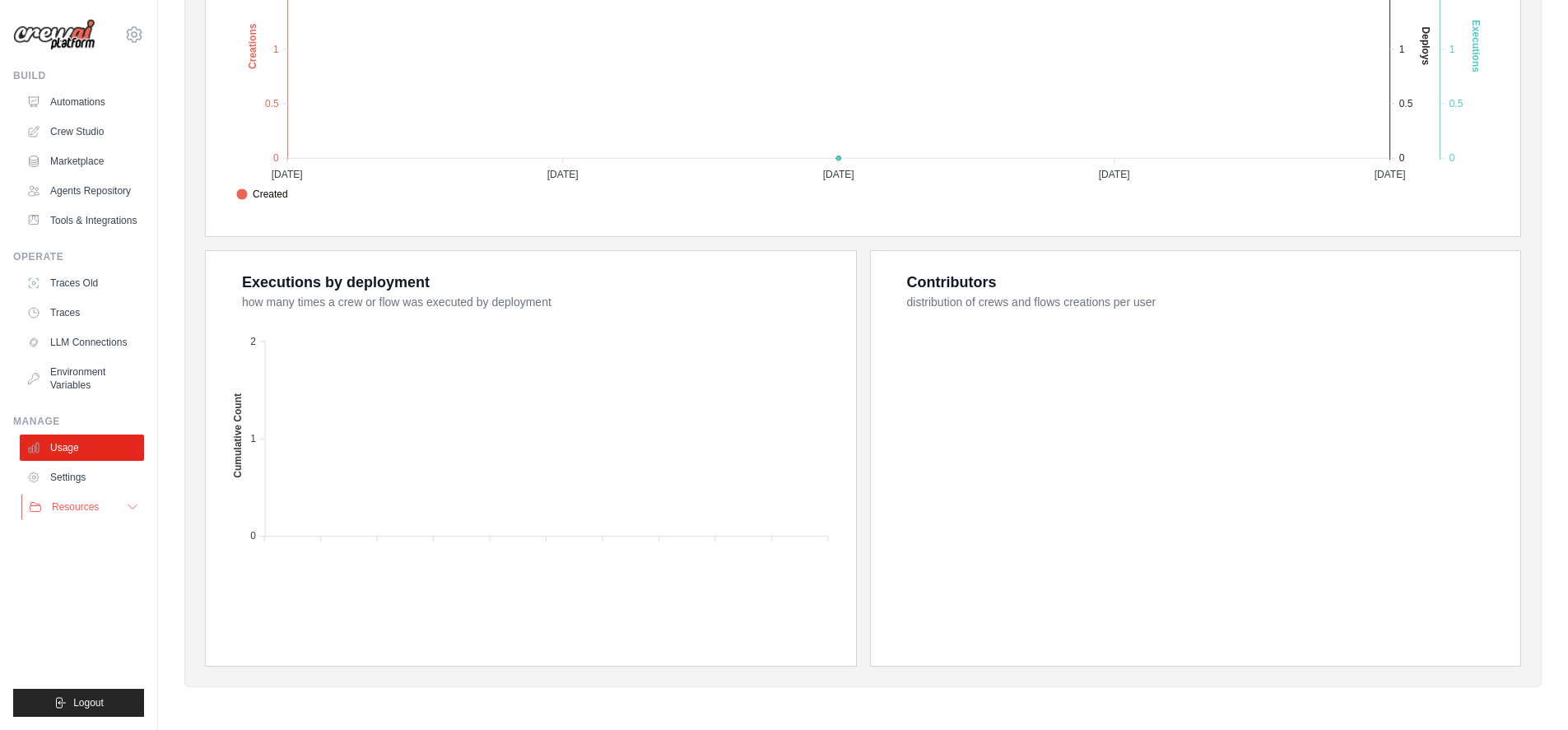
click at [76, 508] on span "Resources" at bounding box center [76, 507] width 47 height 13
click at [73, 610] on span "Video Tutorials" at bounding box center [91, 614] width 65 height 13
click at [80, 592] on link "Blog" at bounding box center [88, 588] width 114 height 23
click at [82, 480] on link "Settings" at bounding box center [84, 476] width 124 height 26
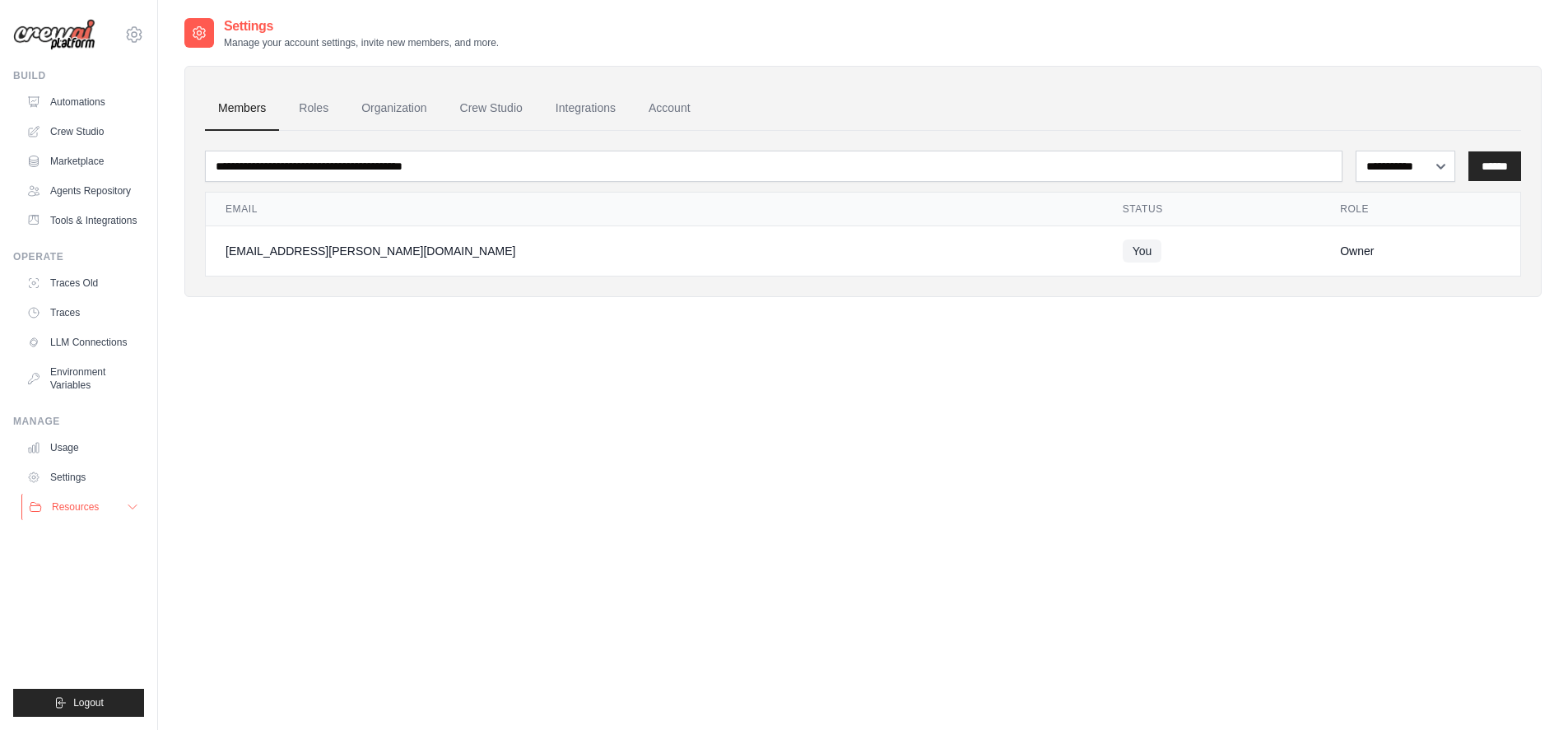
click at [71, 503] on span "Resources" at bounding box center [76, 507] width 47 height 13
click at [78, 565] on span "GitHub" at bounding box center [74, 561] width 31 height 13
click at [82, 480] on link "Settings" at bounding box center [84, 476] width 124 height 26
select select "******"
click at [1356, 151] on select "**********" at bounding box center [1405, 166] width 100 height 31
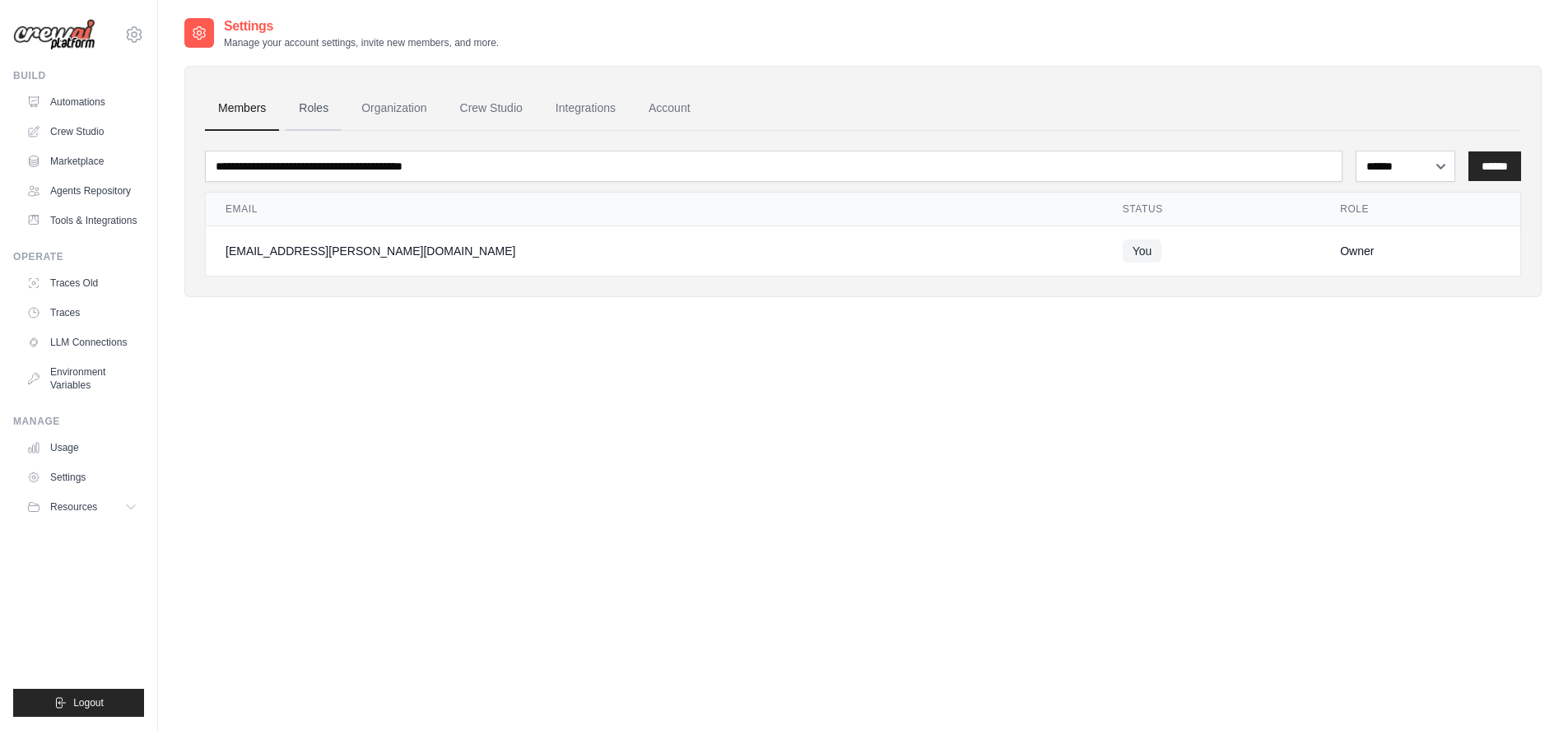
click at [317, 112] on link "Roles" at bounding box center [314, 108] width 56 height 44
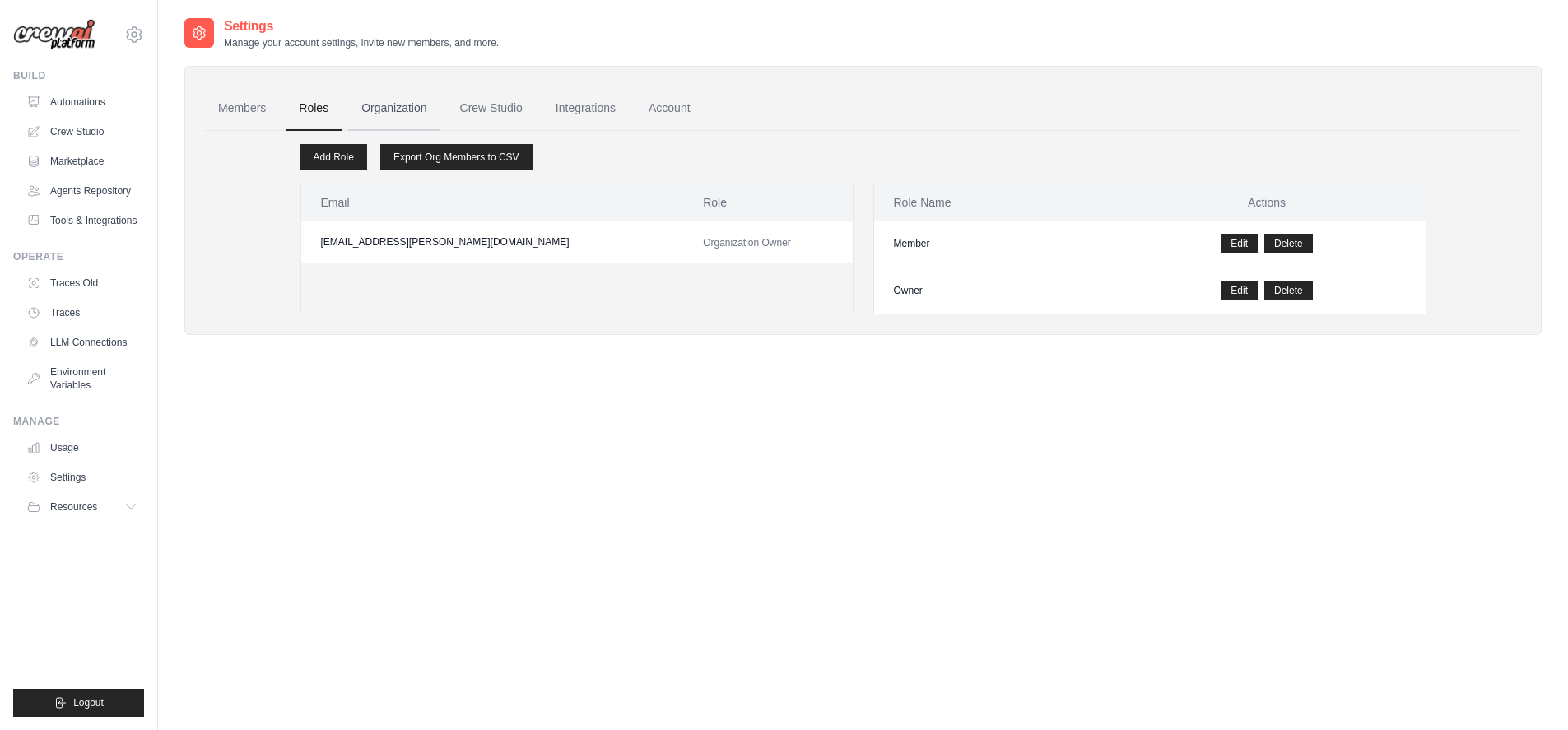
click at [405, 107] on link "Organization" at bounding box center [394, 108] width 92 height 44
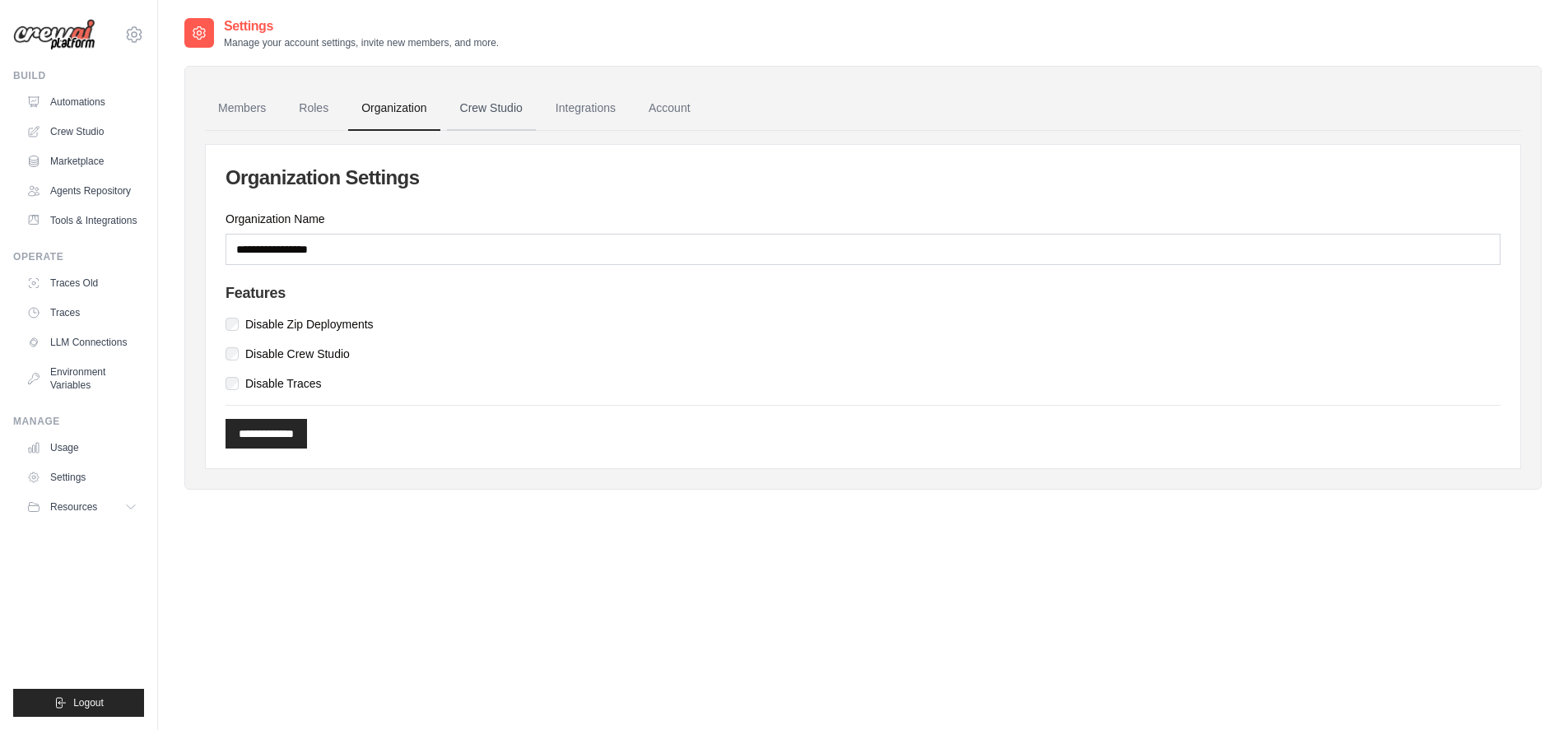
click at [510, 111] on link "Crew Studio" at bounding box center [491, 108] width 89 height 44
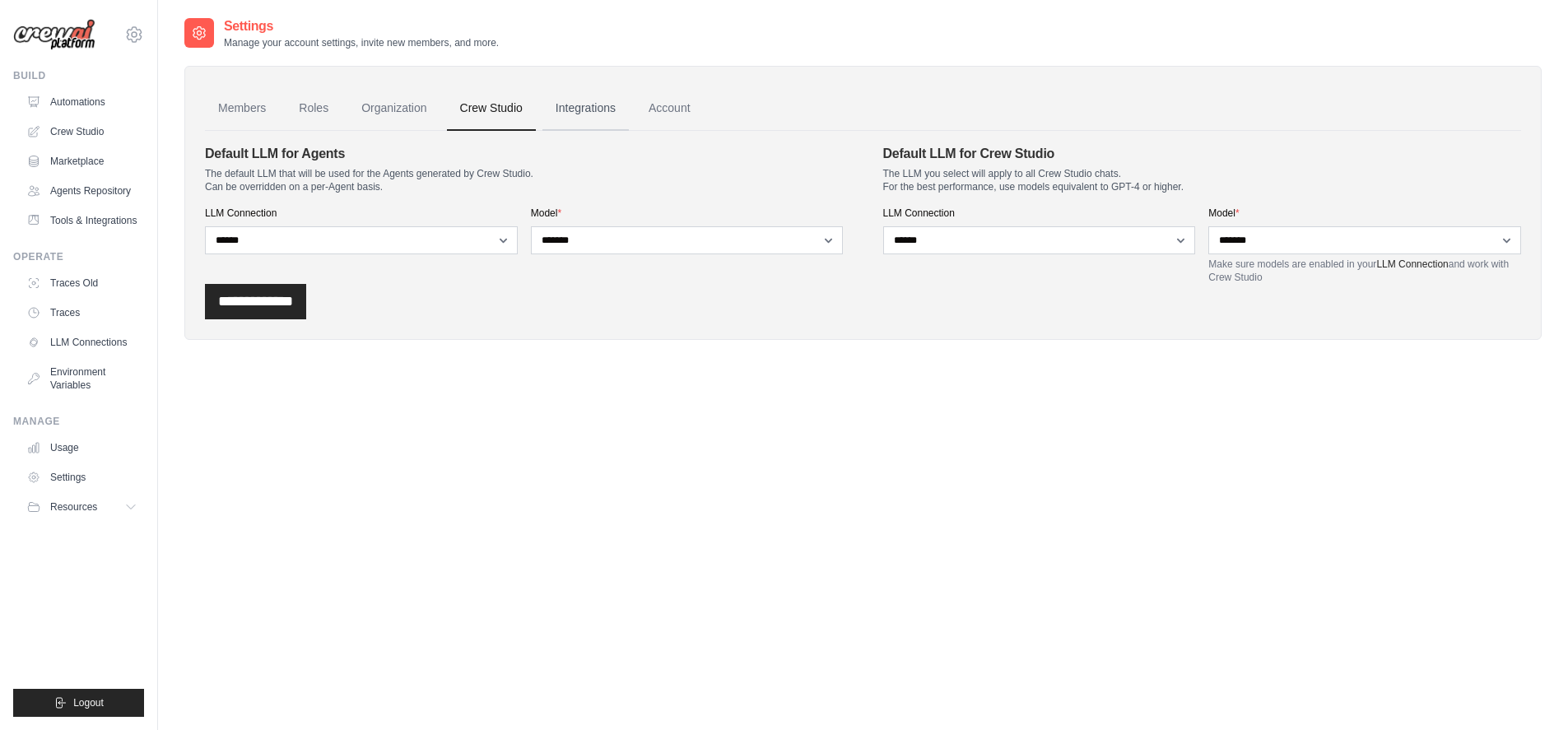
click at [587, 106] on link "Integrations" at bounding box center [585, 108] width 86 height 44
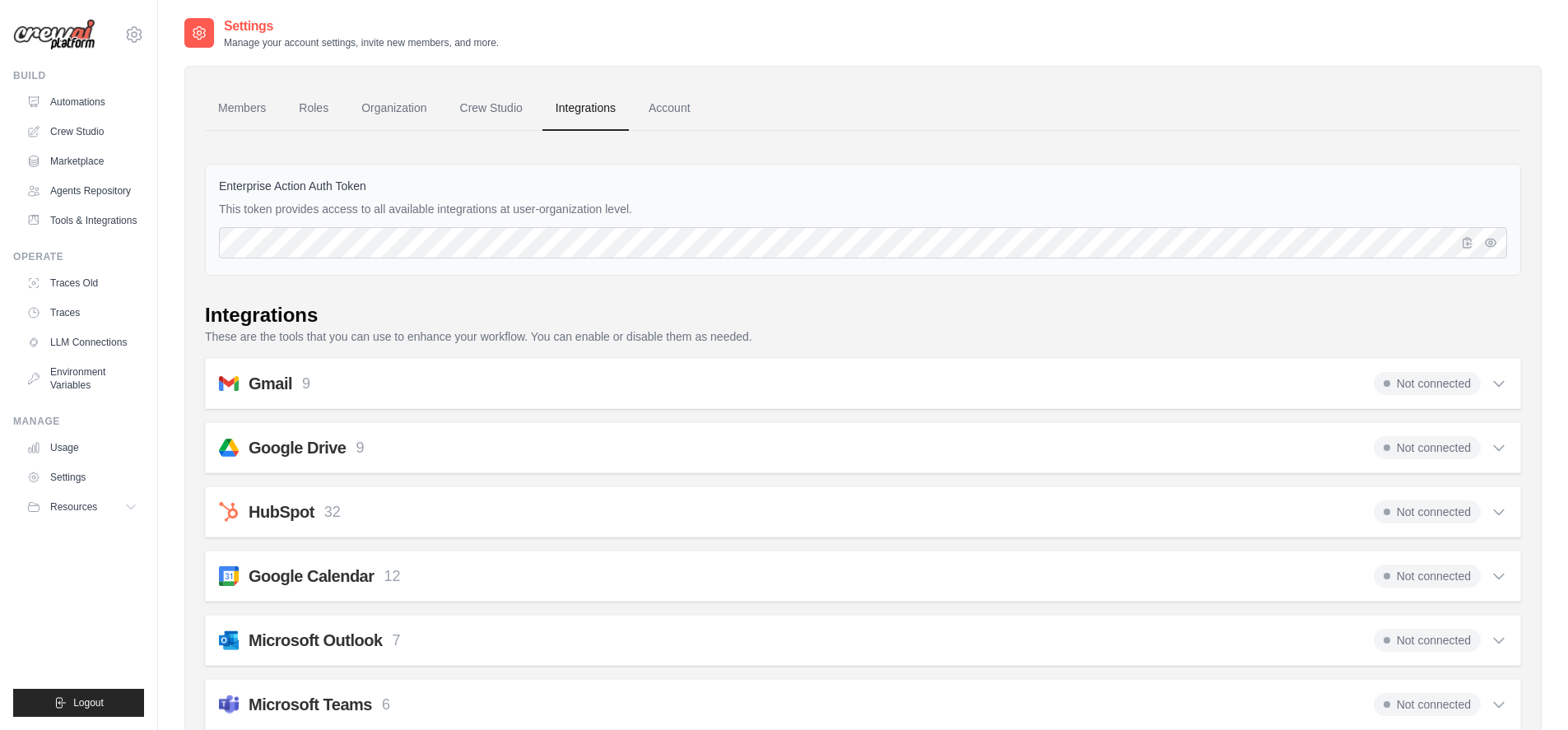
click at [1392, 576] on span "Not connected" at bounding box center [1427, 576] width 107 height 23
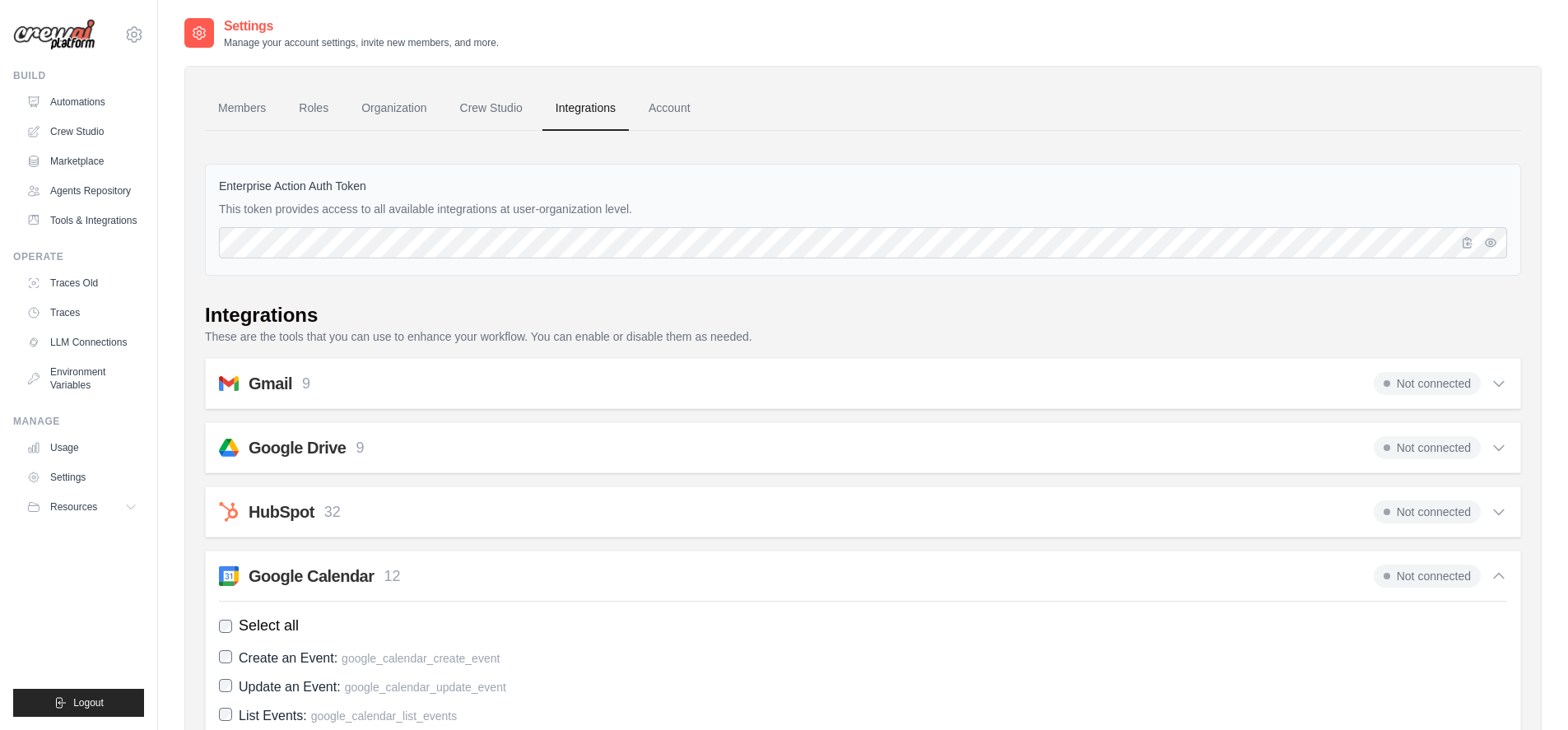
click at [1393, 576] on span "Not connected" at bounding box center [1427, 576] width 107 height 23
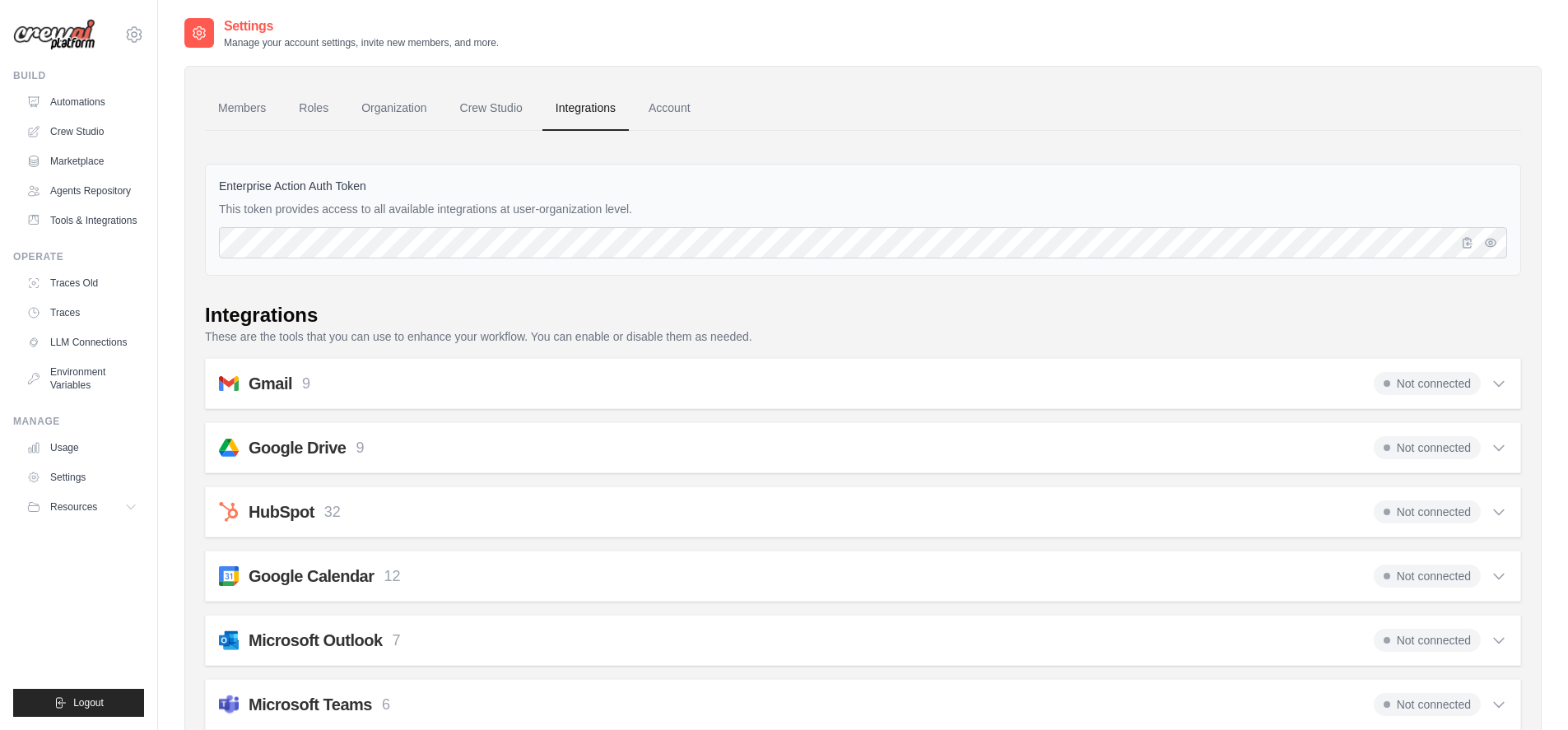
click at [1462, 572] on span "Not connected" at bounding box center [1427, 576] width 107 height 23
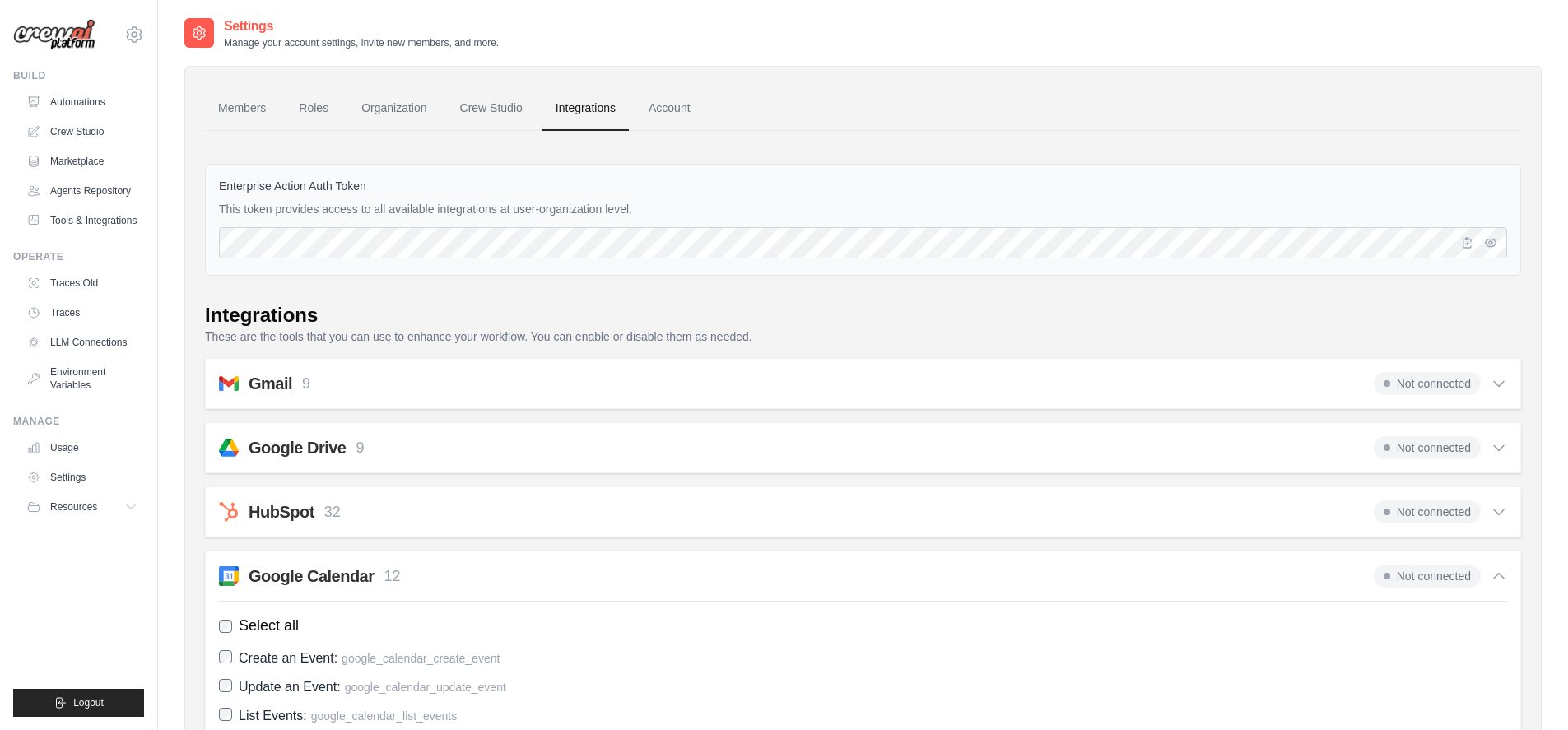
click at [1462, 572] on span "Not connected" at bounding box center [1427, 576] width 107 height 23
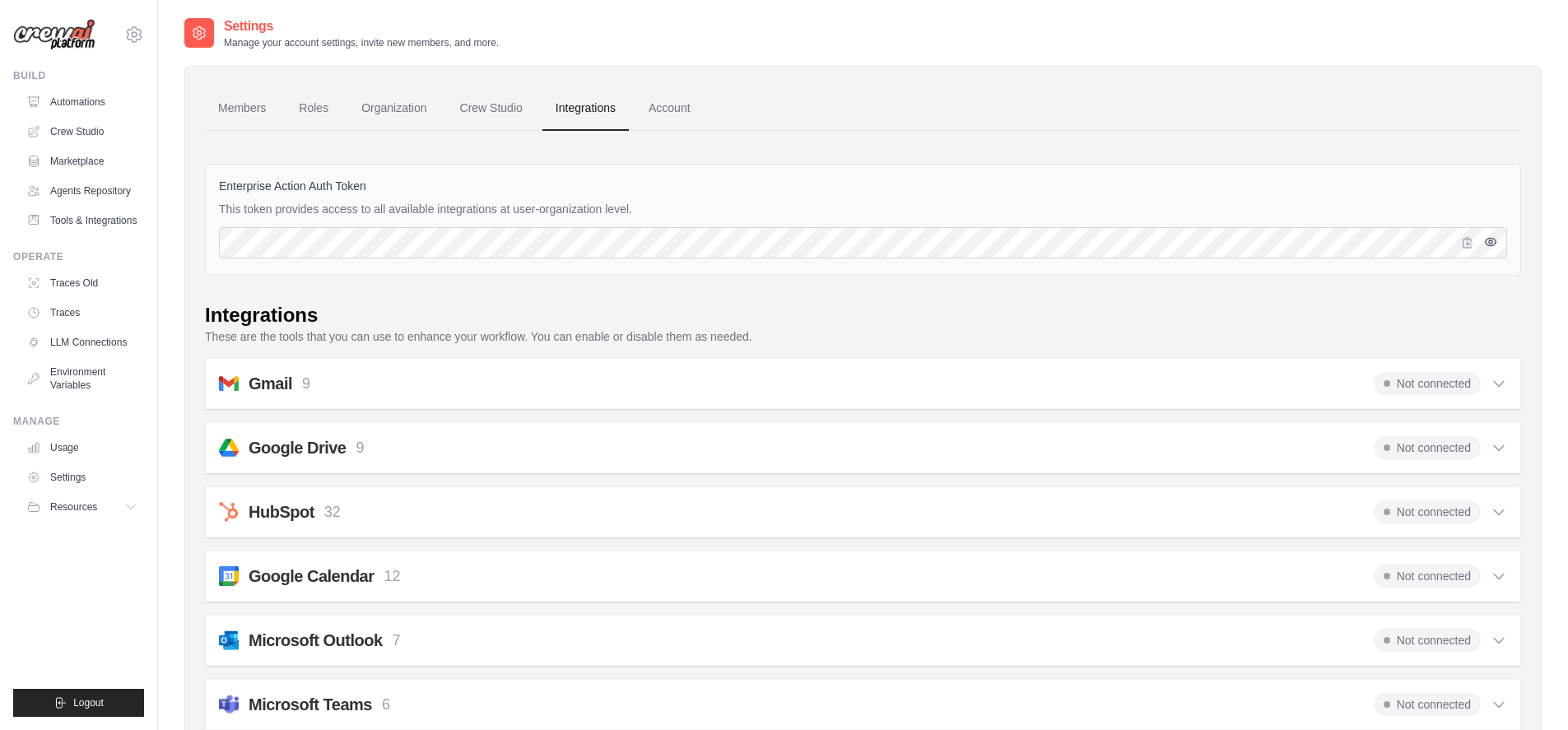
click at [1493, 245] on icon "button" at bounding box center [1492, 242] width 11 height 7
click at [1493, 245] on icon "button" at bounding box center [1491, 242] width 13 height 13
click at [93, 218] on link "Tools & Integrations" at bounding box center [84, 220] width 124 height 26
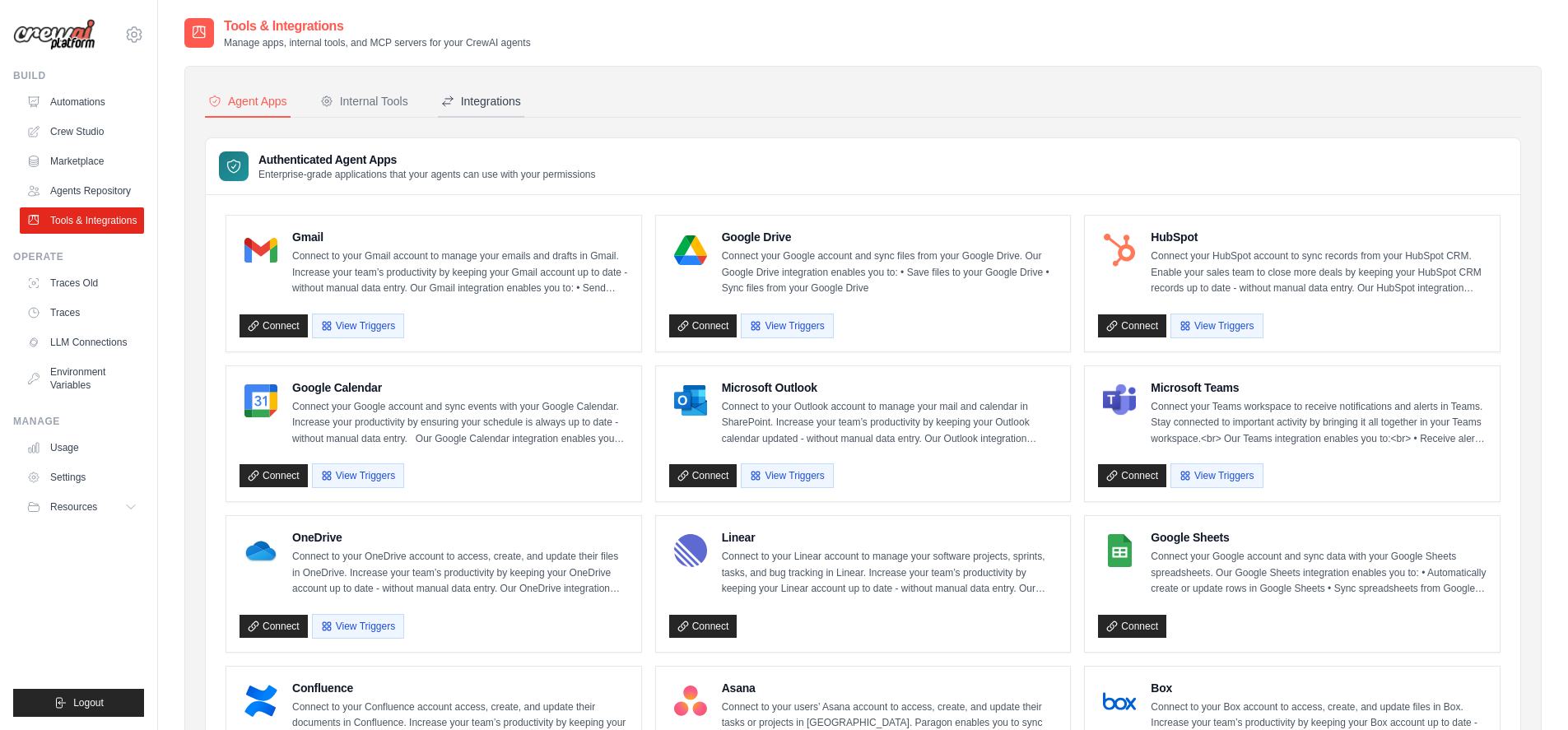
click at [482, 103] on div "Integrations" at bounding box center [481, 101] width 80 height 16
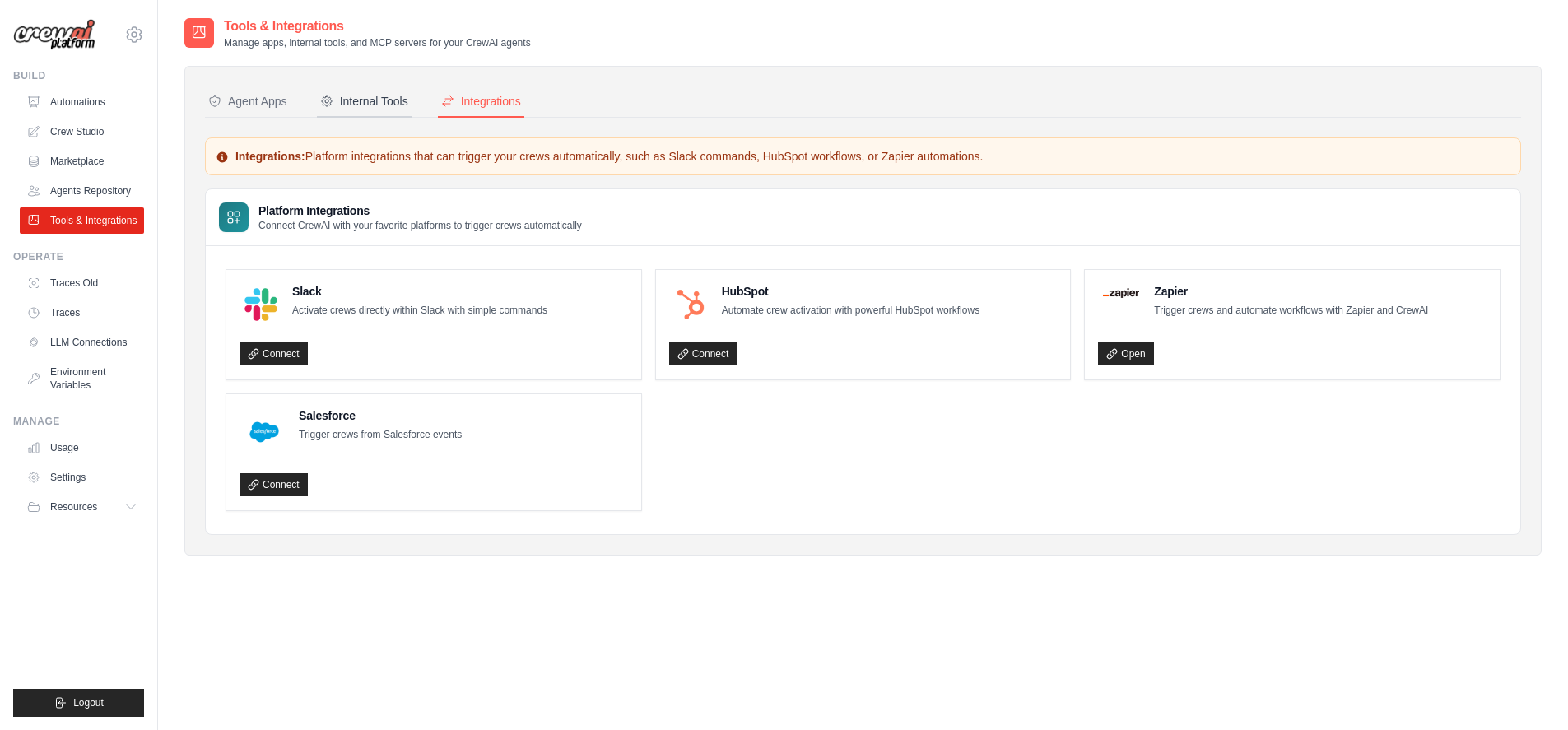
click at [376, 109] on div "Internal Tools" at bounding box center [364, 101] width 88 height 16
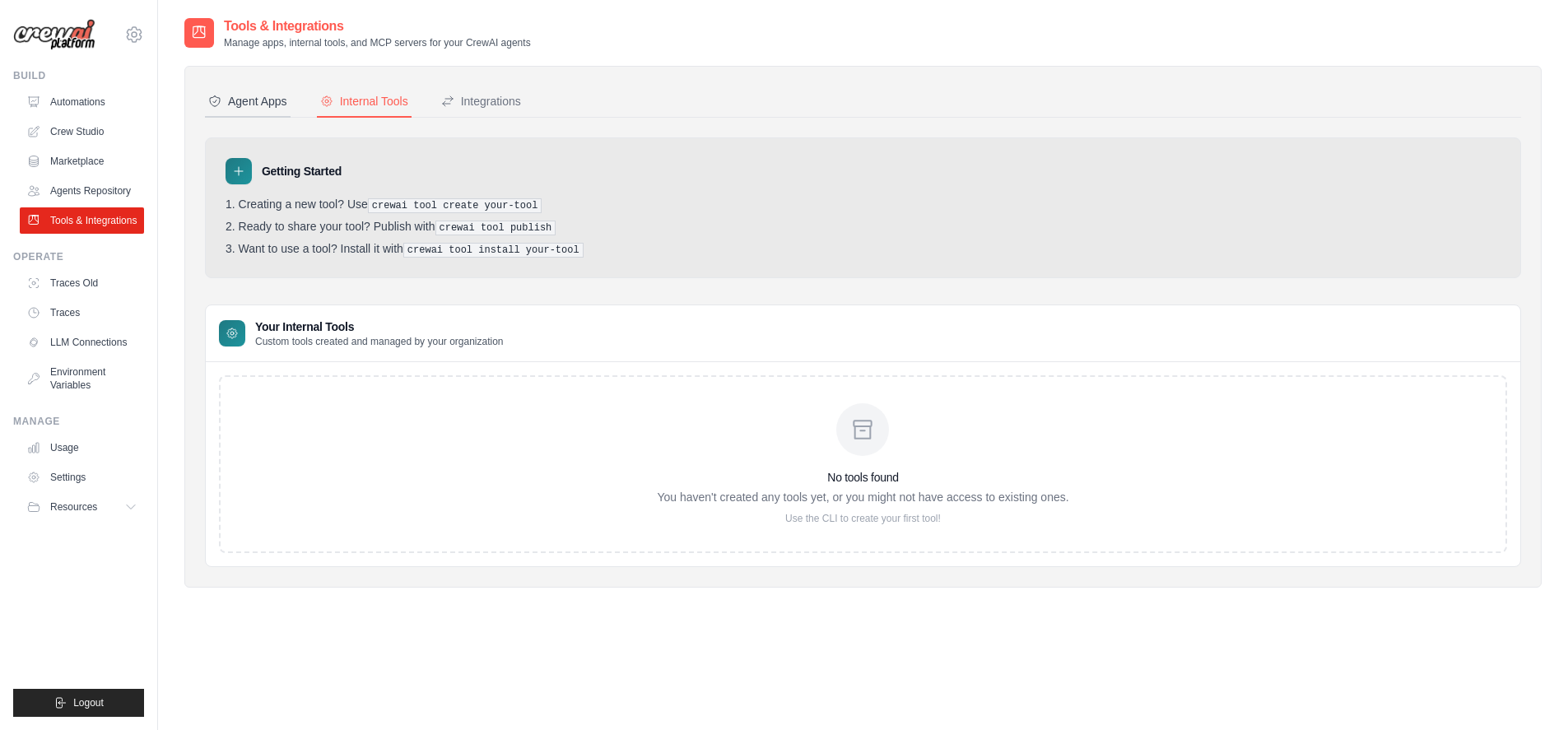
click at [257, 111] on button "Agent Apps" at bounding box center [247, 102] width 85 height 31
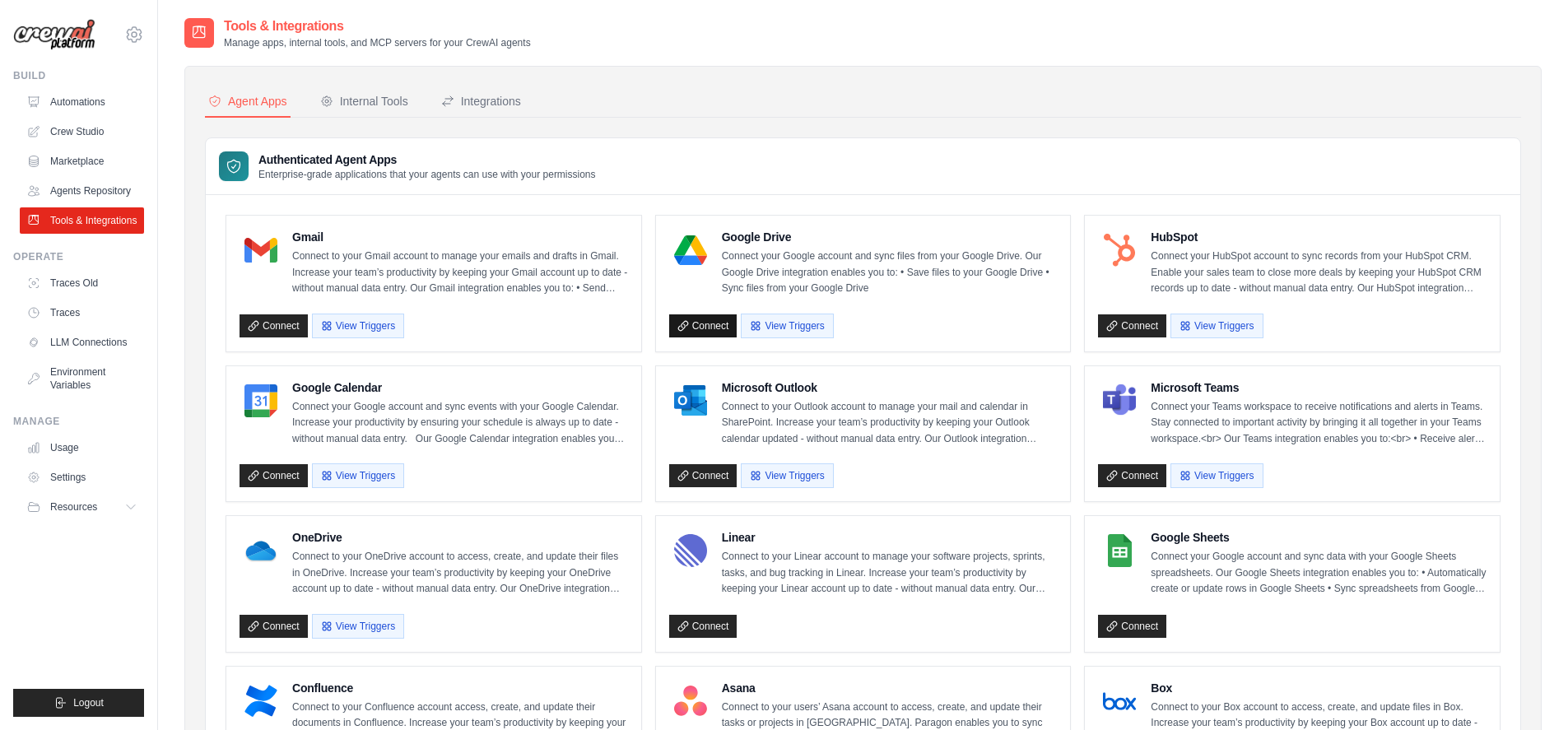
click at [711, 322] on link "Connect" at bounding box center [703, 326] width 68 height 23
click at [804, 327] on button "View Triggers" at bounding box center [787, 325] width 93 height 24
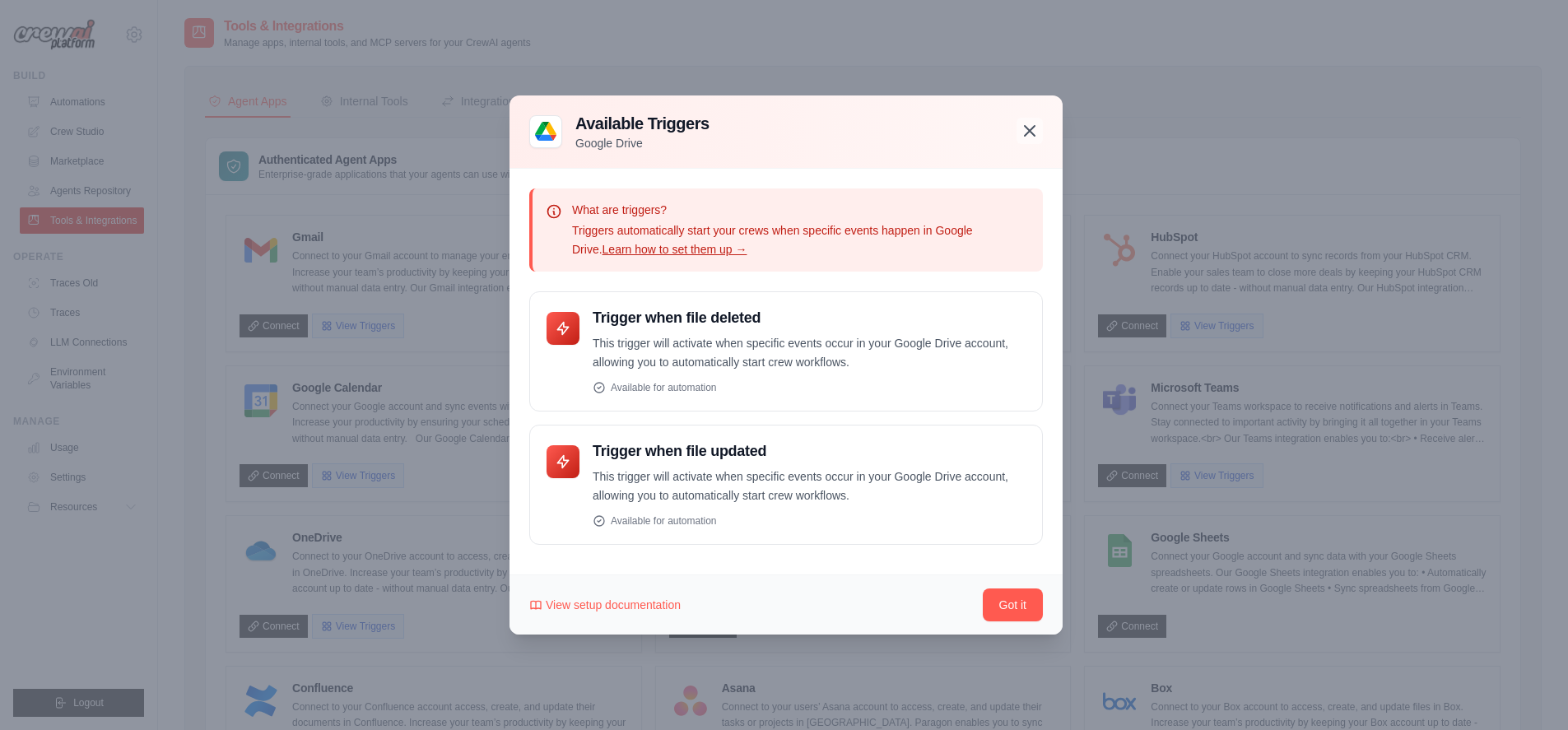
click at [1030, 126] on icon "button" at bounding box center [1030, 131] width 20 height 20
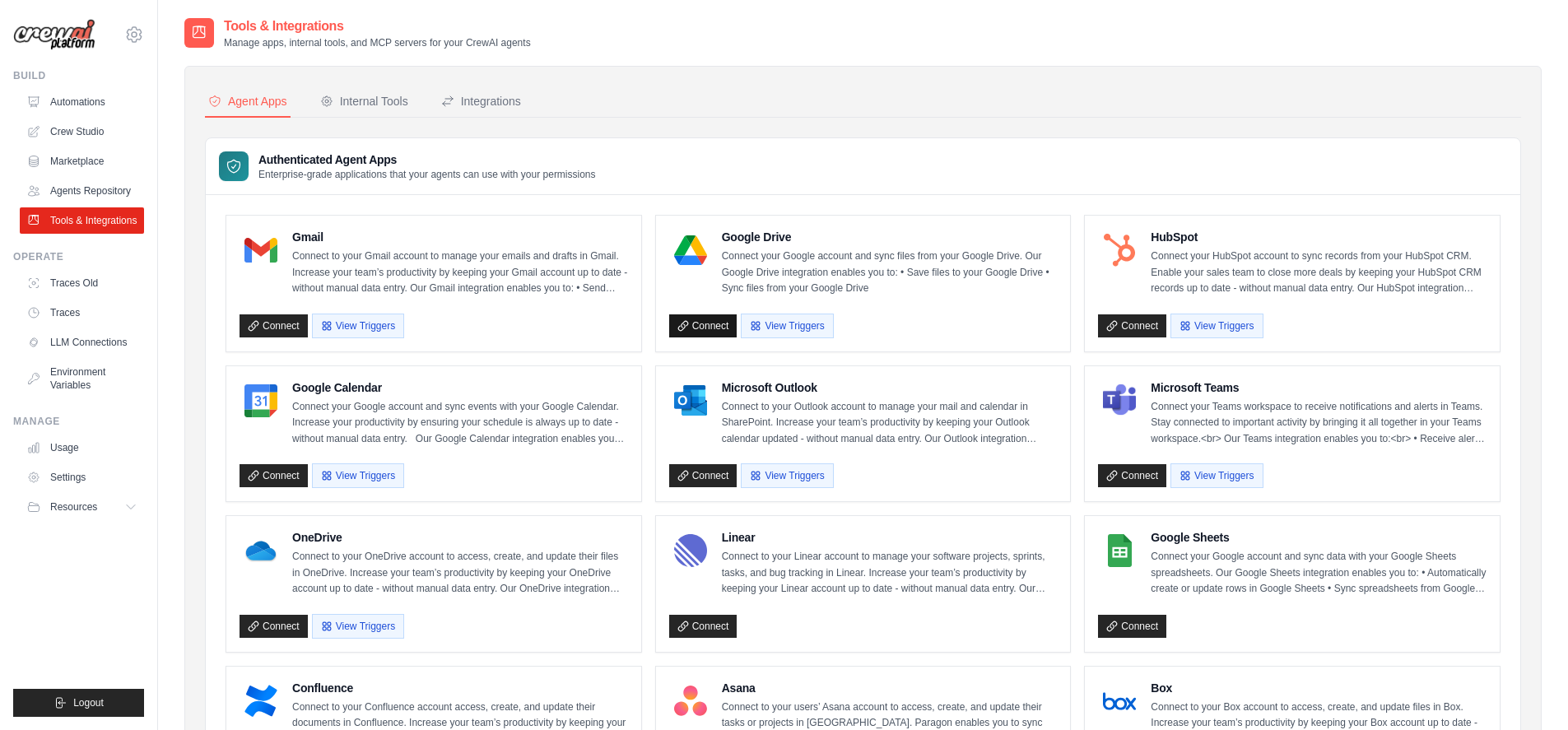
click at [700, 330] on link "Connect" at bounding box center [703, 326] width 68 height 23
